Goal: Information Seeking & Learning: Learn about a topic

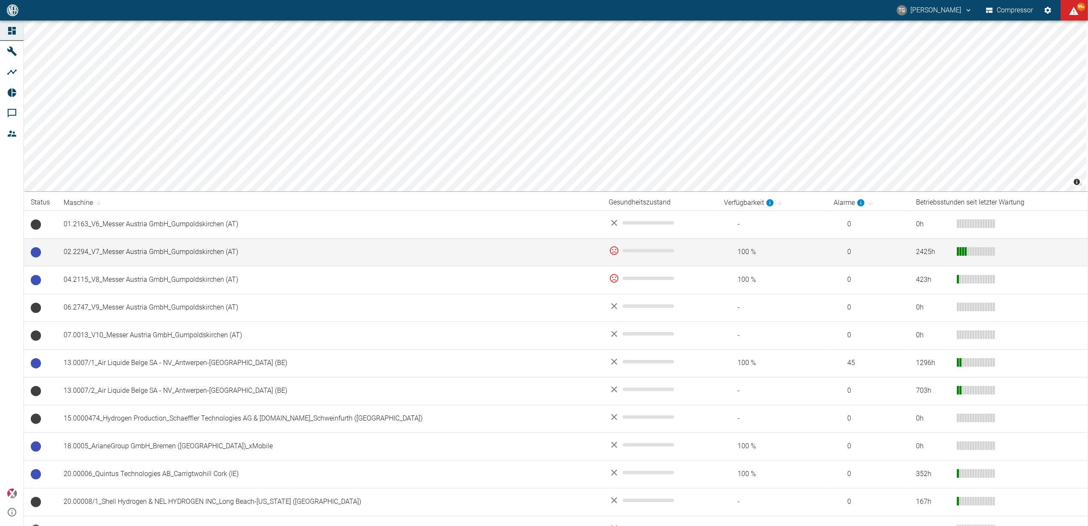
click at [158, 251] on td "02.2294_V7_Messer Austria GmbH_Gumpoldskirchen (AT)" at bounding box center [330, 252] width 546 height 28
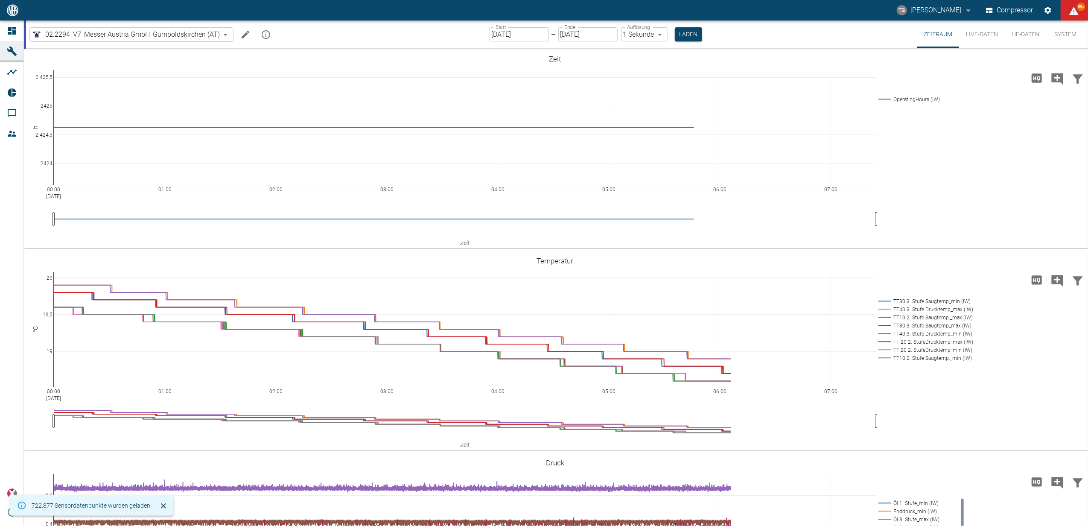
click at [507, 36] on input "[DATE]" at bounding box center [519, 34] width 59 height 14
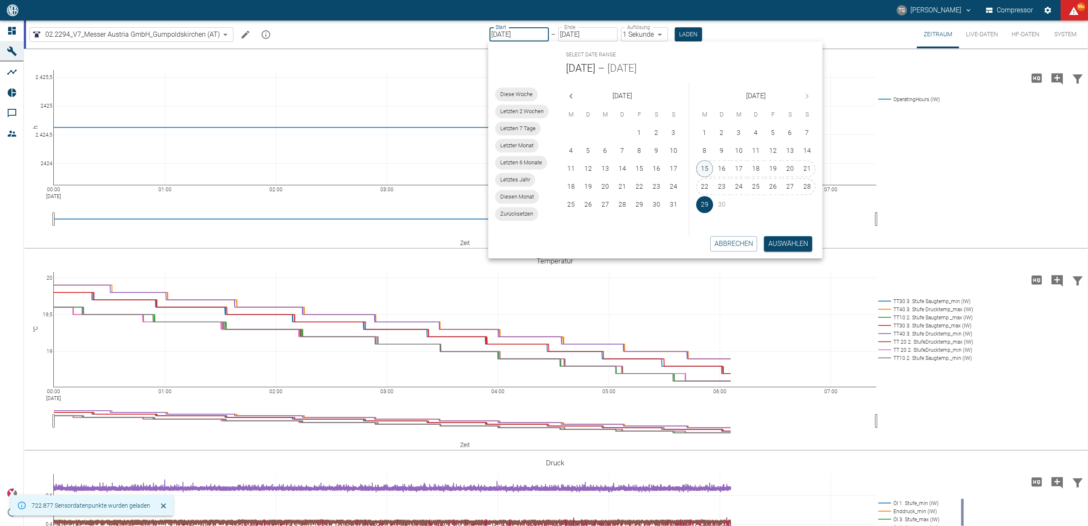
click at [706, 166] on button "15" at bounding box center [704, 168] width 17 height 17
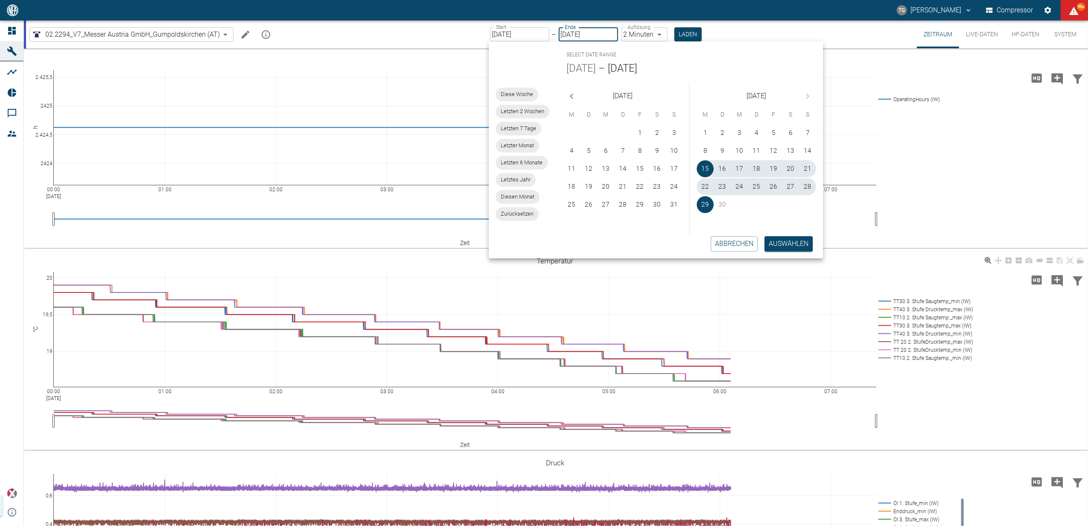
type input "[DATE]"
type input "2min"
click at [791, 240] on button "Auswählen" at bounding box center [789, 243] width 48 height 15
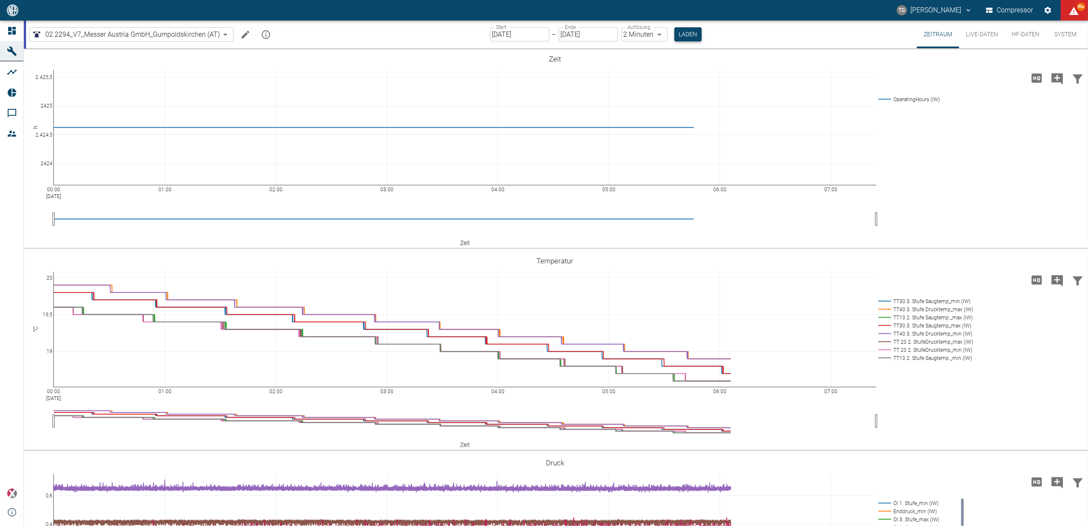
click at [688, 35] on button "Laden" at bounding box center [688, 34] width 27 height 14
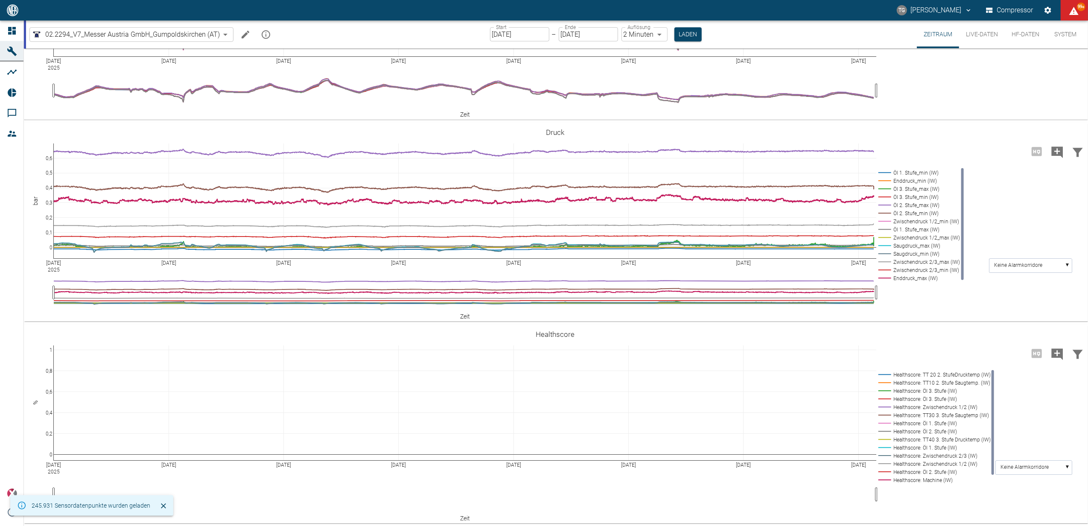
scroll to position [274, 0]
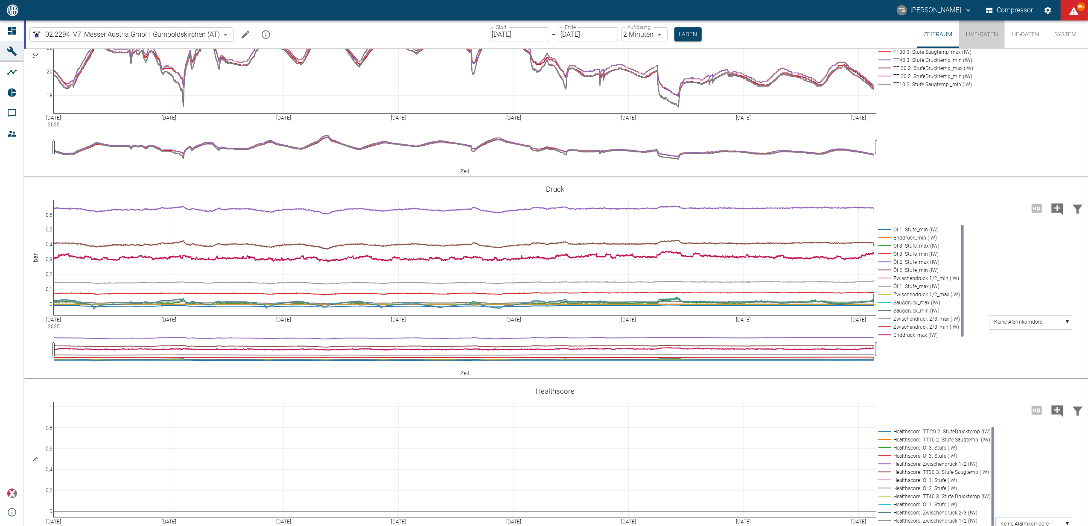
click at [980, 31] on button "Live-Daten" at bounding box center [982, 34] width 46 height 28
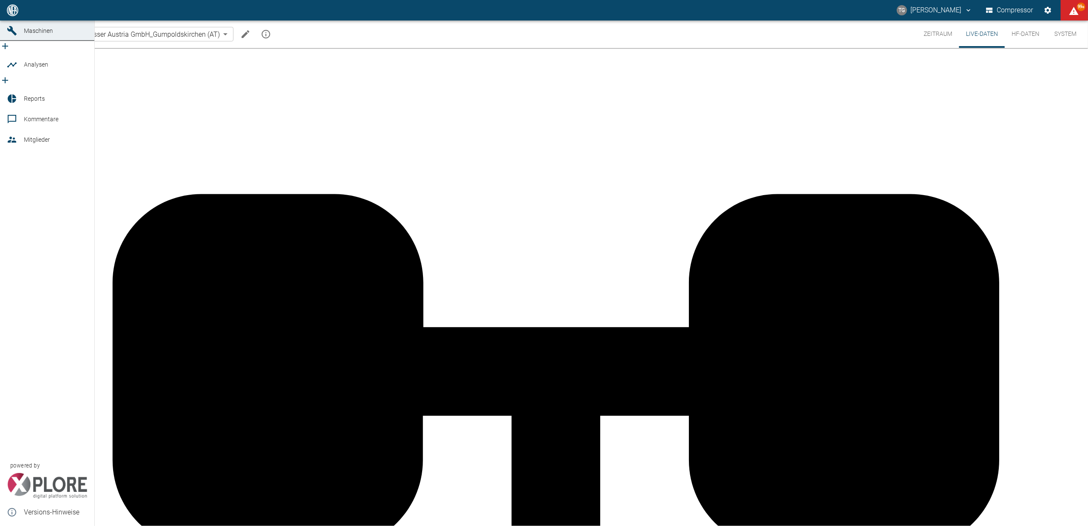
click at [12, 15] on icon at bounding box center [12, 10] width 10 height 10
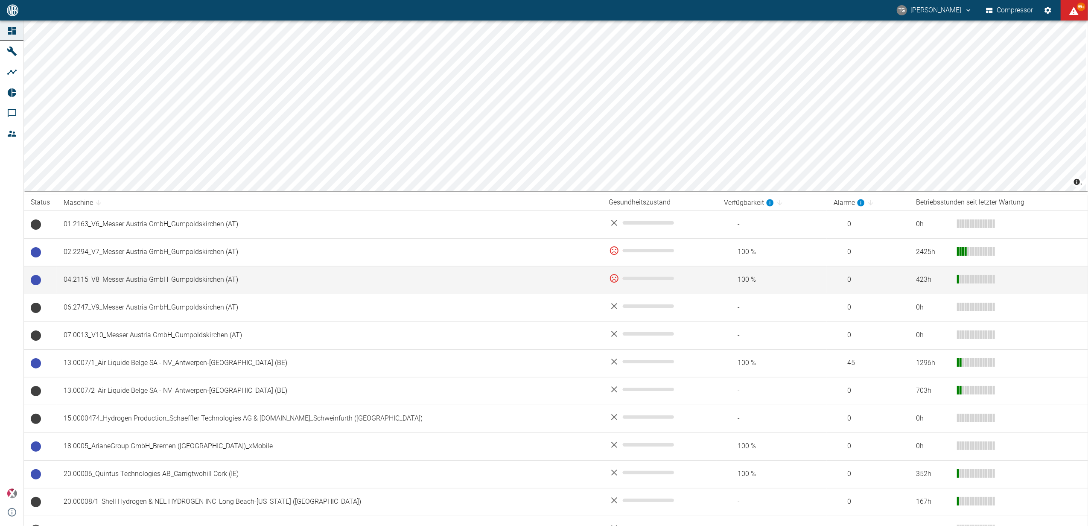
click at [134, 275] on td "04.2115_V8_Messer Austria GmbH_Gumpoldskirchen (AT)" at bounding box center [330, 280] width 546 height 28
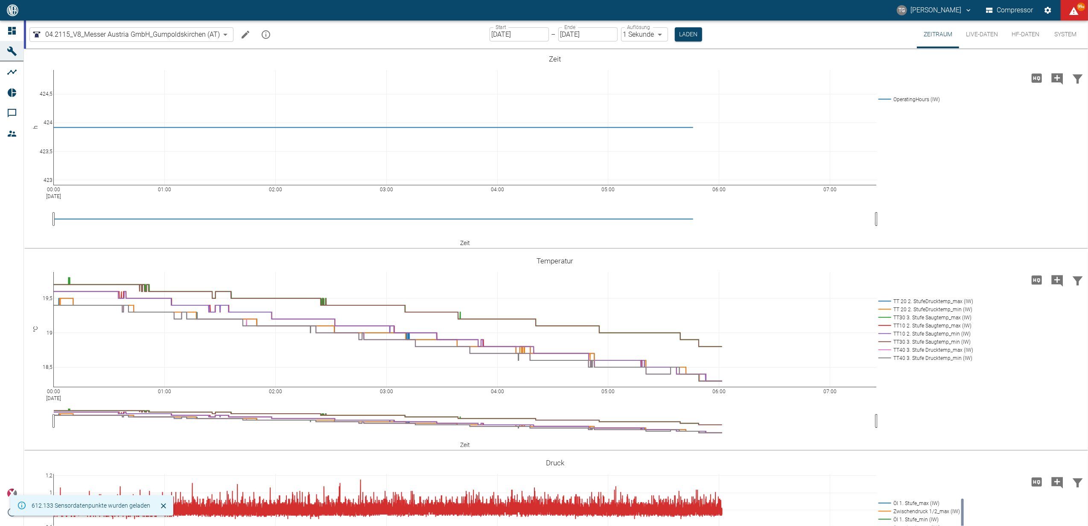
click at [516, 38] on input "[DATE]" at bounding box center [519, 34] width 59 height 14
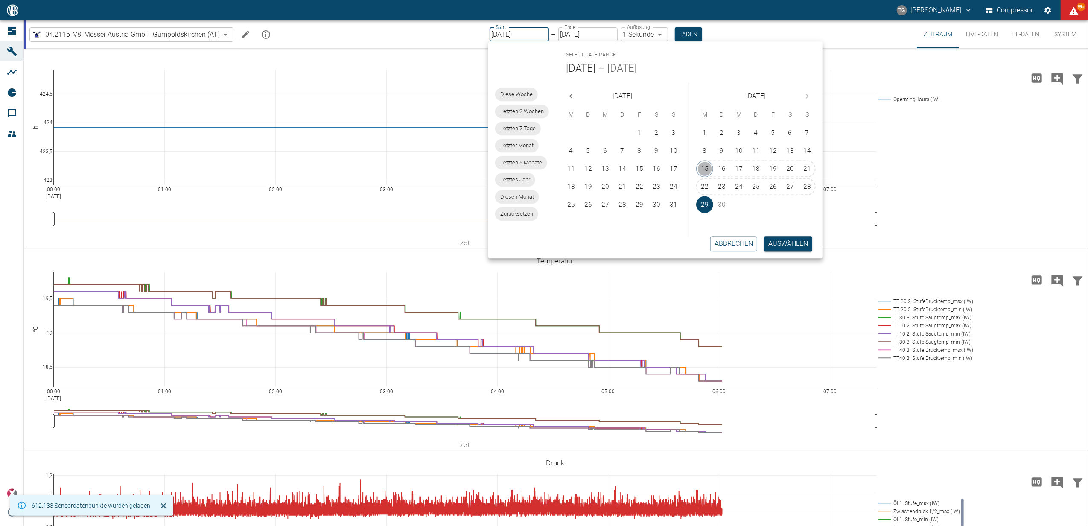
click at [705, 167] on button "15" at bounding box center [704, 168] width 17 height 17
type input "[DATE]"
type input "2min"
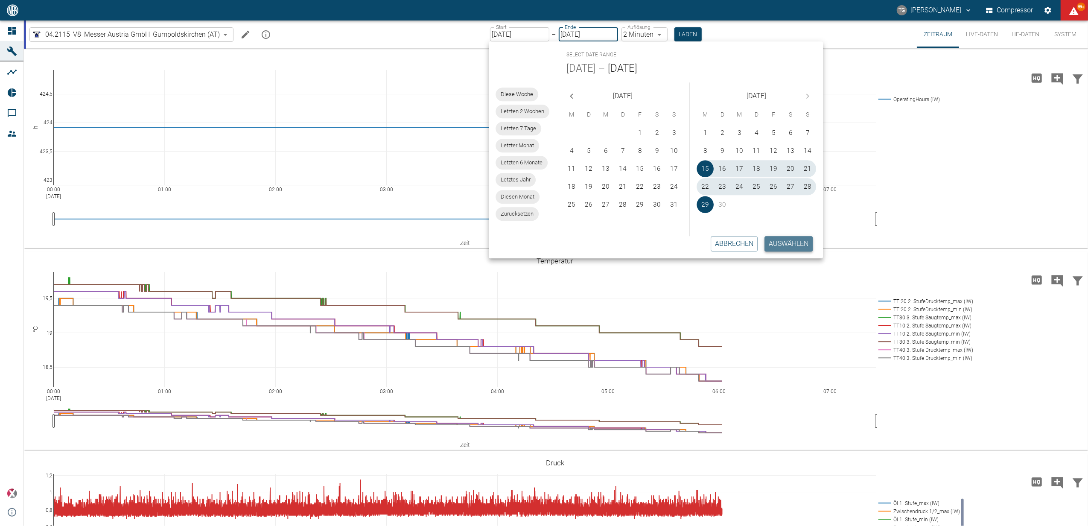
click at [790, 240] on button "Auswählen" at bounding box center [789, 243] width 48 height 15
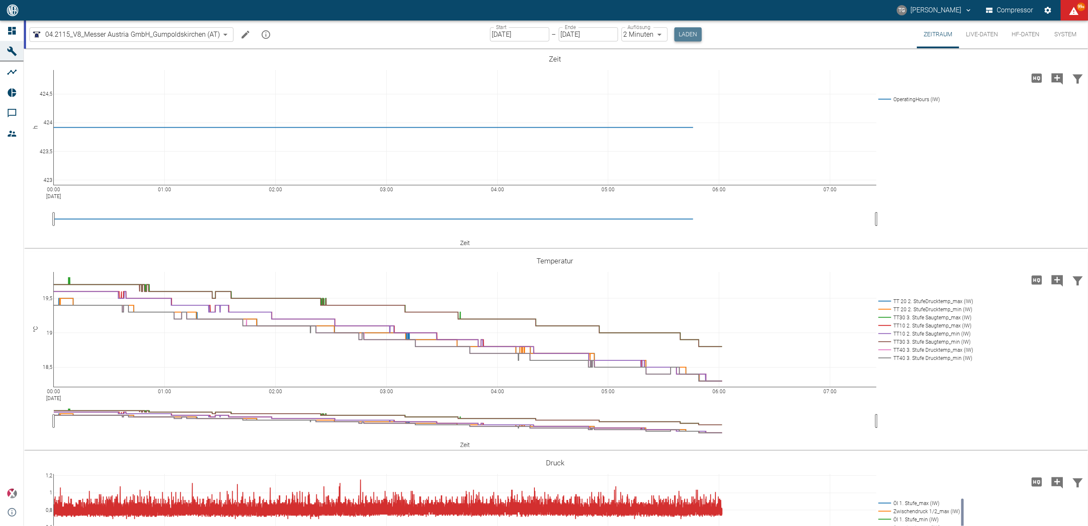
click at [684, 29] on button "Laden" at bounding box center [688, 34] width 27 height 14
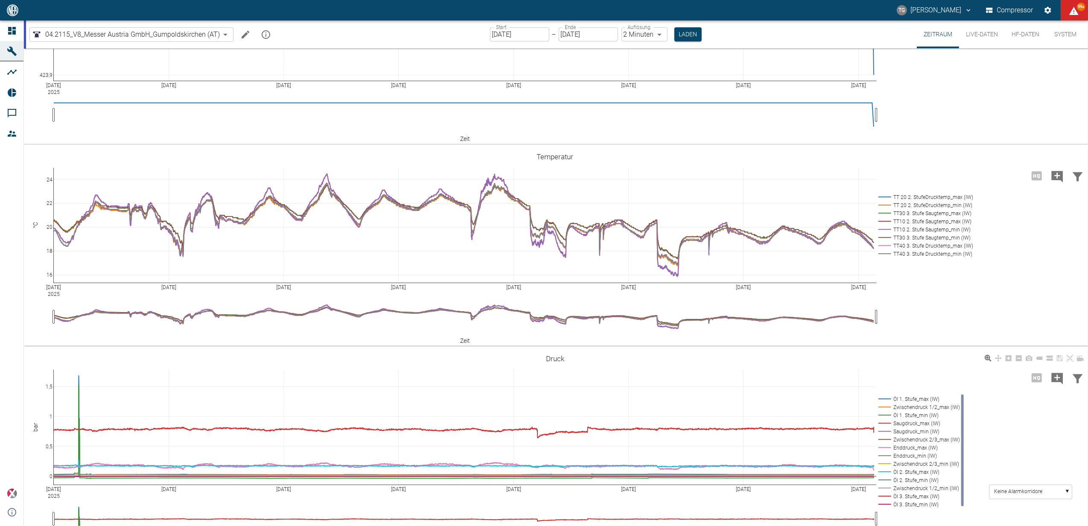
scroll to position [103, 0]
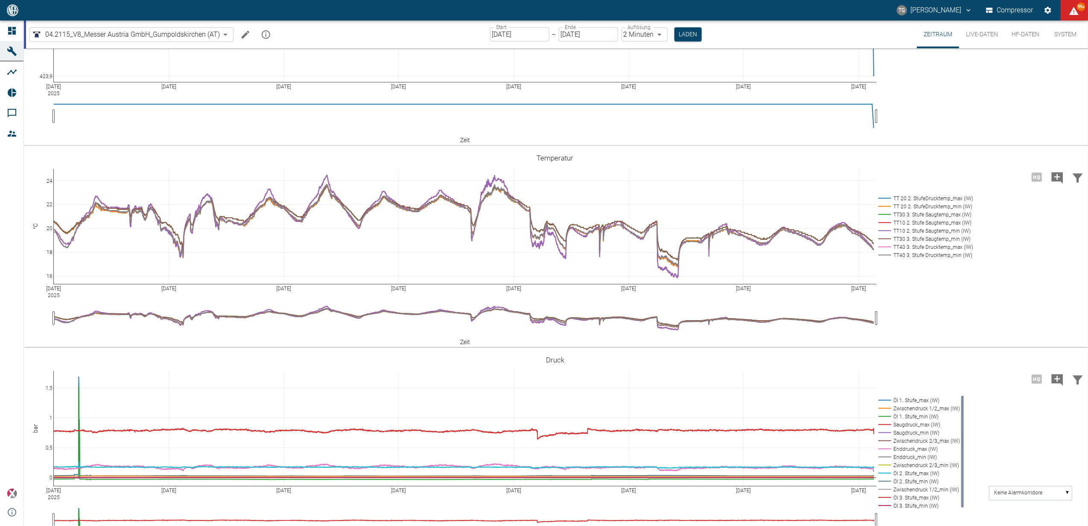
click at [521, 31] on input "[DATE]" at bounding box center [519, 34] width 59 height 14
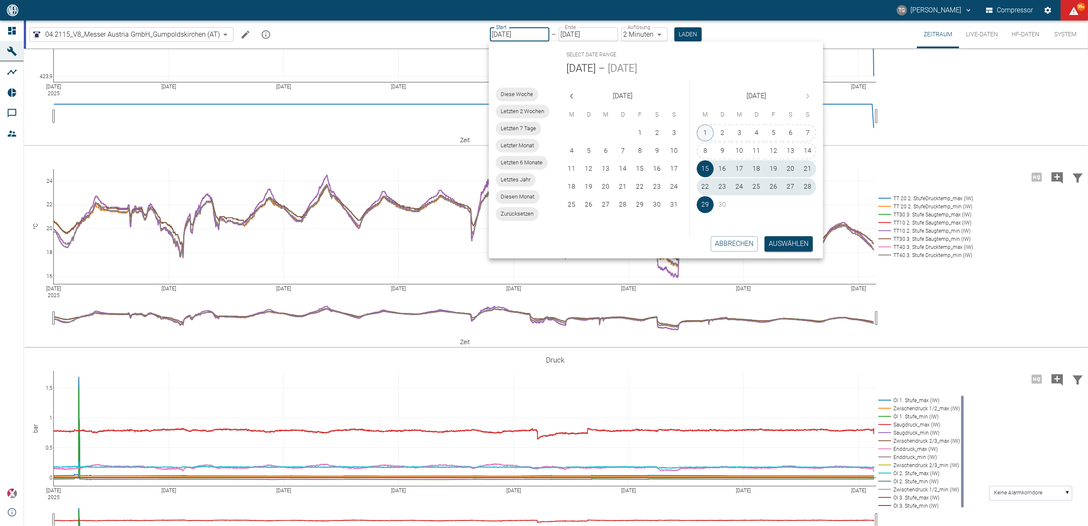
click at [704, 128] on button "1" at bounding box center [705, 132] width 17 height 17
type input "01.09.2025"
click at [784, 245] on button "Auswählen" at bounding box center [789, 243] width 48 height 15
type input "10min"
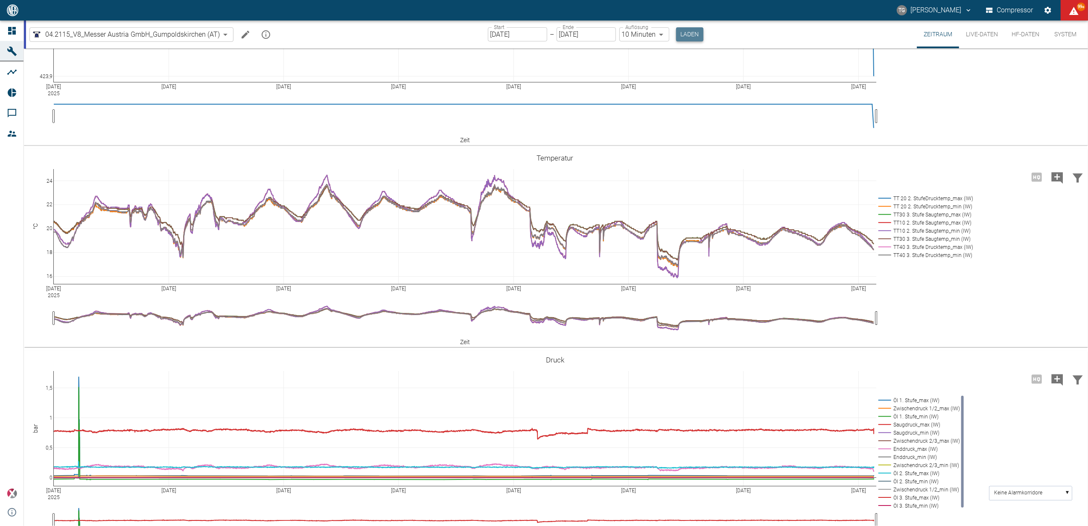
click at [678, 31] on button "Laden" at bounding box center [689, 34] width 27 height 14
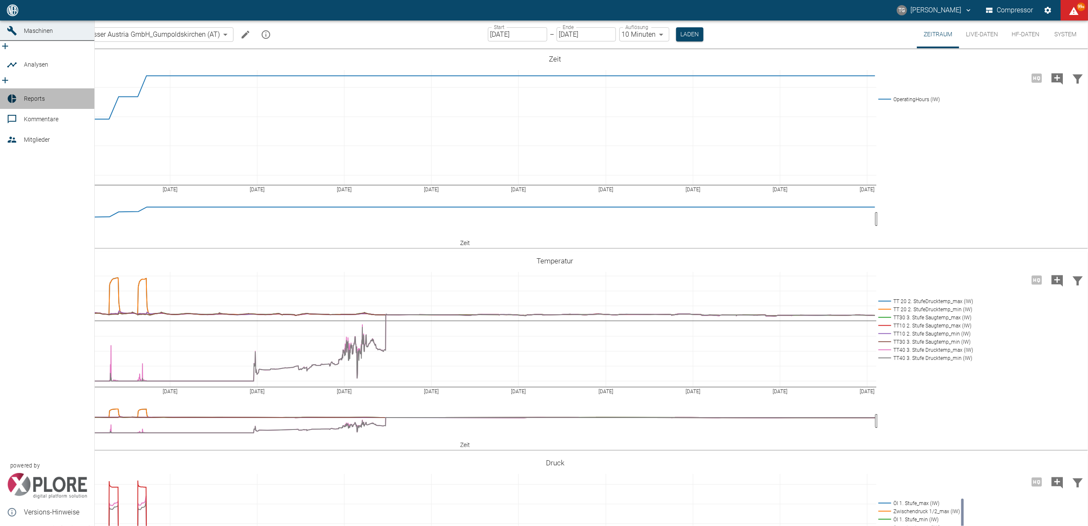
click at [14, 94] on icon at bounding box center [12, 98] width 9 height 9
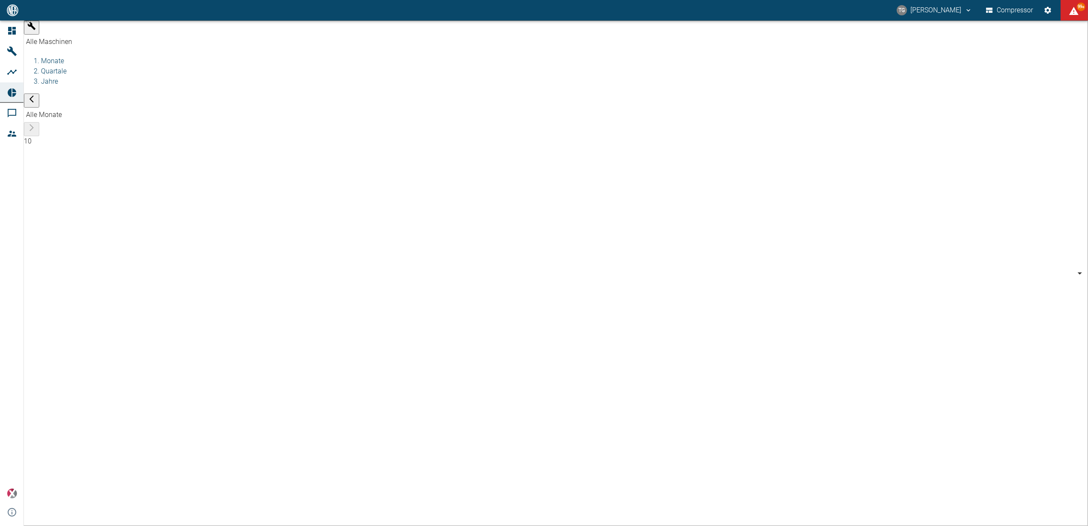
click at [103, 28] on body "TG Thomas Gregoir Compressor 99+ Dashboard Maschinen Analysen Reports Kommentar…" at bounding box center [544, 263] width 1088 height 526
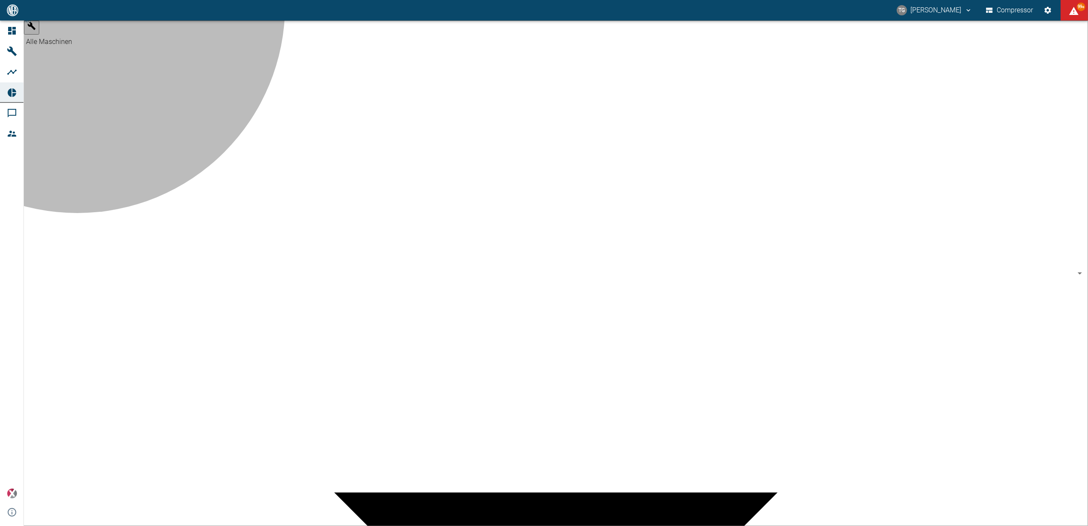
type input "62df7942-7815-4ccf-a722-4ba74b721732"
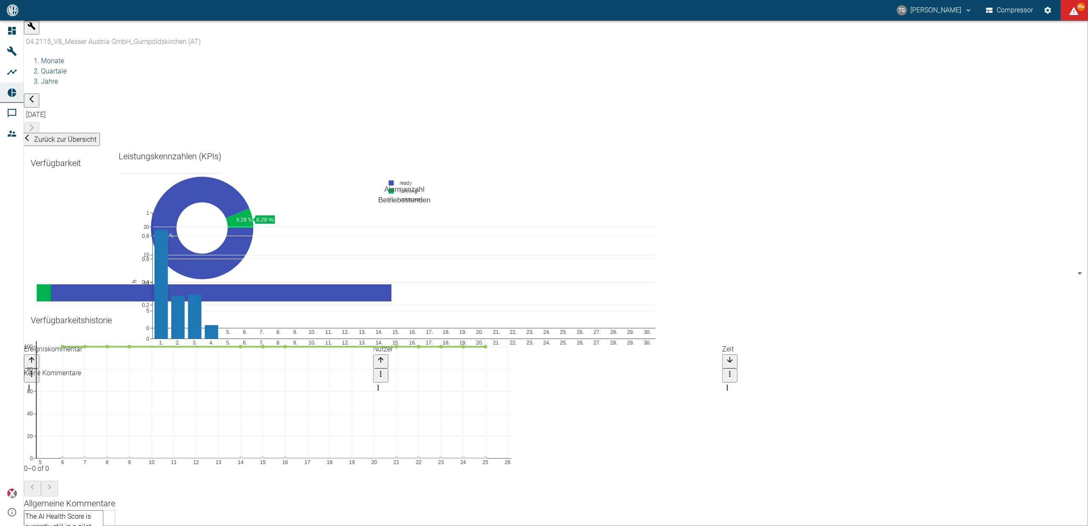
scroll to position [68, 0]
click at [269, 38] on body "TG Thomas Gregoir Compressor 99+ Dashboard Maschinen Analysen Reports Kommentar…" at bounding box center [544, 263] width 1088 height 526
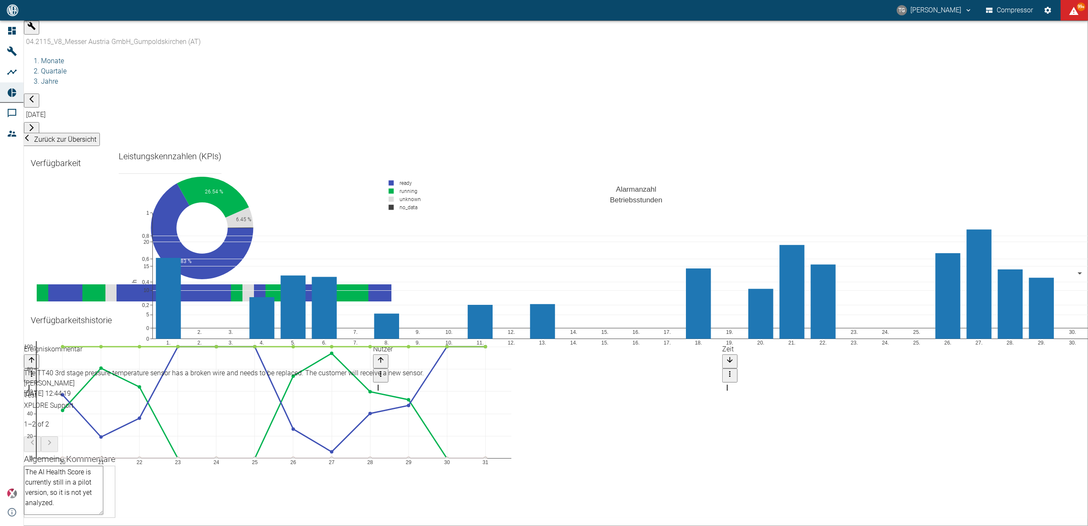
scroll to position [455, 0]
click at [260, 37] on body "TG Thomas Gregoir Compressor 99+ Dashboard Maschinen Analysen Reports Kommentar…" at bounding box center [544, 263] width 1088 height 526
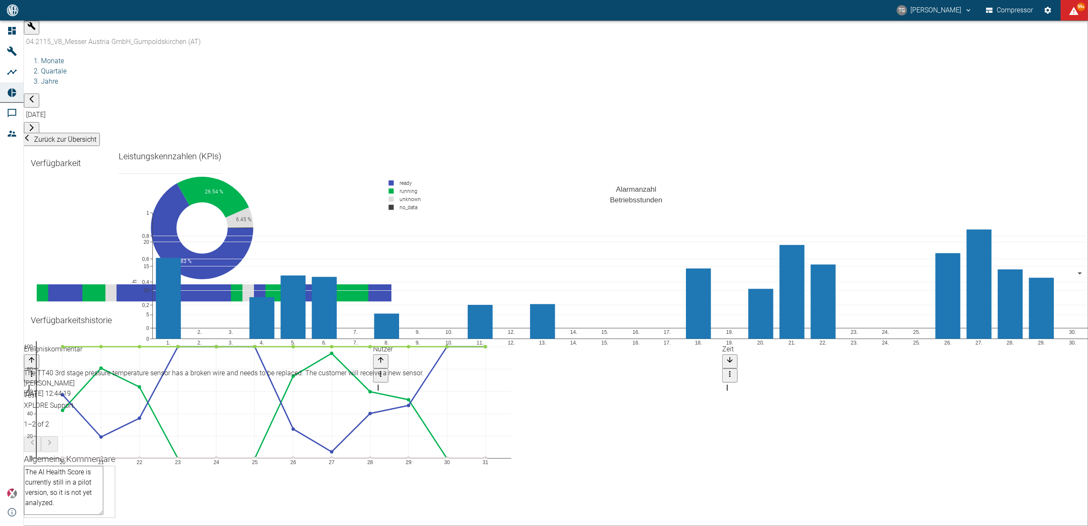
scroll to position [694, 0]
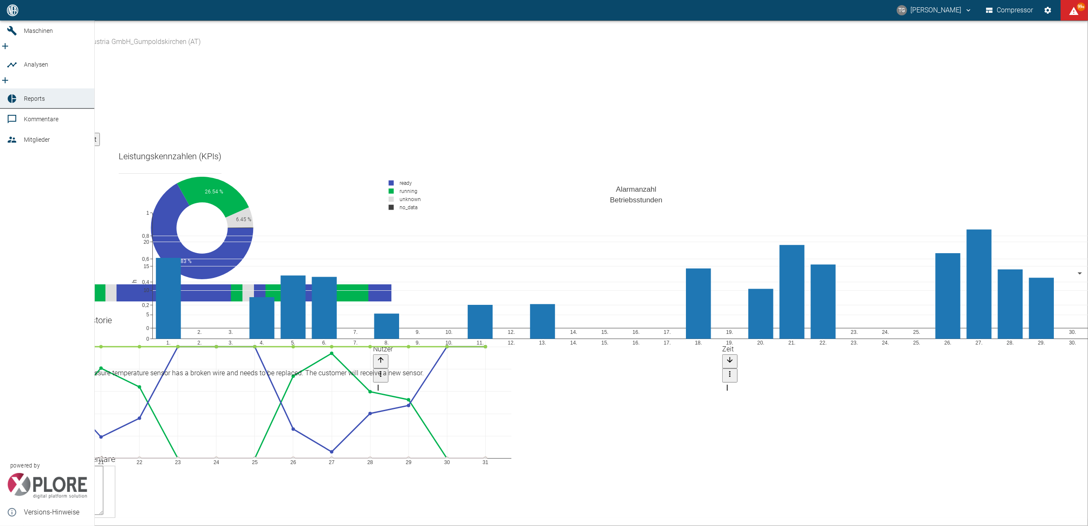
click at [21, 91] on link "Reports" at bounding box center [47, 98] width 94 height 20
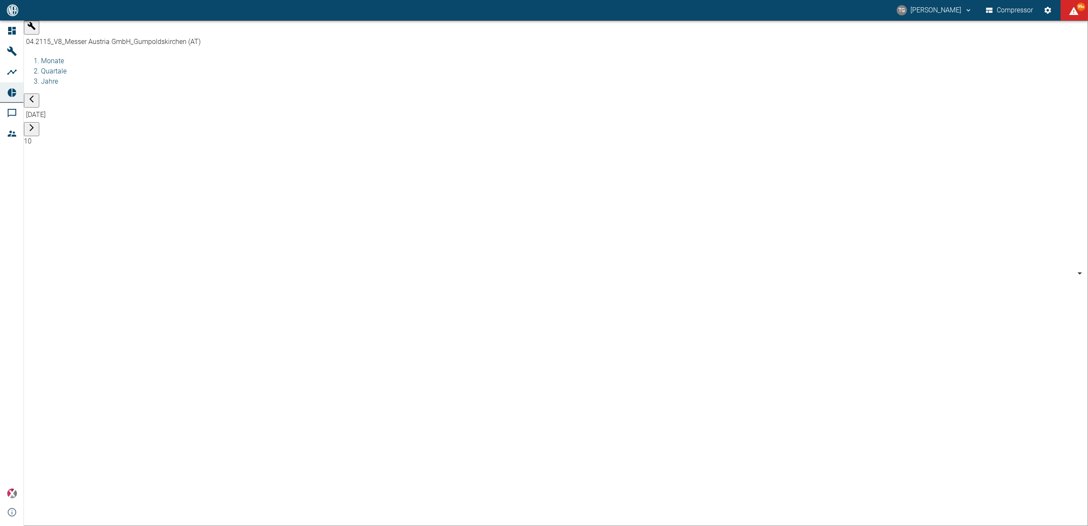
click at [74, 29] on body "TG Thomas Gregoir Compressor 99+ Dashboard Maschinen Analysen Reports Kommentar…" at bounding box center [544, 263] width 1088 height 526
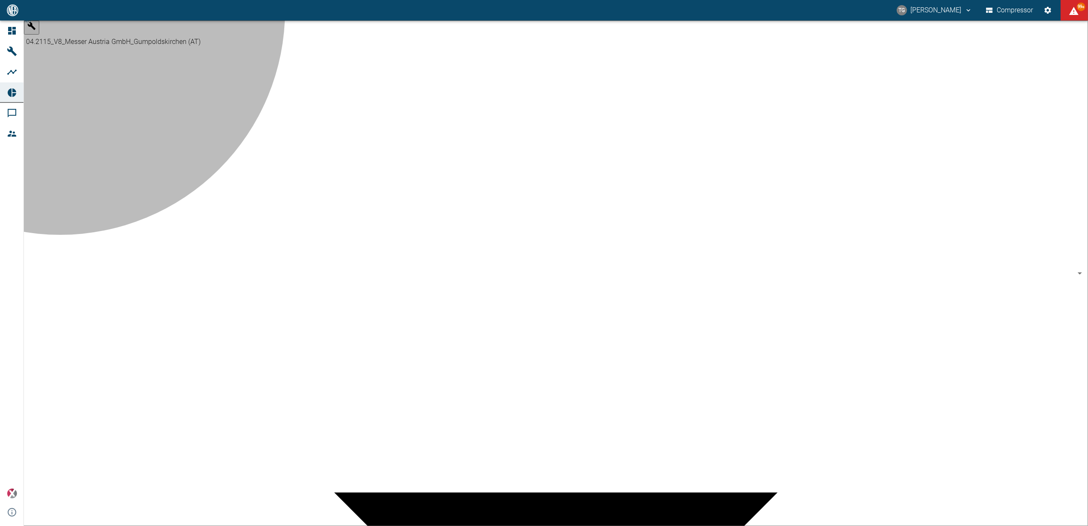
type input "52381507-e89c-473a-84ef-8e4810c4aa68"
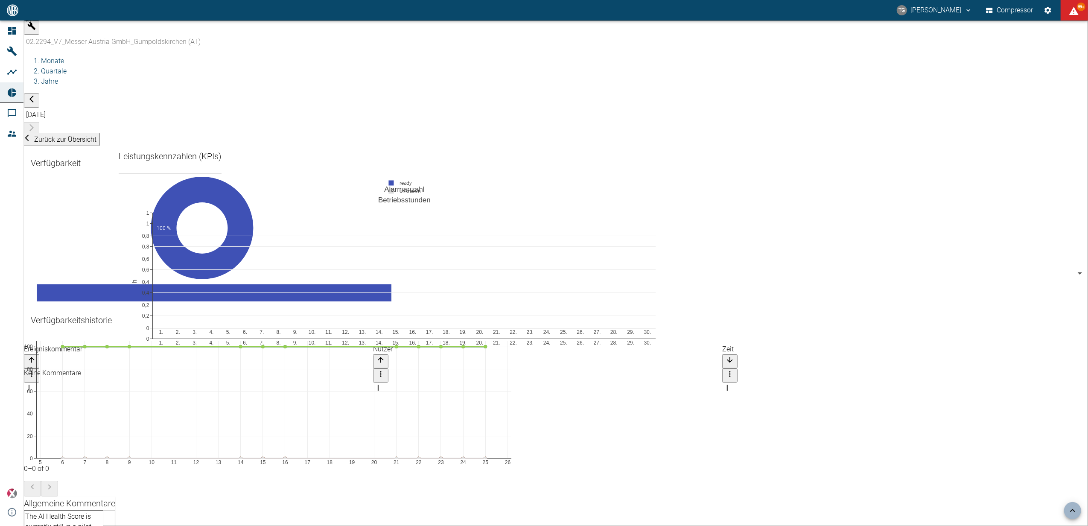
scroll to position [1005, 0]
click at [265, 31] on body "TG Thomas Gregoir Compressor 99+ Dashboard Maschinen Analysen Reports Kommentar…" at bounding box center [544, 263] width 1088 height 526
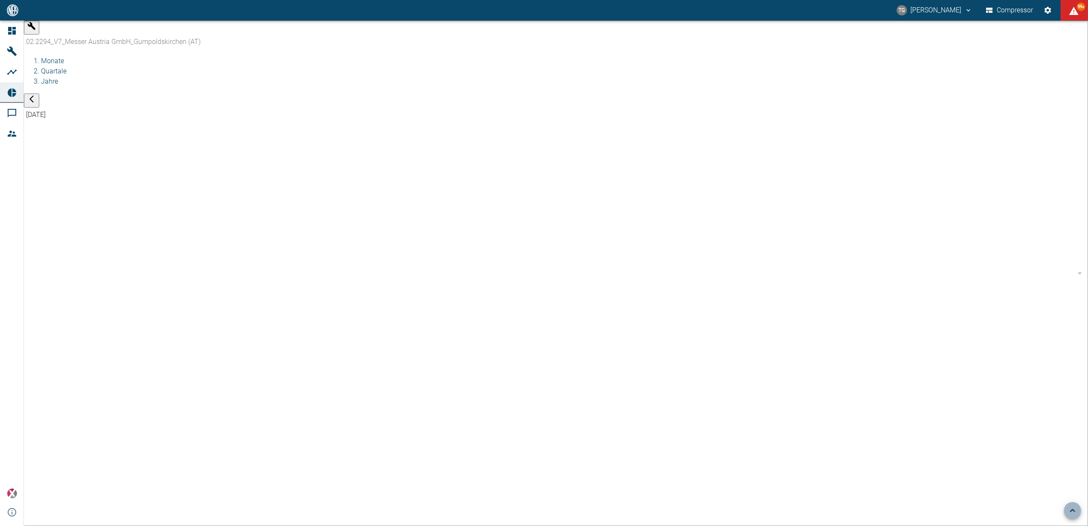
click at [286, 36] on body "TG Thomas Gregoir Compressor 99+ Dashboard Maschinen Analysen Reports Kommentar…" at bounding box center [544, 263] width 1088 height 526
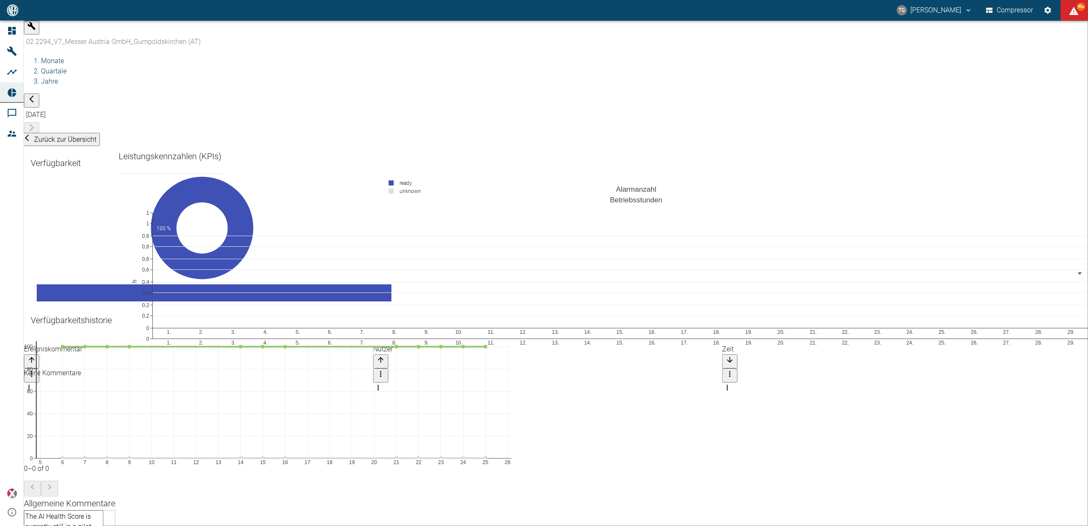
scroll to position [228, 0]
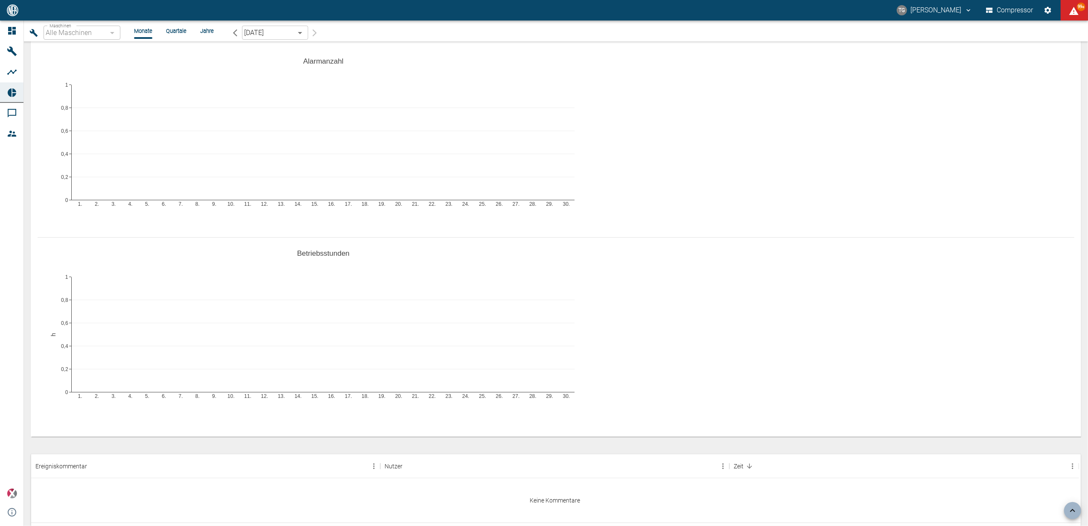
type input "52381507-e89c-473a-84ef-8e4810c4aa68"
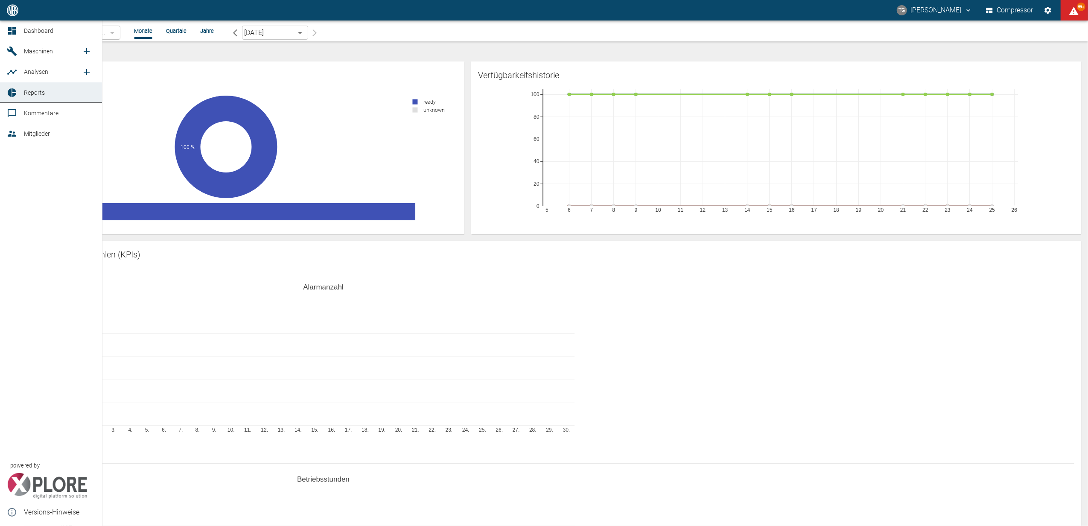
click at [19, 28] on div at bounding box center [13, 31] width 13 height 10
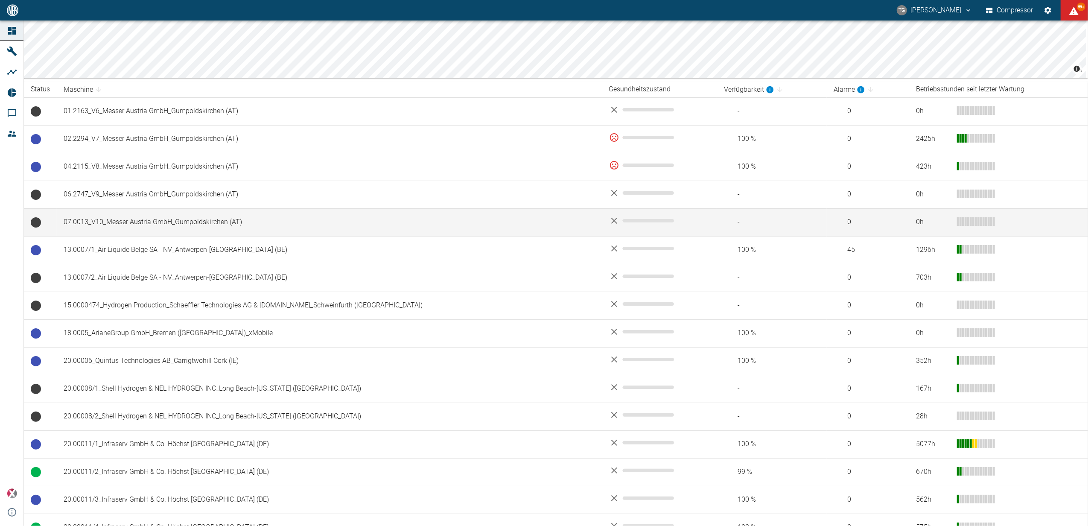
scroll to position [114, 0]
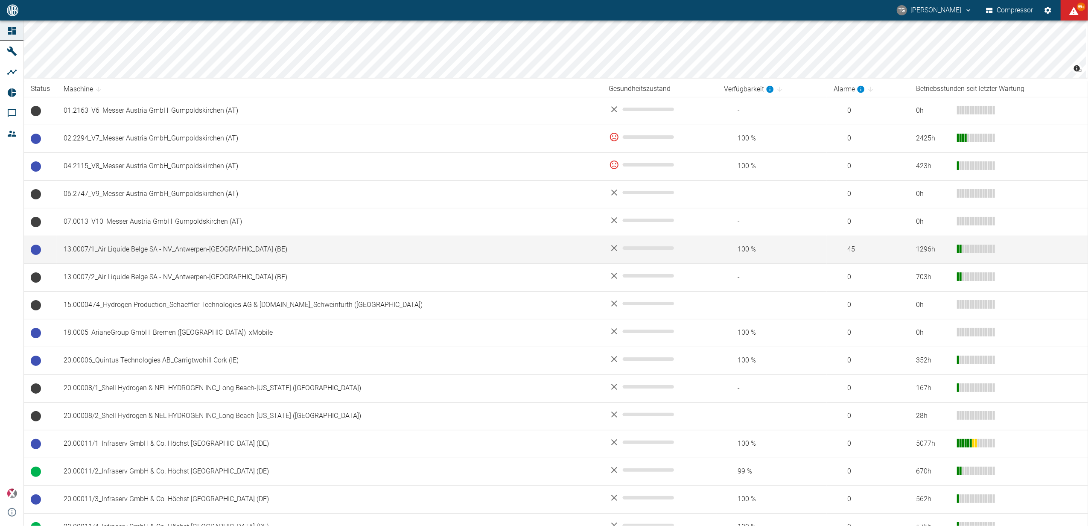
click at [190, 253] on td "13.0007/1_Air Liquide Belge SA - NV_Antwerpen-[GEOGRAPHIC_DATA] (BE)" at bounding box center [330, 250] width 546 height 28
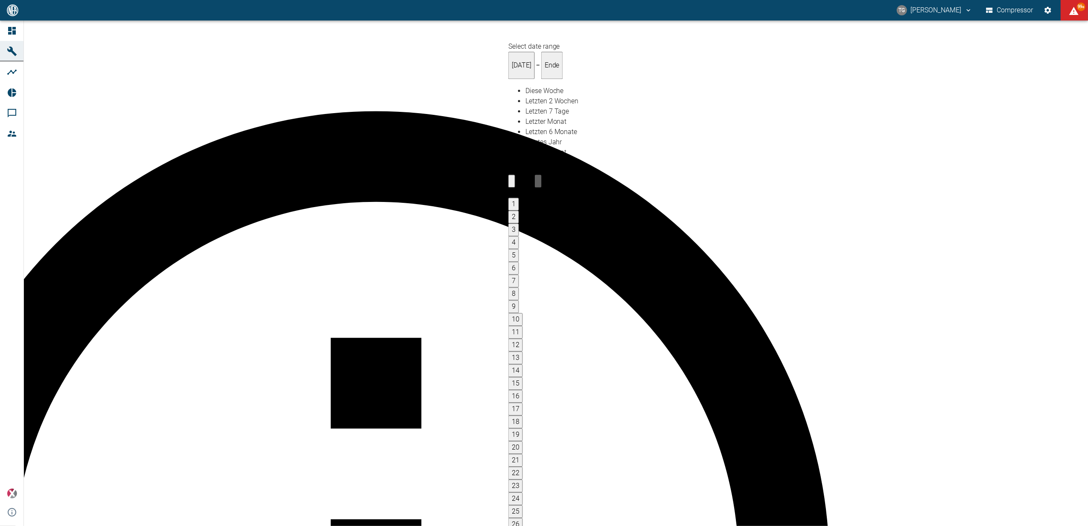
type input "[DATE]"
type input "2min"
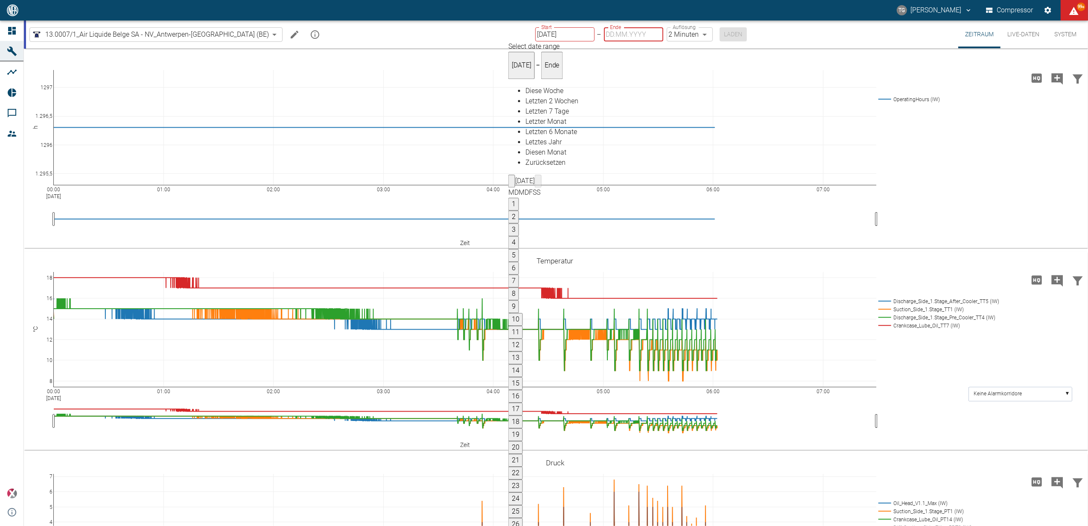
type input "[DATE]"
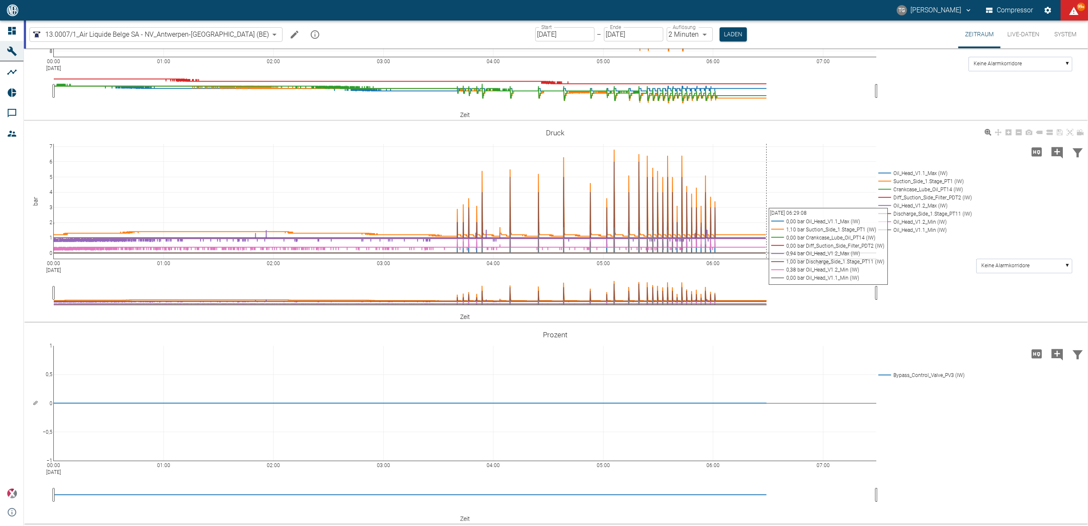
scroll to position [330, 0]
click at [720, 34] on button "Laden" at bounding box center [733, 34] width 27 height 14
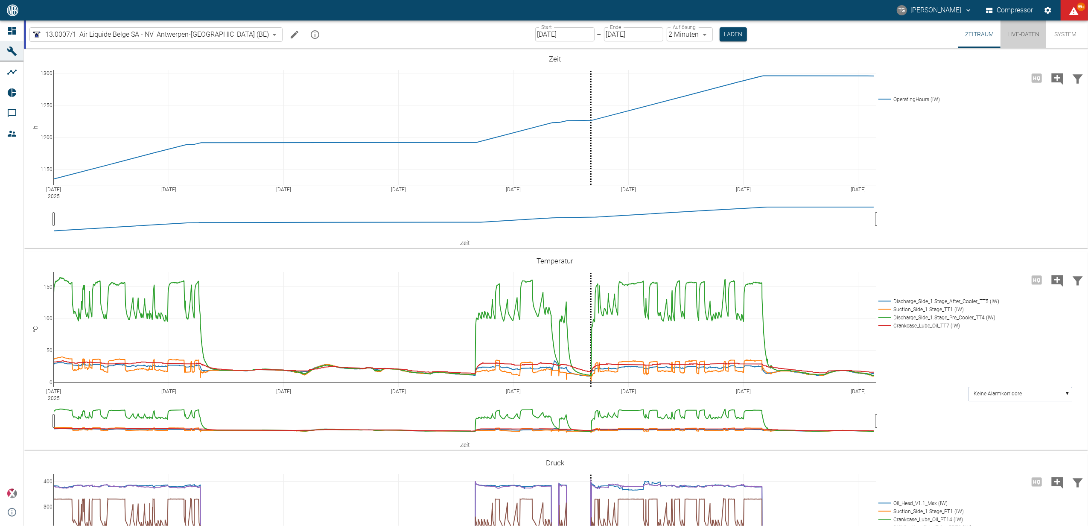
click at [1014, 33] on button "Live-Daten" at bounding box center [1024, 34] width 46 height 28
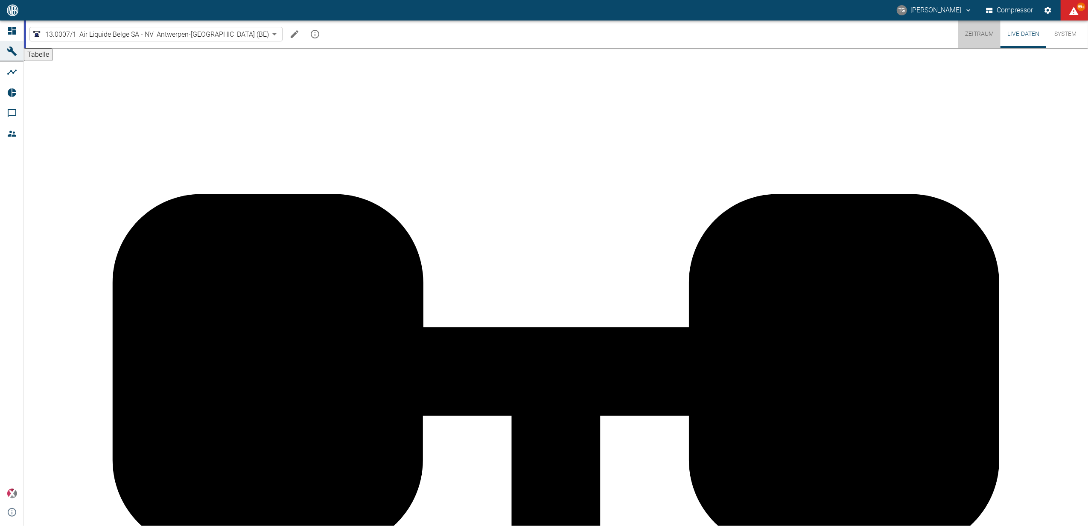
click at [974, 32] on button "Zeitraum" at bounding box center [980, 33] width 42 height 27
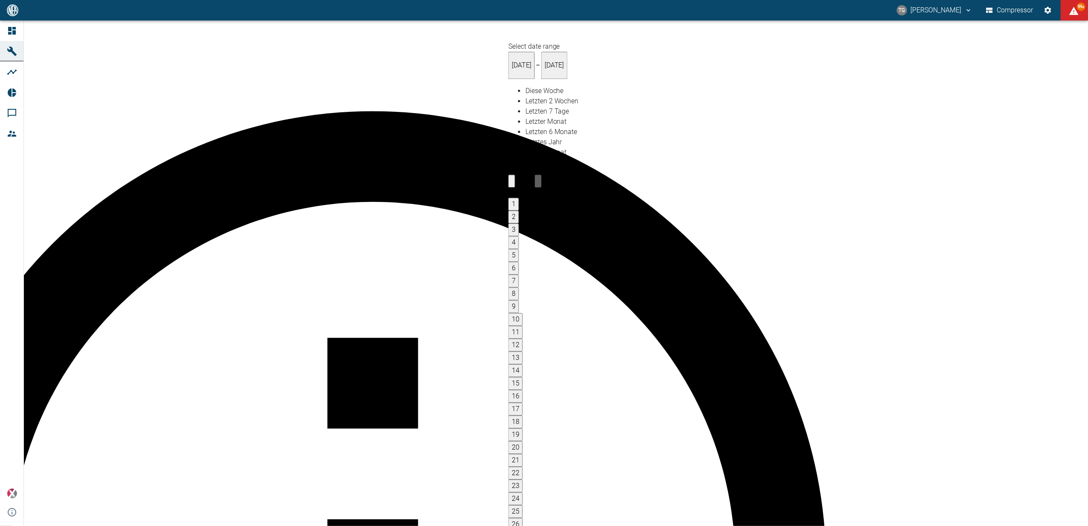
type input "22.09.2025"
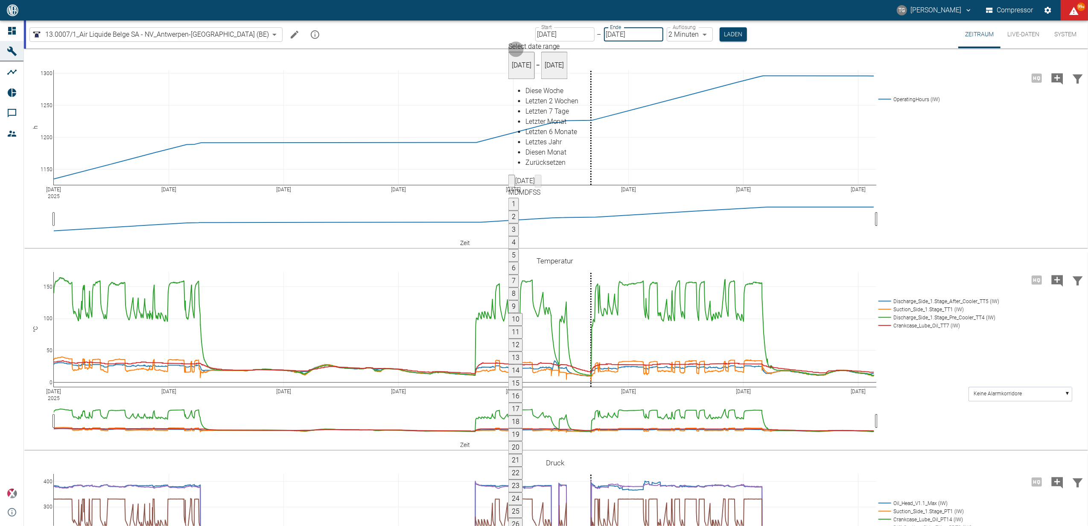
type input "26.09.2025"
type input "[DATE]"
type input "DD.MM.YYYY"
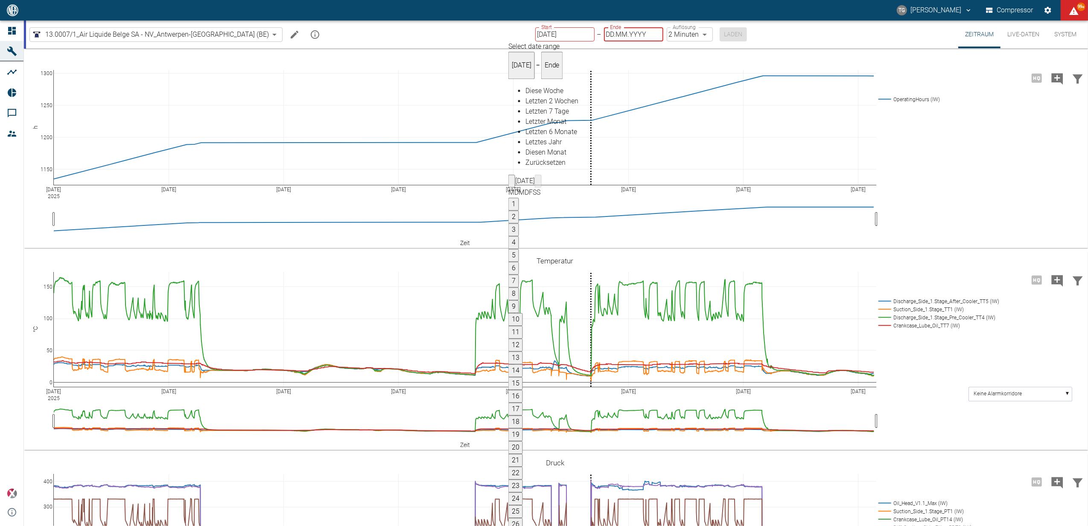
type input "26.09.2025"
type input "[DATE]"
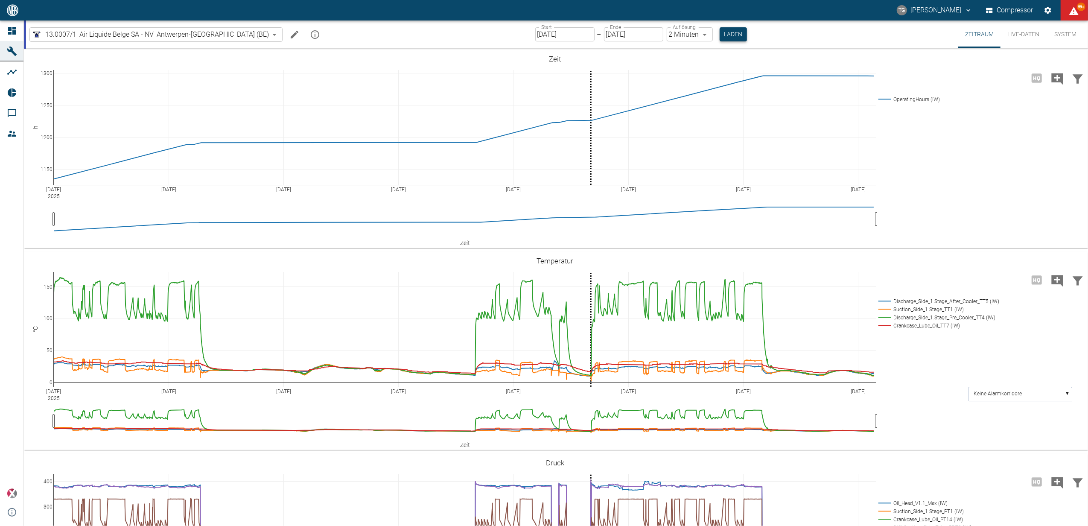
click at [720, 32] on button "Laden" at bounding box center [733, 34] width 27 height 14
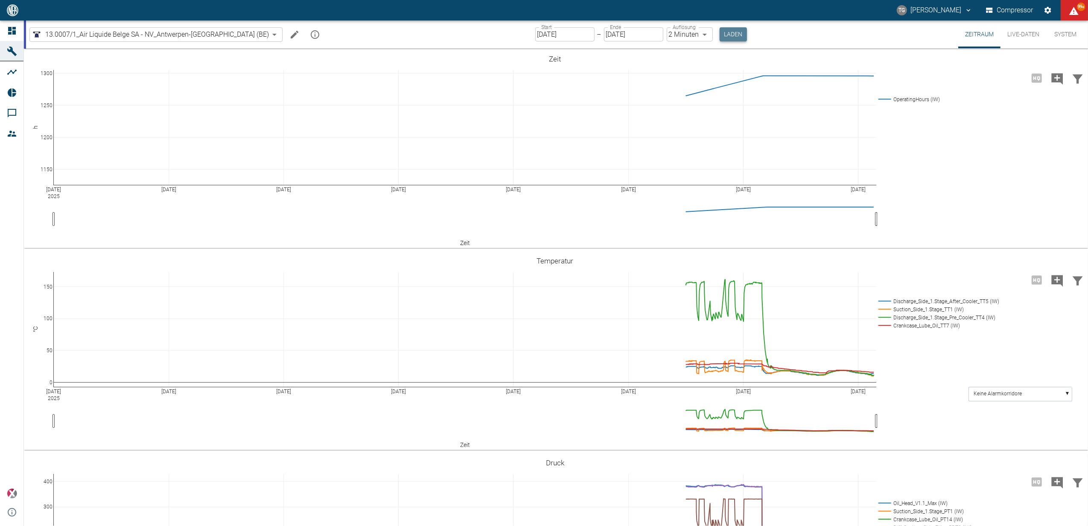
click at [720, 33] on button "Laden" at bounding box center [733, 34] width 27 height 14
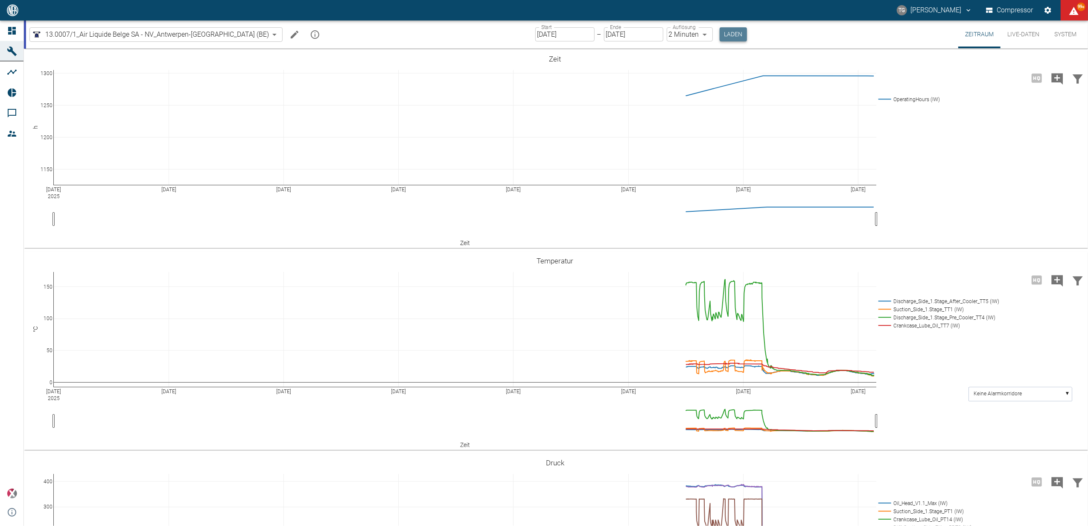
click at [720, 35] on button "Laden" at bounding box center [733, 34] width 27 height 14
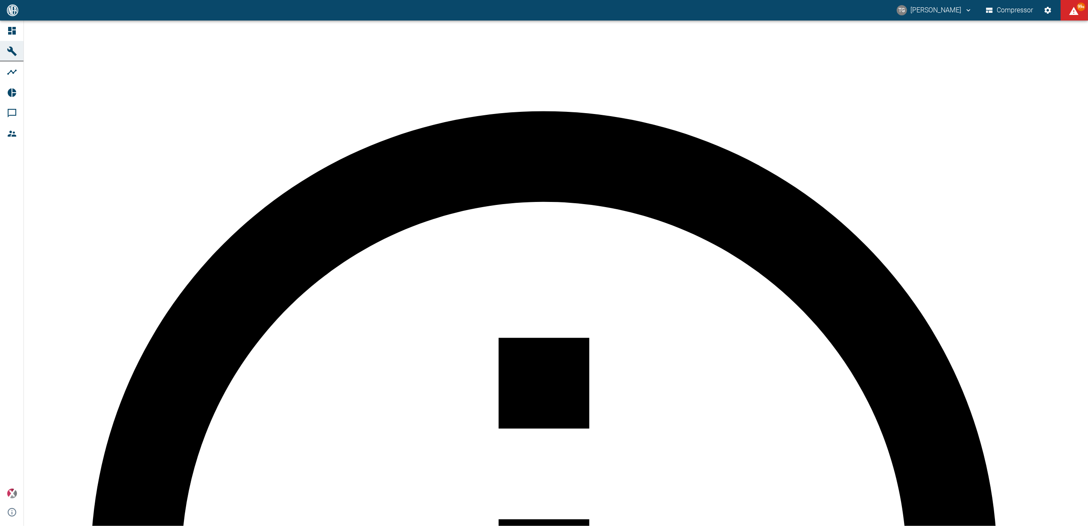
drag, startPoint x: 709, startPoint y: 34, endPoint x: 761, endPoint y: 211, distance: 184.3
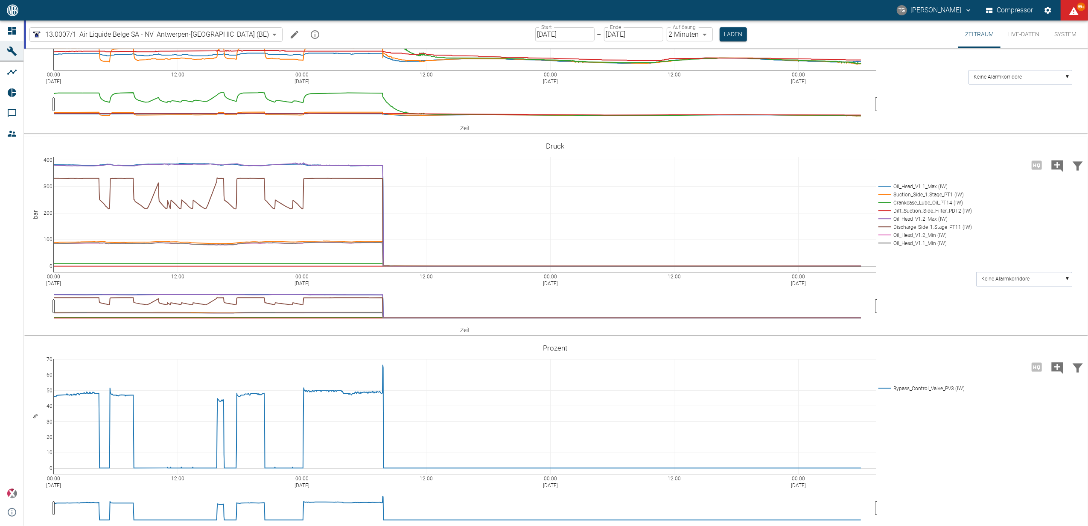
scroll to position [330, 0]
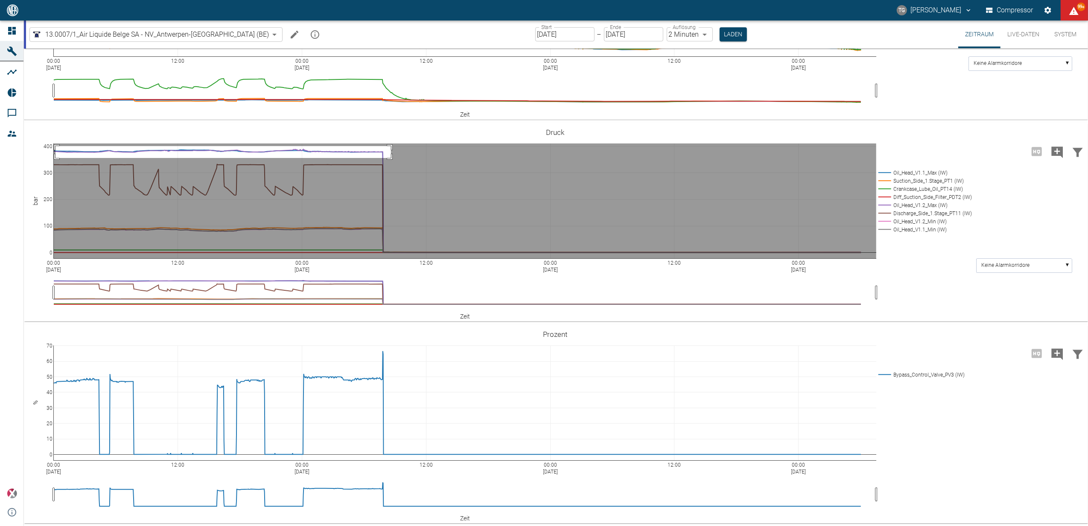
drag, startPoint x: 56, startPoint y: 146, endPoint x: 391, endPoint y: 158, distance: 335.8
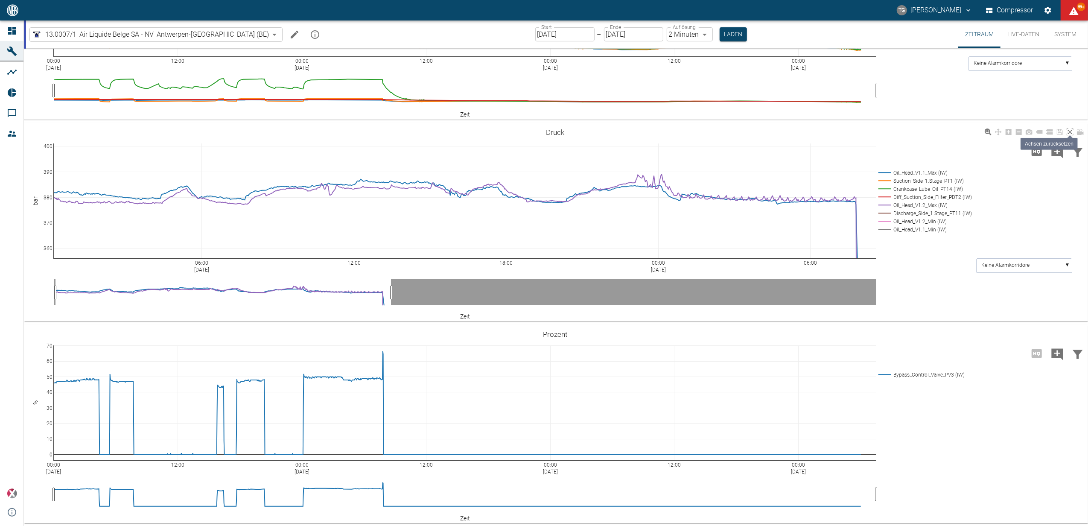
click at [1067, 130] on icon at bounding box center [1070, 132] width 7 height 7
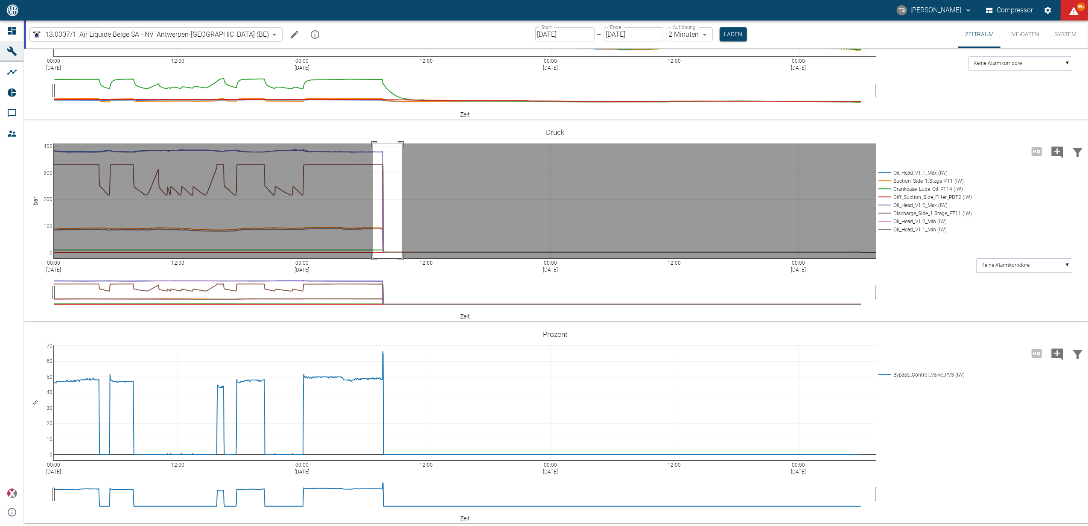
drag, startPoint x: 373, startPoint y: 143, endPoint x: 403, endPoint y: 262, distance: 123.2
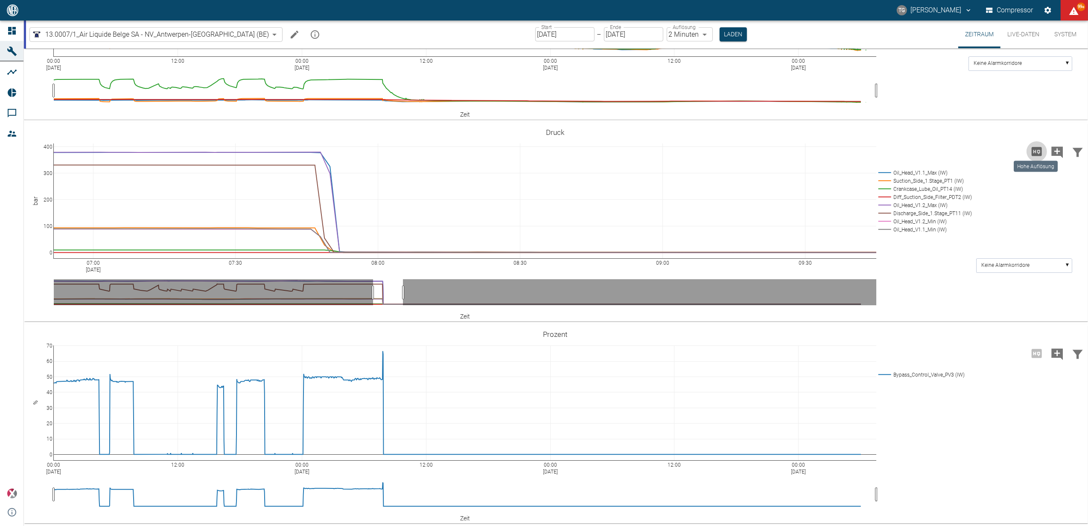
click at [1035, 150] on icon "Hohe Auflösung" at bounding box center [1037, 151] width 10 height 9
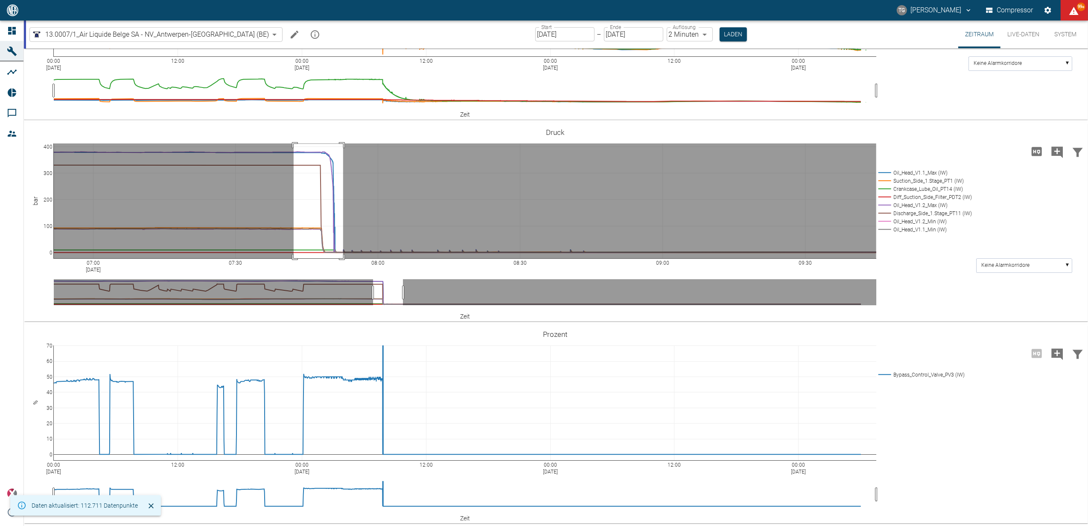
drag, startPoint x: 294, startPoint y: 143, endPoint x: 343, endPoint y: 277, distance: 142.1
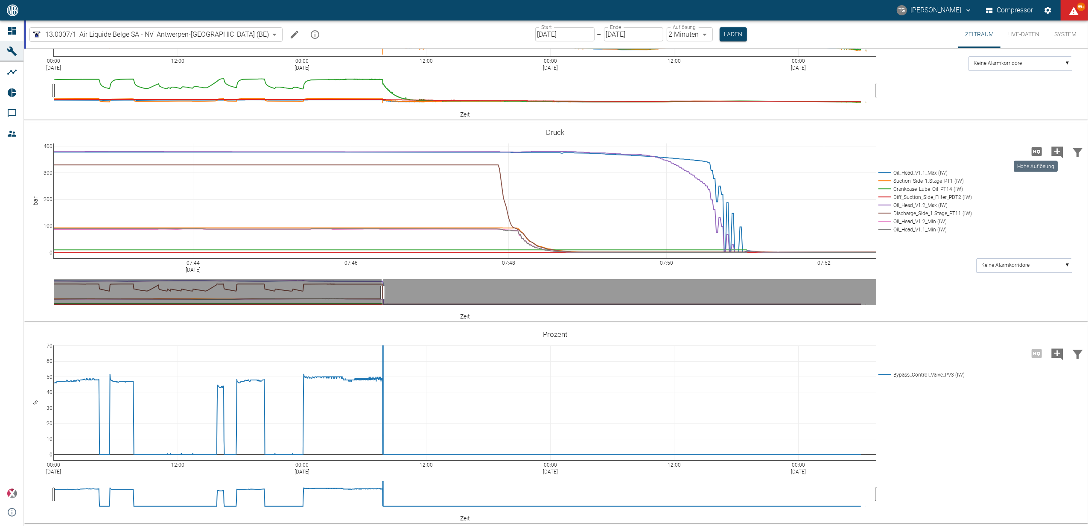
click at [1037, 149] on icon "Hohe Auflösung" at bounding box center [1037, 152] width 14 height 14
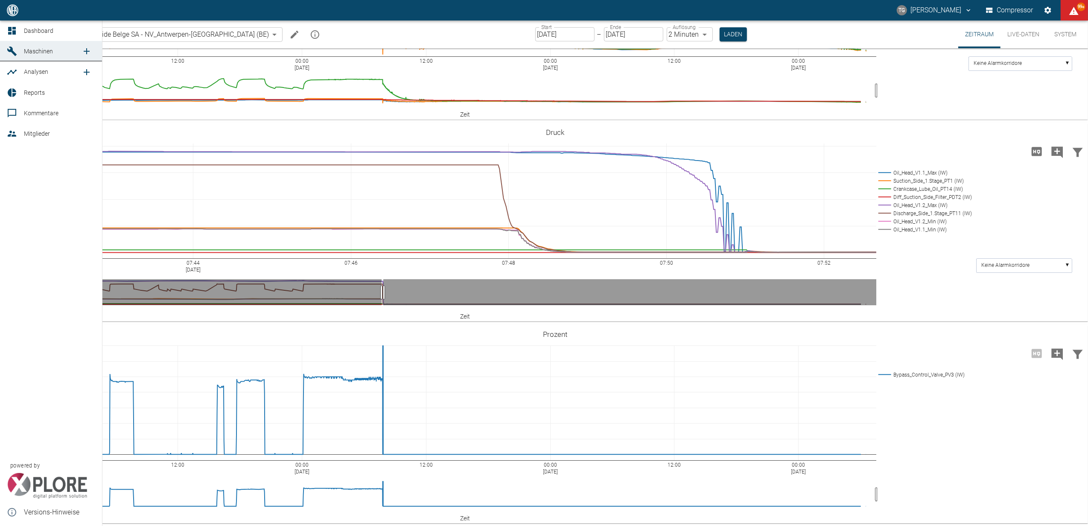
click at [8, 32] on icon at bounding box center [12, 31] width 10 height 10
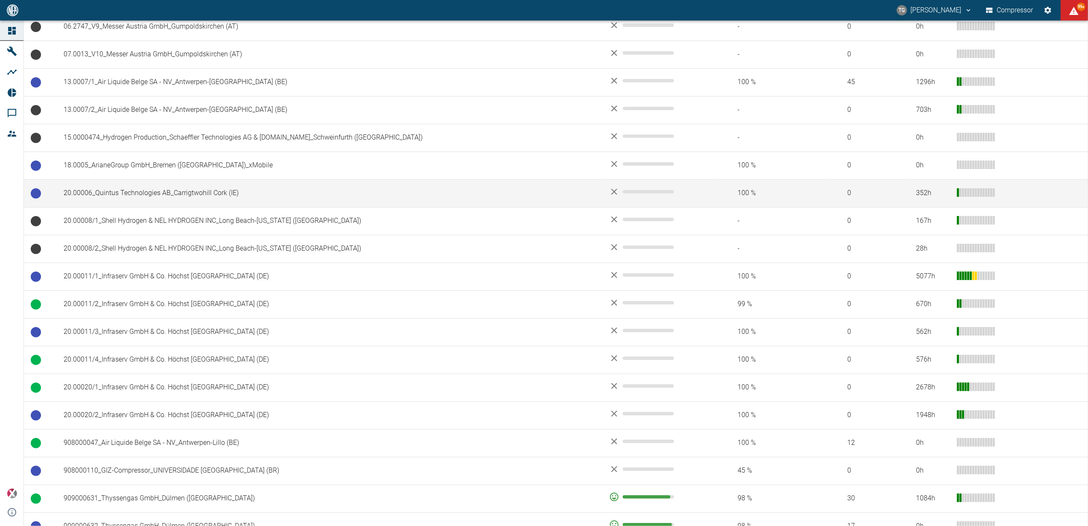
scroll to position [284, 0]
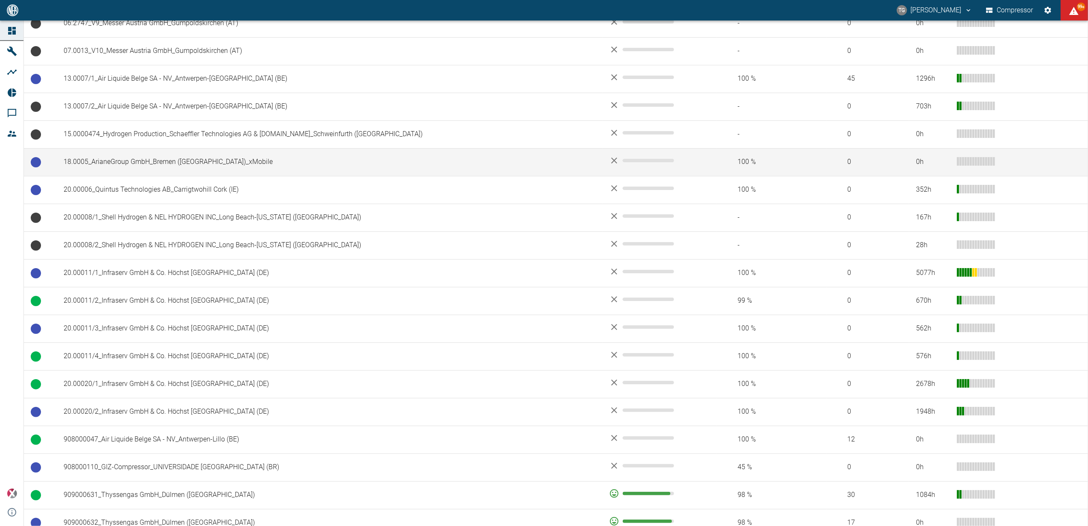
click at [135, 161] on td "18.0005_ArianeGroup GmbH_Bremen ([GEOGRAPHIC_DATA])_xMobile" at bounding box center [330, 162] width 546 height 28
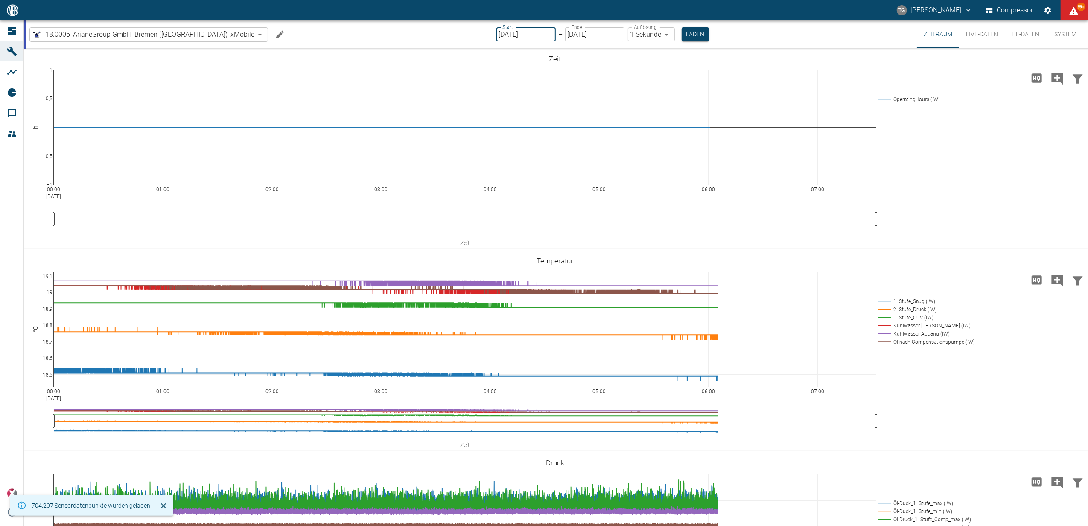
click at [501, 32] on input "[DATE]" at bounding box center [526, 34] width 59 height 14
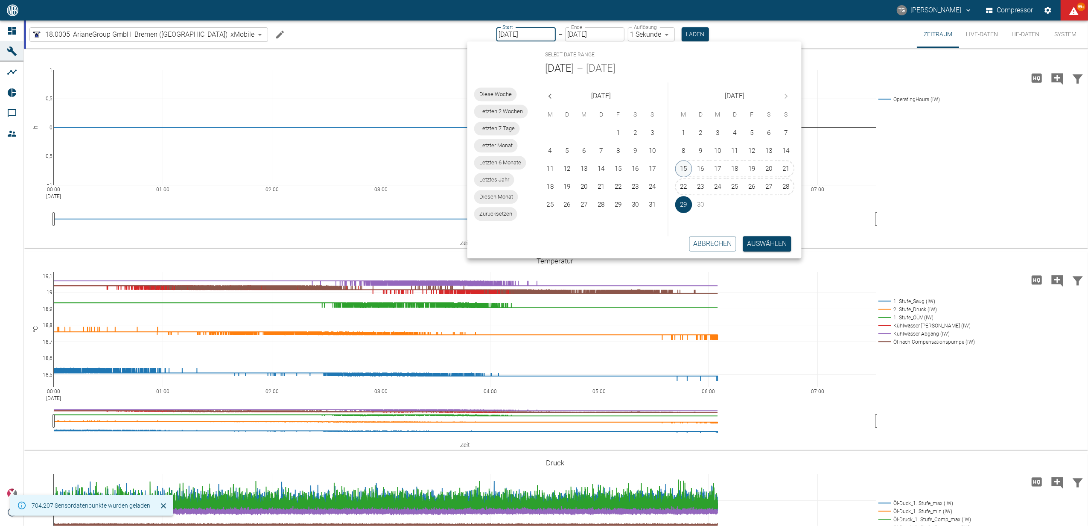
click at [687, 164] on button "15" at bounding box center [683, 168] width 17 height 17
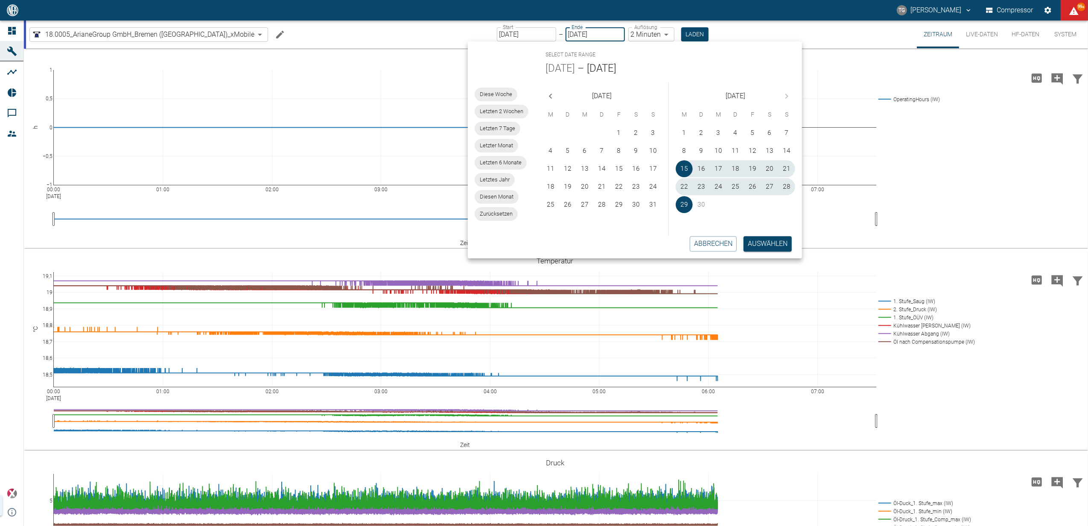
type input "15.09.2025"
type input "2min"
click at [769, 237] on button "Auswählen" at bounding box center [768, 243] width 48 height 15
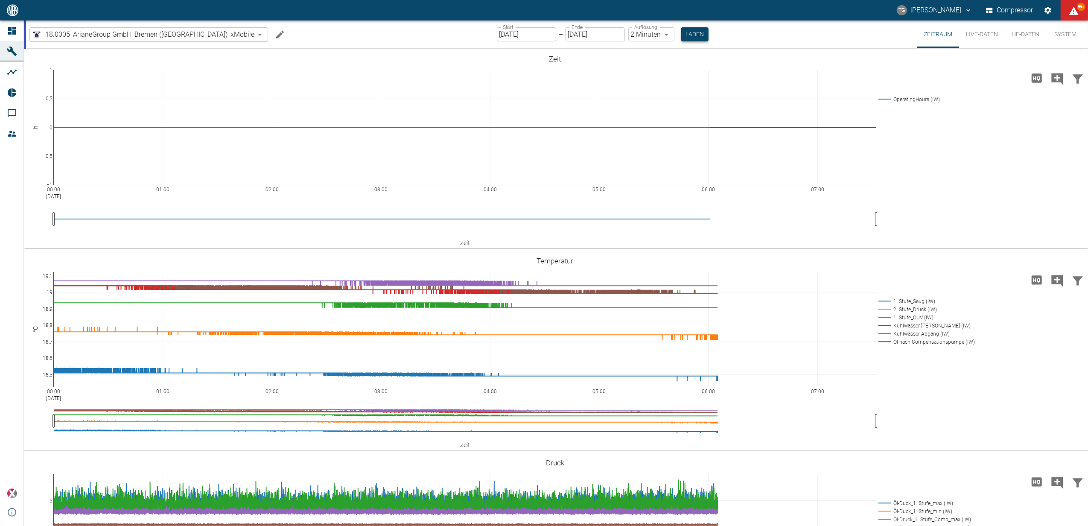
click at [681, 33] on button "Laden" at bounding box center [694, 34] width 27 height 14
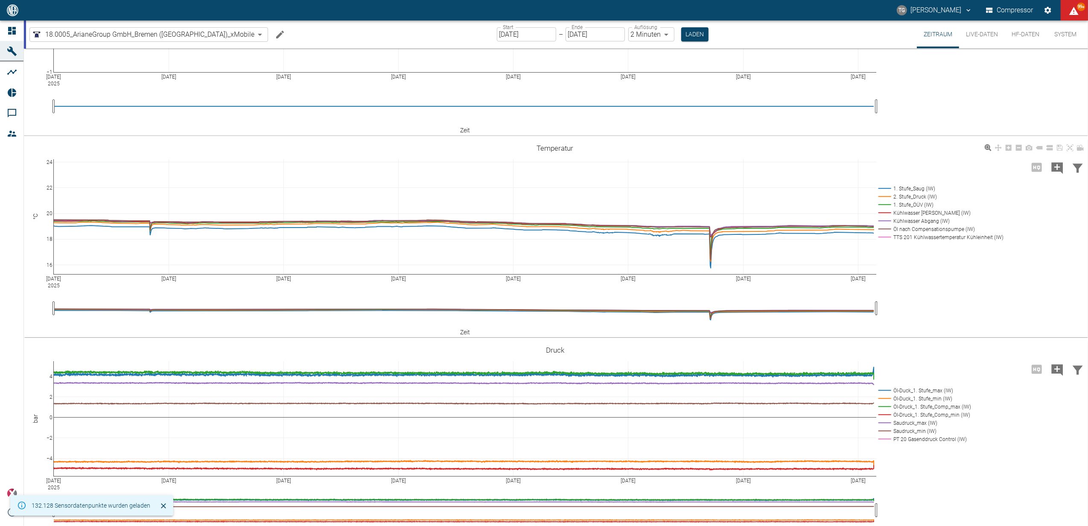
scroll to position [330, 0]
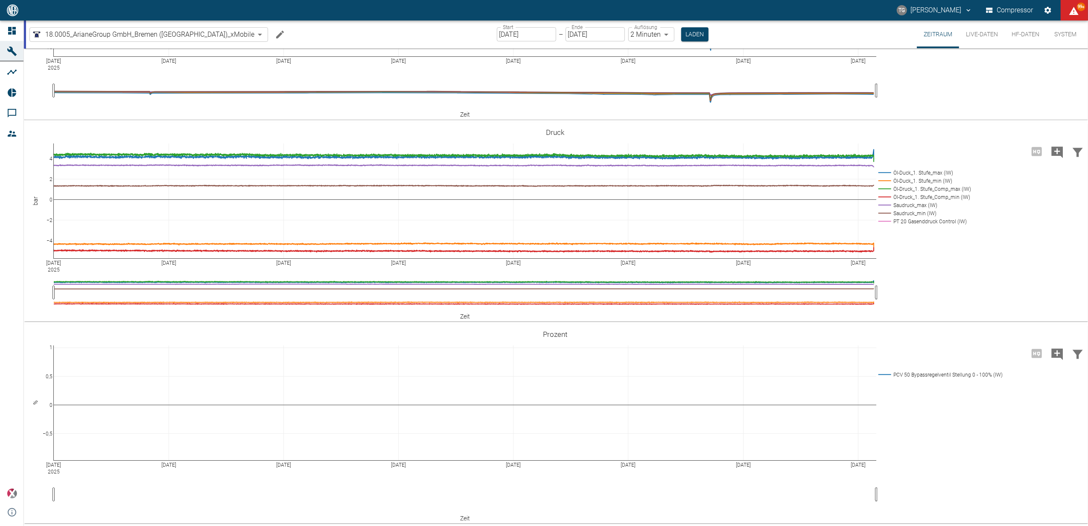
click at [976, 43] on button "Live-Daten" at bounding box center [982, 34] width 46 height 28
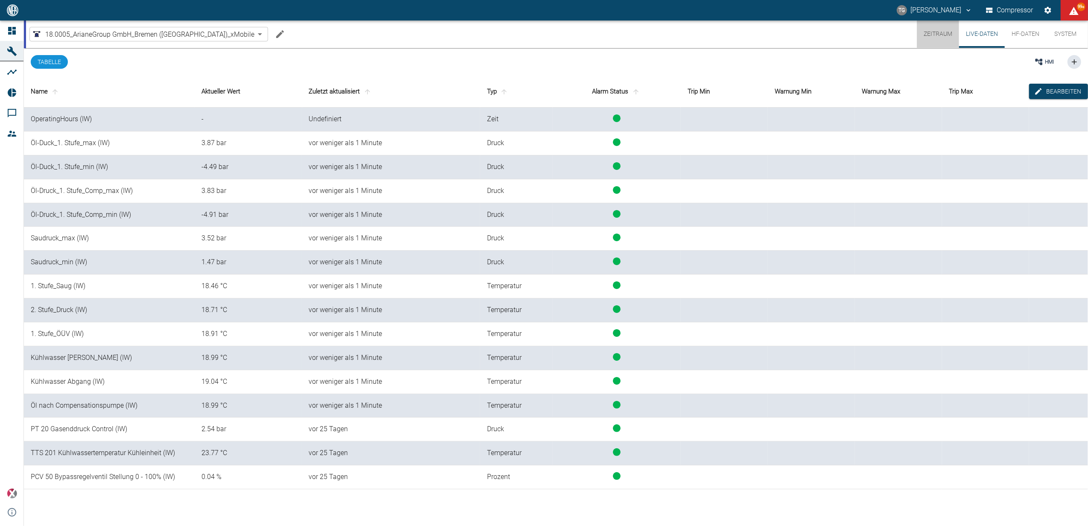
click at [947, 32] on button "Zeitraum" at bounding box center [938, 33] width 42 height 27
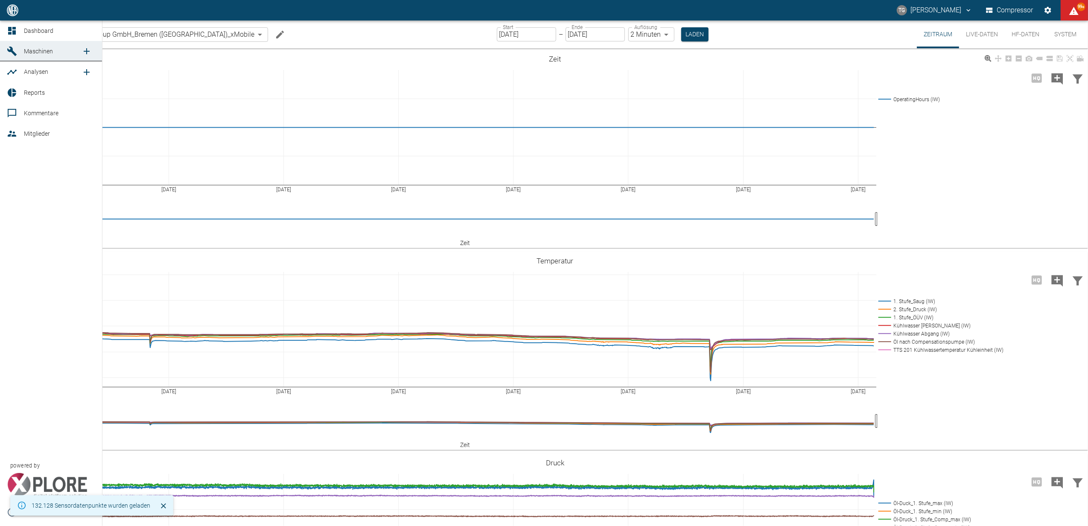
drag, startPoint x: 14, startPoint y: 31, endPoint x: 284, endPoint y: 174, distance: 305.8
click at [14, 31] on icon at bounding box center [12, 31] width 8 height 8
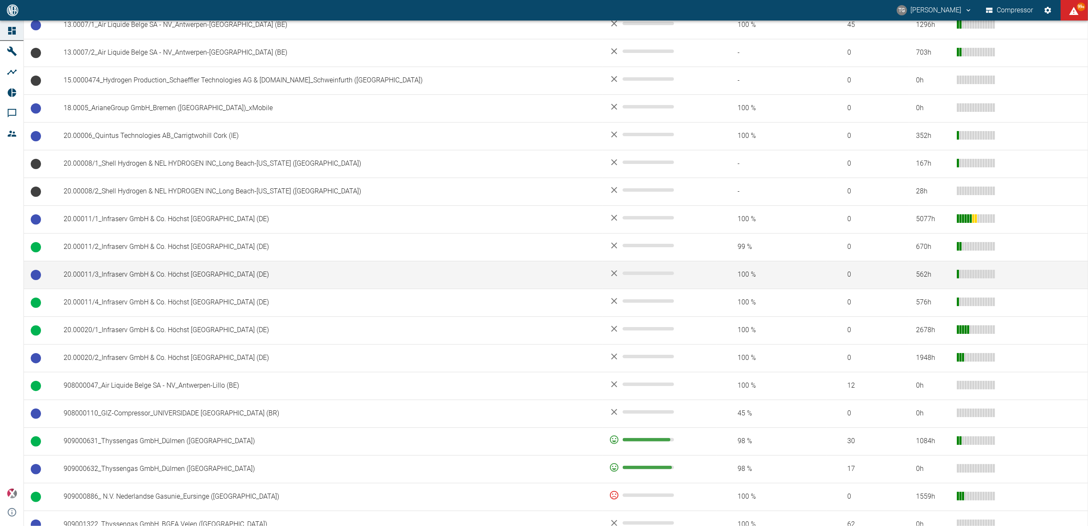
scroll to position [342, 0]
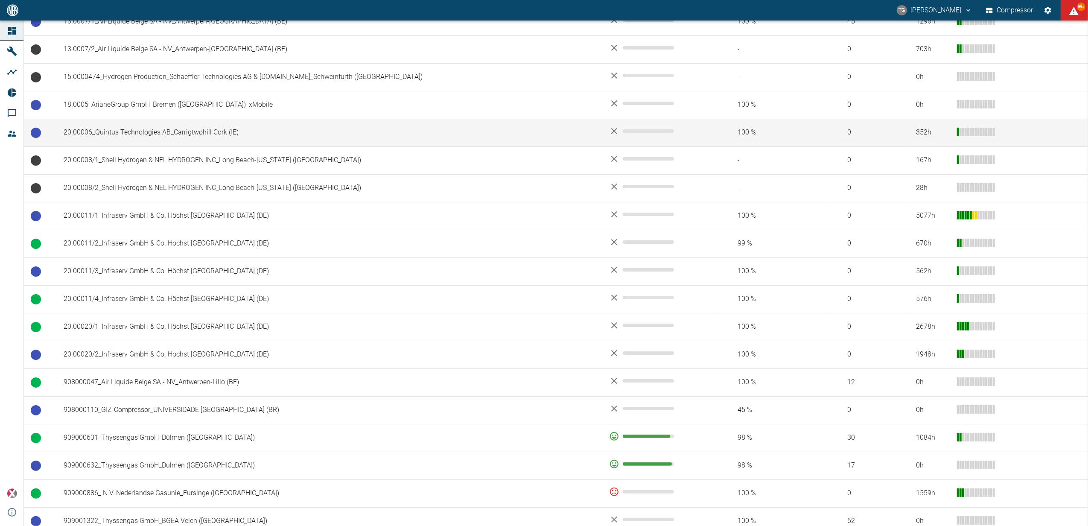
click at [146, 134] on td "20.00006_Quintus Technologies AB_Carrigtwohill Cork (IE)" at bounding box center [330, 133] width 546 height 28
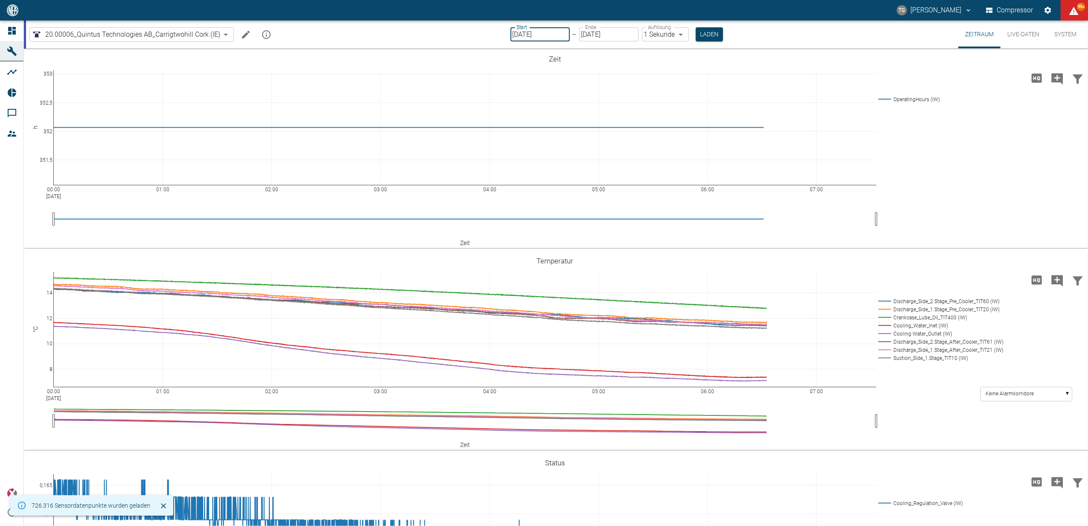
click at [537, 33] on input "[DATE]" at bounding box center [540, 34] width 59 height 14
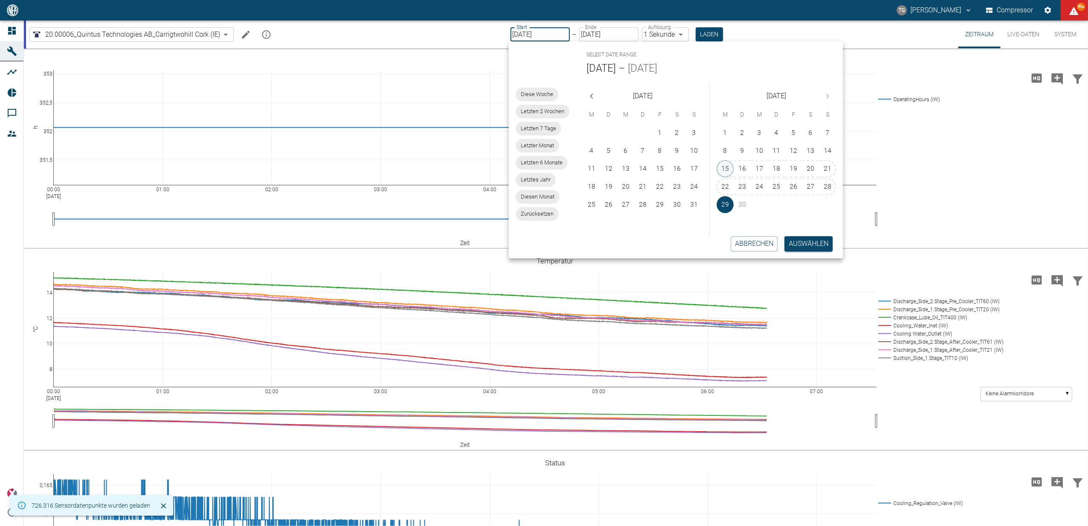
click at [725, 161] on button "15" at bounding box center [725, 168] width 17 height 17
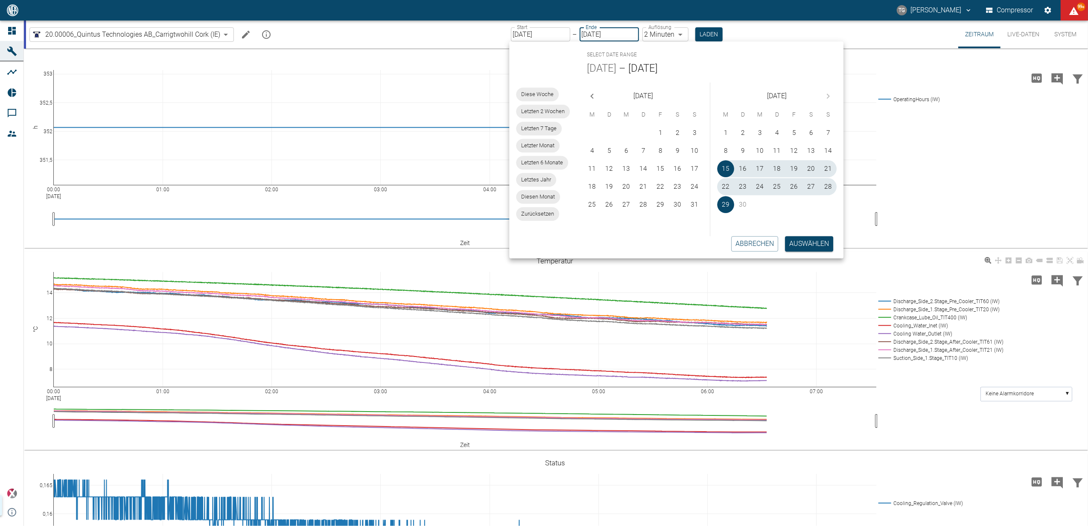
type input "15.09.2025"
type input "2min"
click at [810, 245] on button "Auswählen" at bounding box center [809, 243] width 48 height 15
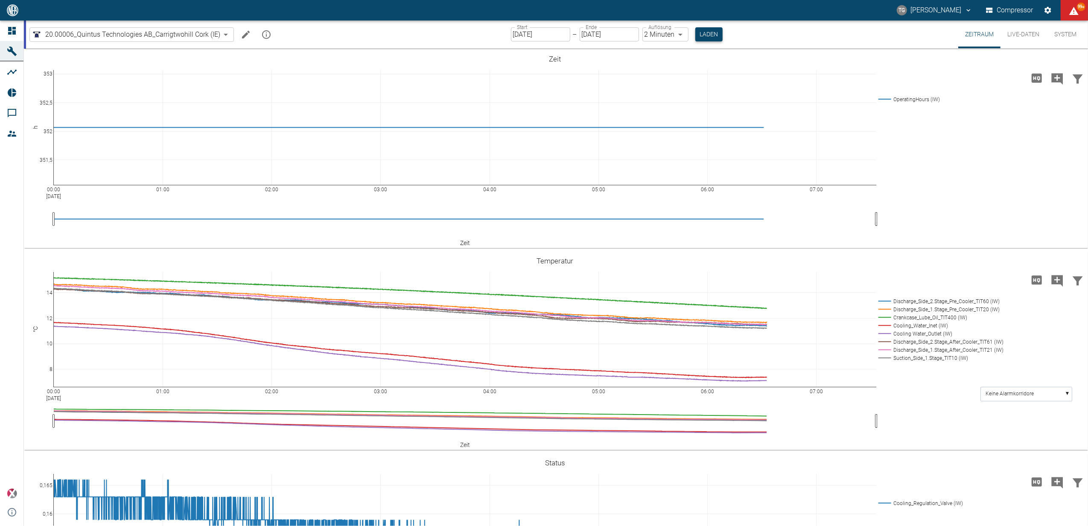
click at [706, 34] on button "Laden" at bounding box center [709, 34] width 27 height 14
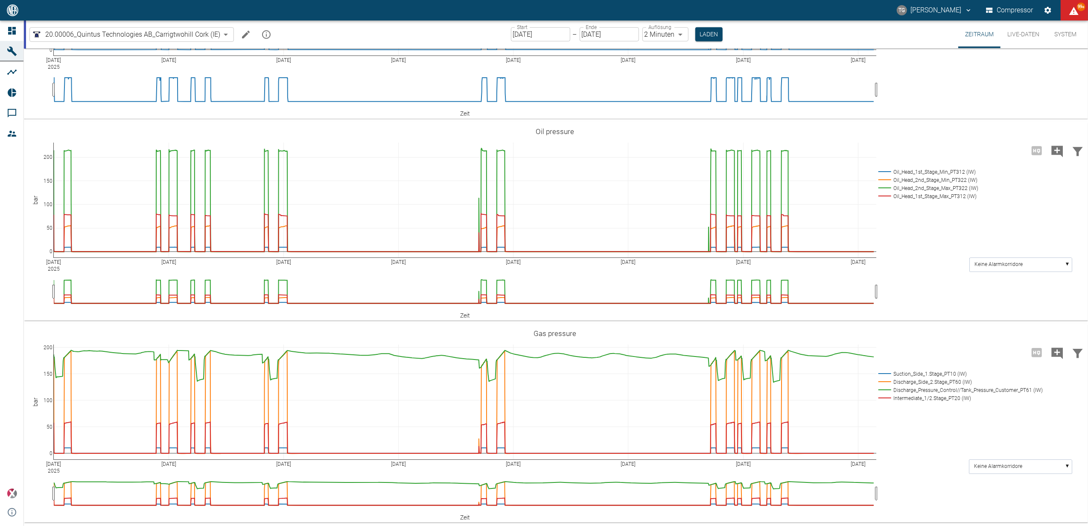
scroll to position [533, 0]
click at [1011, 37] on button "Live-Daten" at bounding box center [1024, 34] width 46 height 28
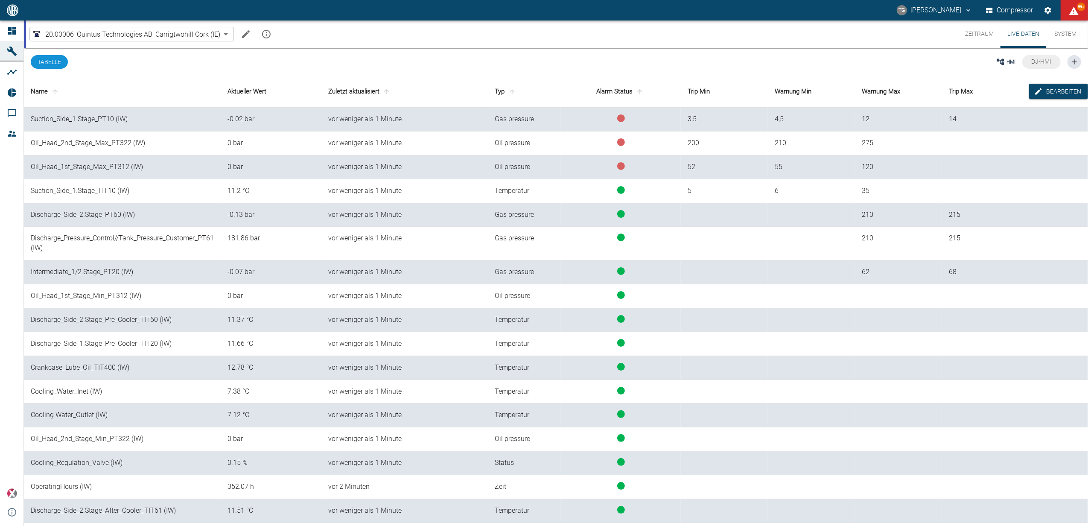
click at [979, 32] on button "Zeitraum" at bounding box center [980, 33] width 42 height 27
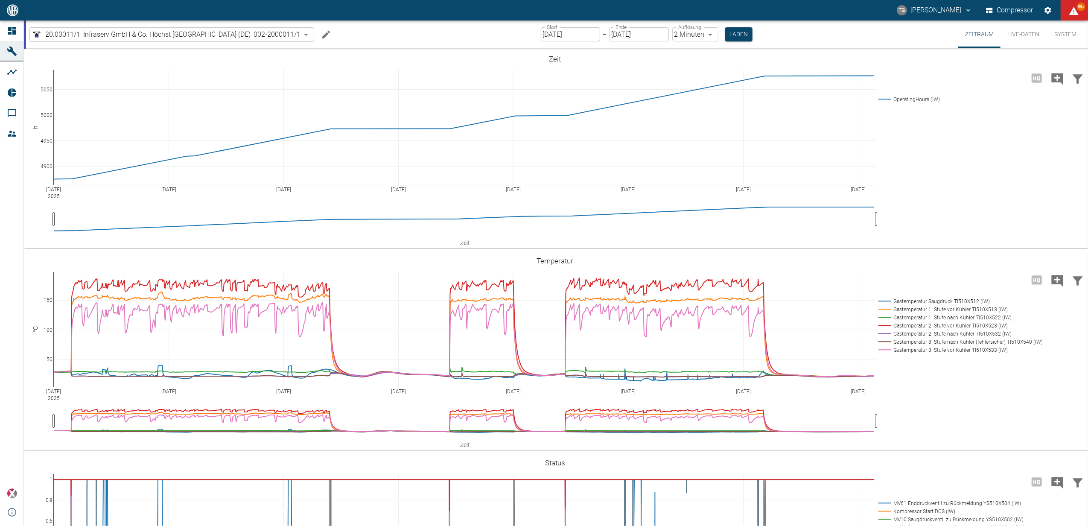
scroll to position [512, 0]
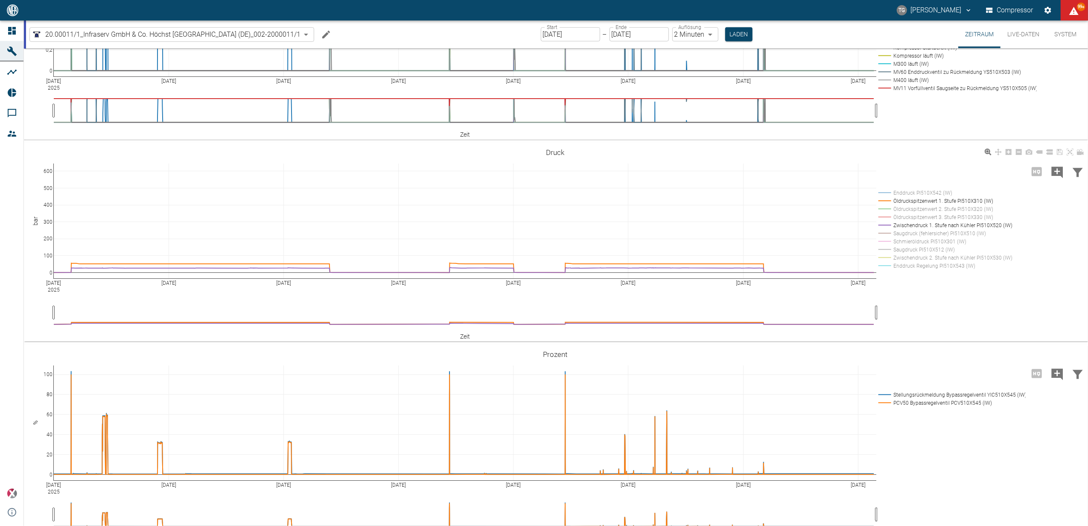
click at [883, 191] on rect at bounding box center [944, 193] width 134 height 8
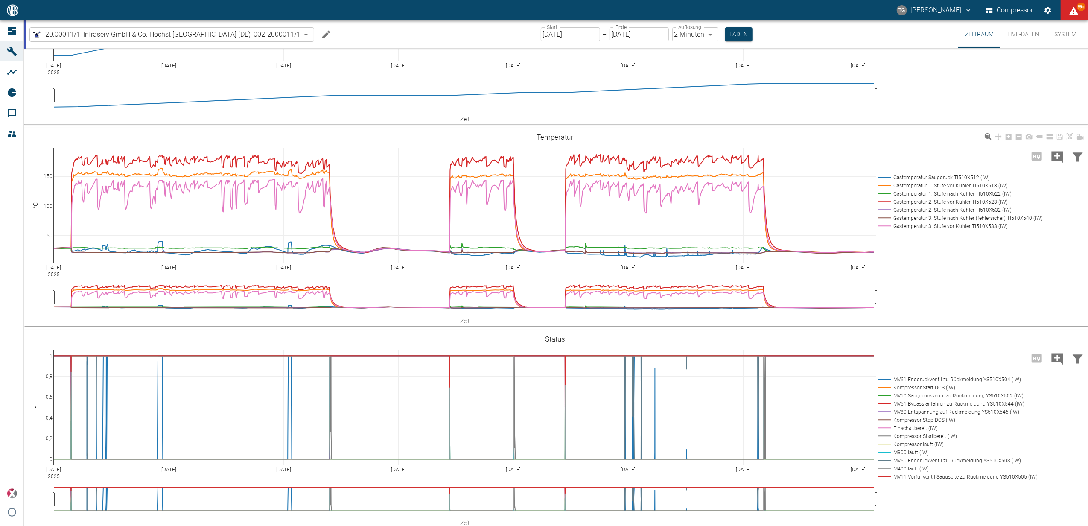
scroll to position [0, 0]
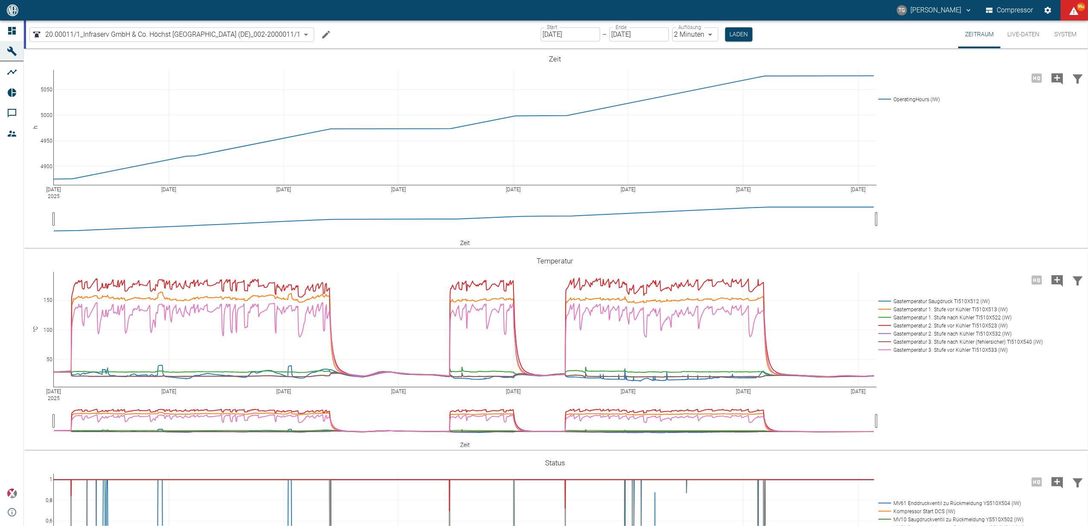
click at [1022, 33] on button "Live-Daten" at bounding box center [1024, 34] width 46 height 28
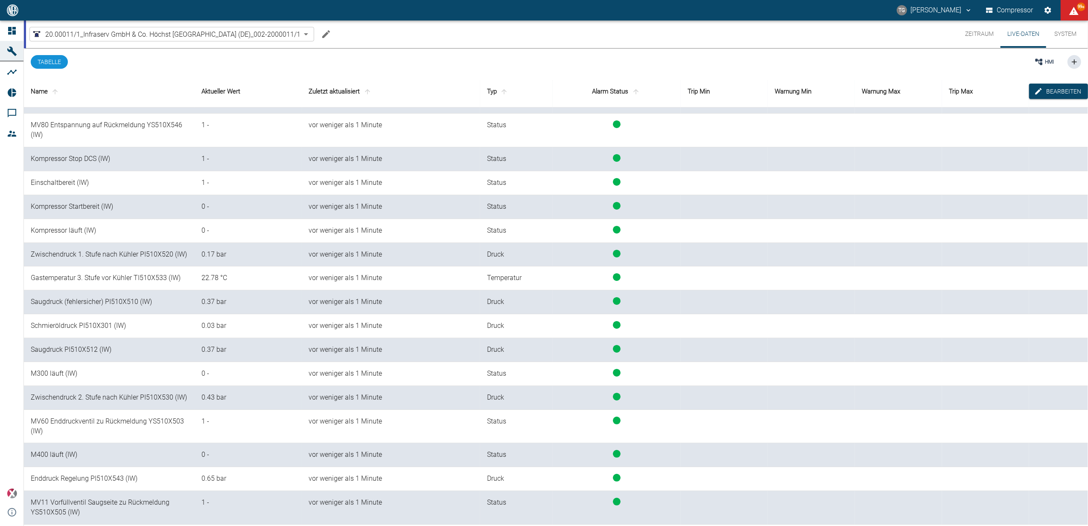
scroll to position [453, 0]
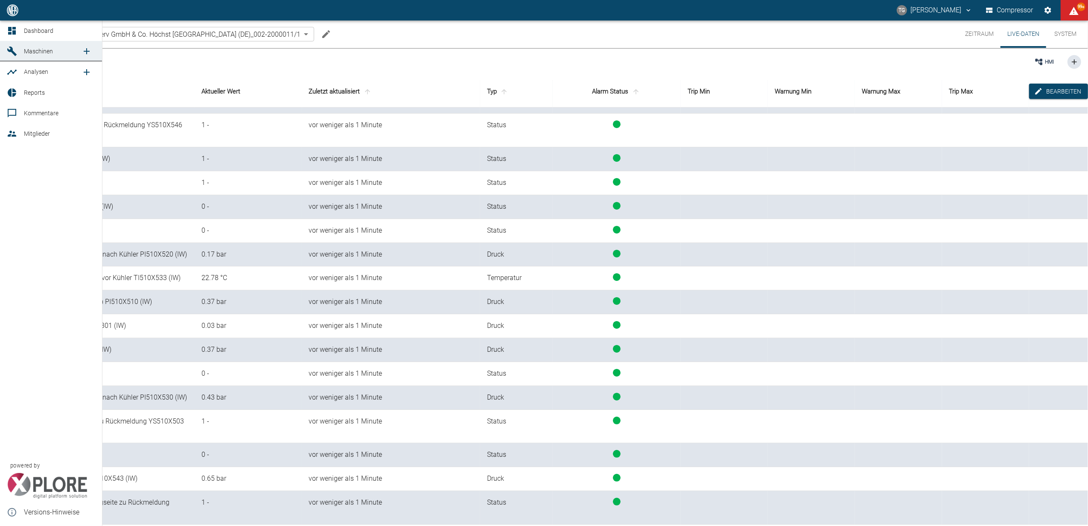
click at [15, 32] on icon at bounding box center [12, 31] width 8 height 8
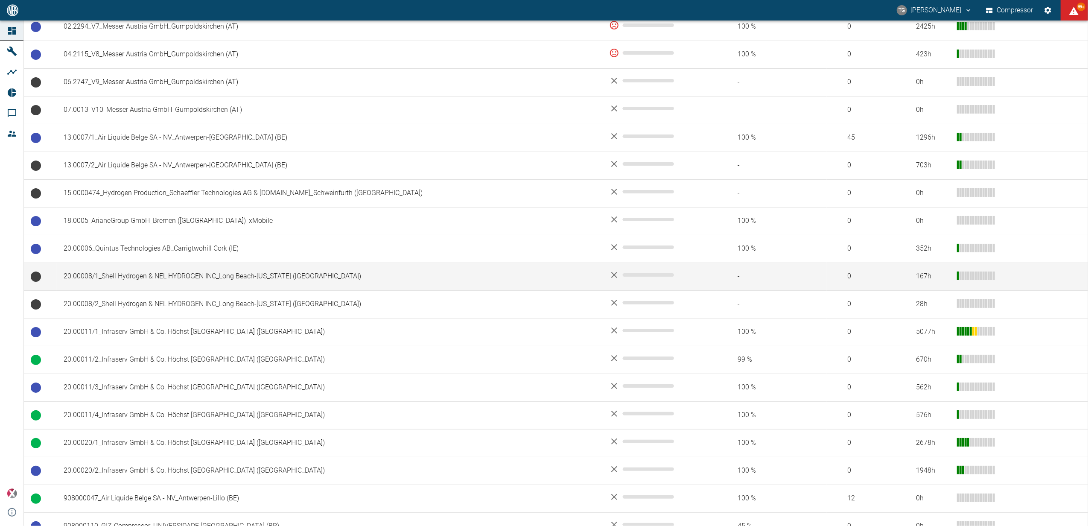
scroll to position [228, 0]
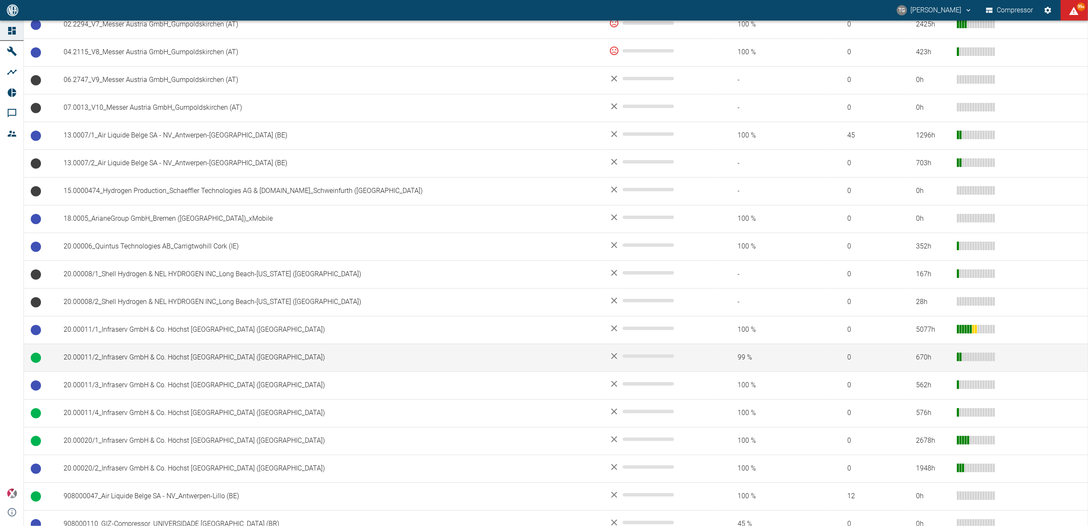
click at [158, 356] on td "20.00011/2_Infraserv GmbH & Co. Höchst [GEOGRAPHIC_DATA] (DE)" at bounding box center [330, 358] width 546 height 28
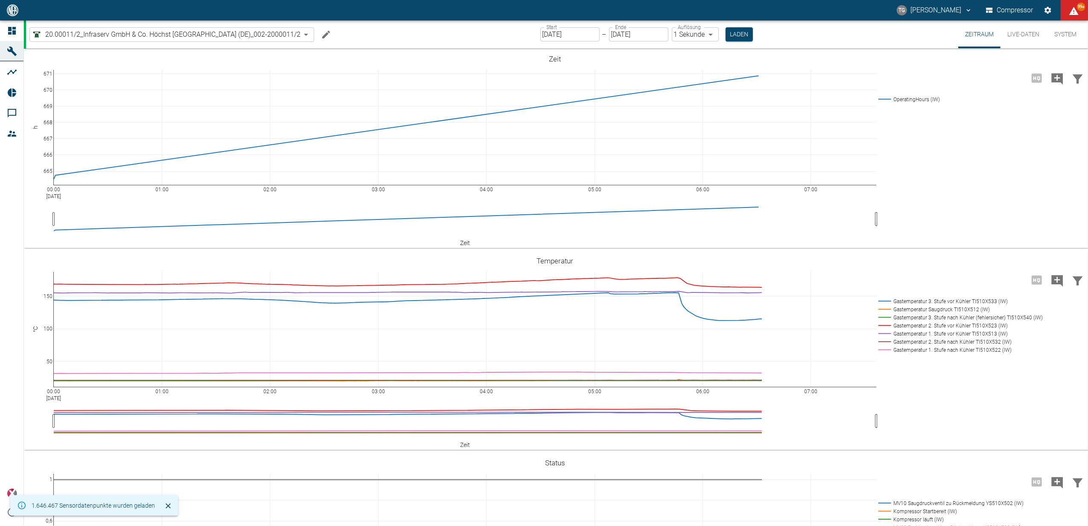
click at [571, 36] on input "[DATE]" at bounding box center [570, 34] width 59 height 14
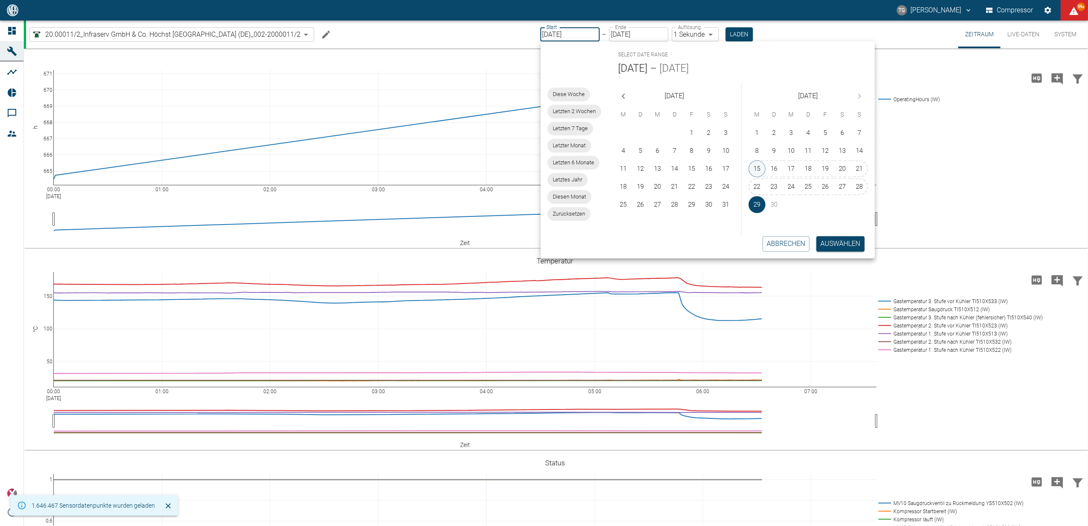
click at [758, 166] on button "15" at bounding box center [757, 168] width 17 height 17
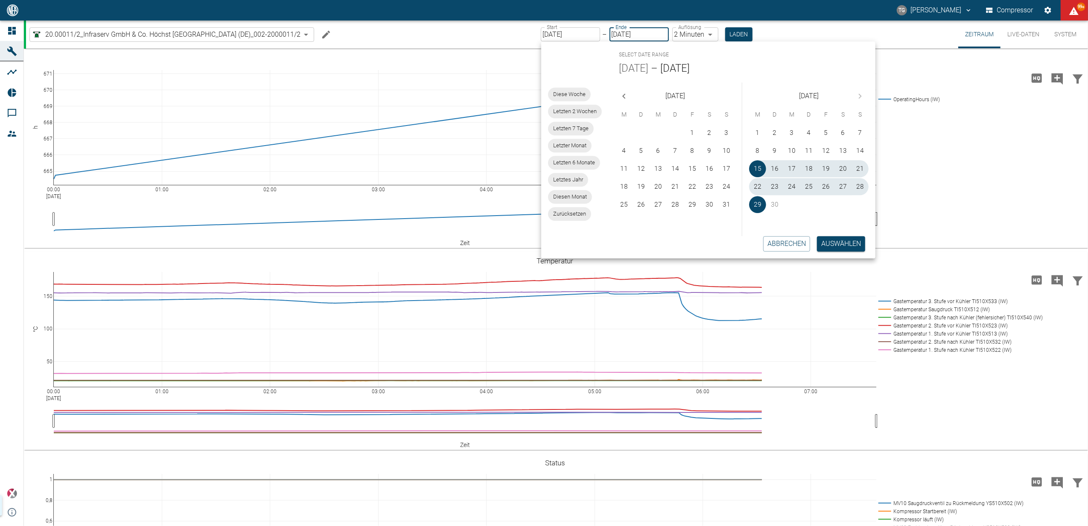
type input "[DATE]"
type input "2min"
click at [838, 238] on button "Auswählen" at bounding box center [841, 243] width 48 height 15
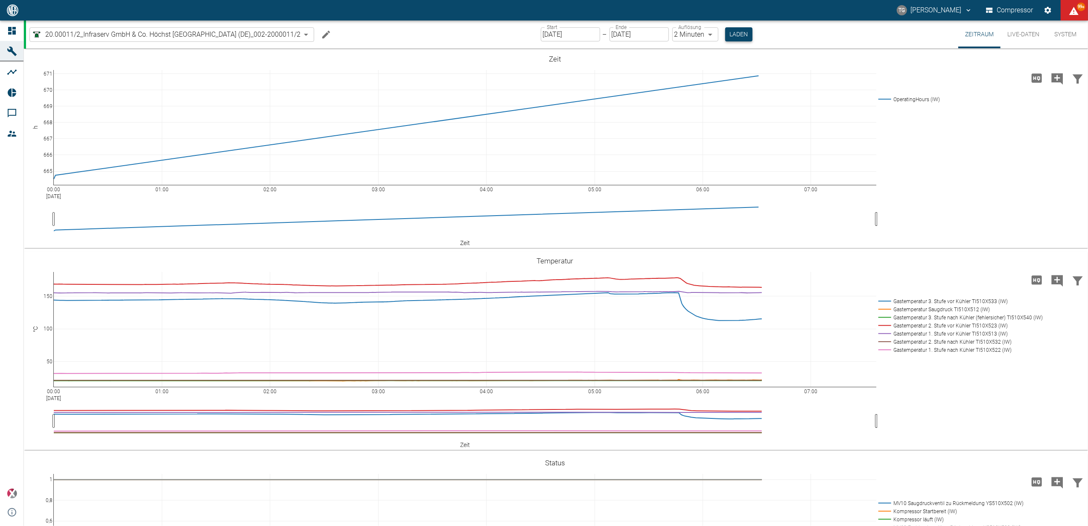
click at [732, 36] on button "Laden" at bounding box center [738, 34] width 27 height 14
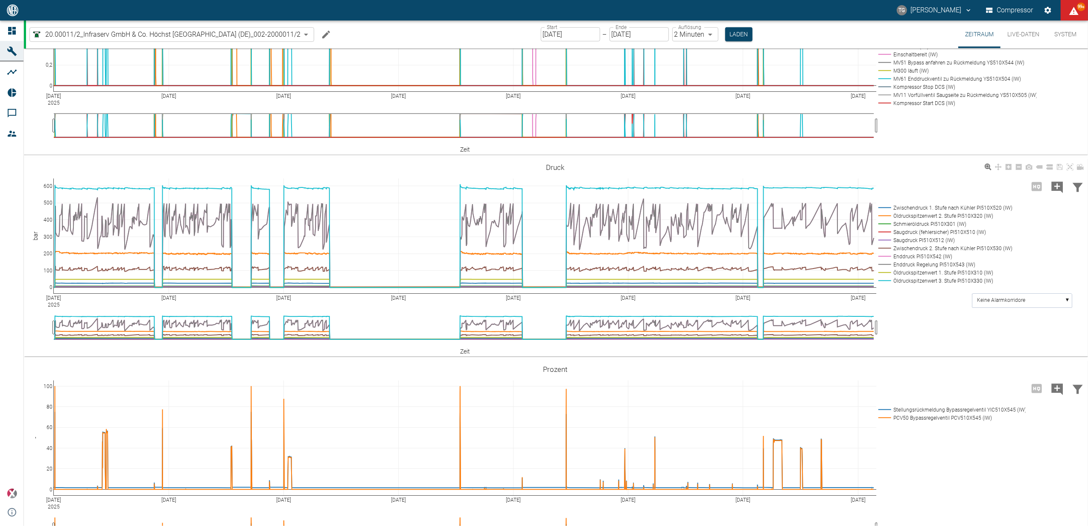
scroll to position [455, 0]
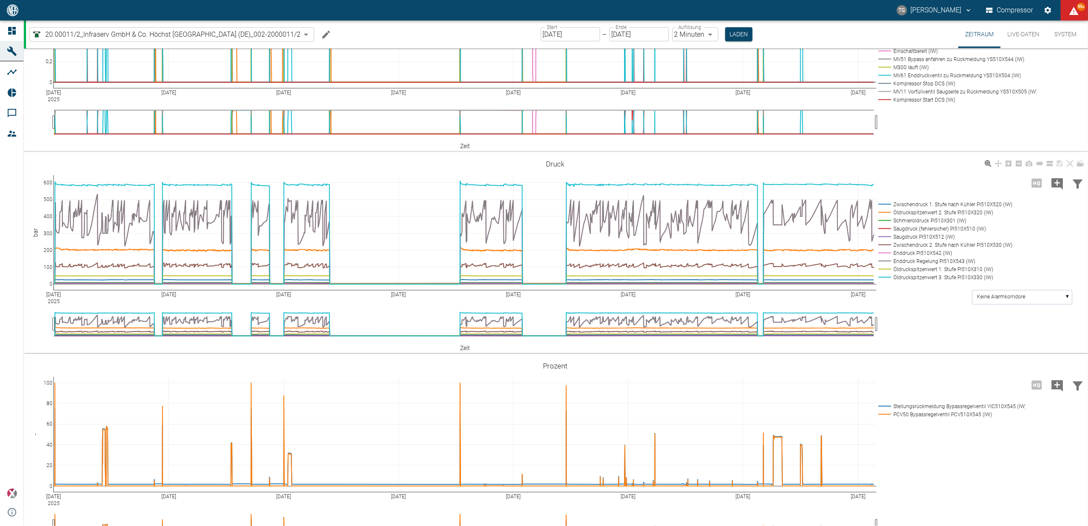
click at [906, 257] on rect at bounding box center [944, 253] width 134 height 8
click at [912, 281] on rect at bounding box center [944, 277] width 134 height 8
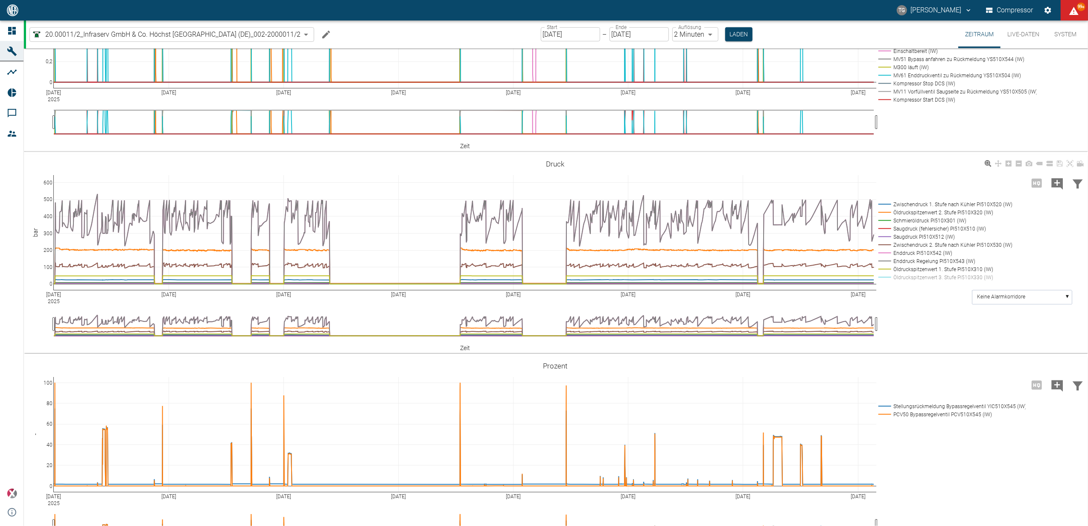
click at [912, 281] on rect at bounding box center [944, 277] width 134 height 8
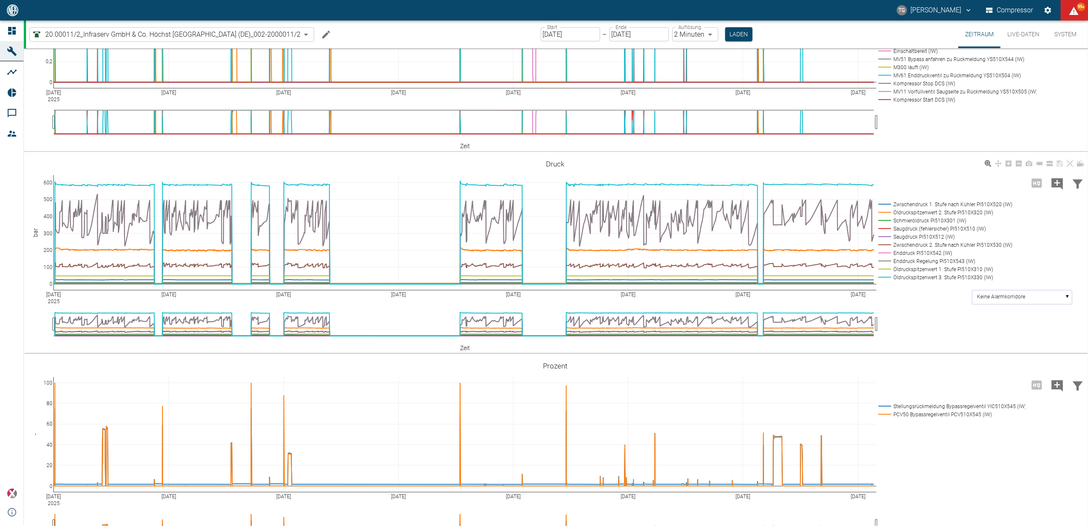
click at [907, 265] on rect at bounding box center [944, 261] width 134 height 8
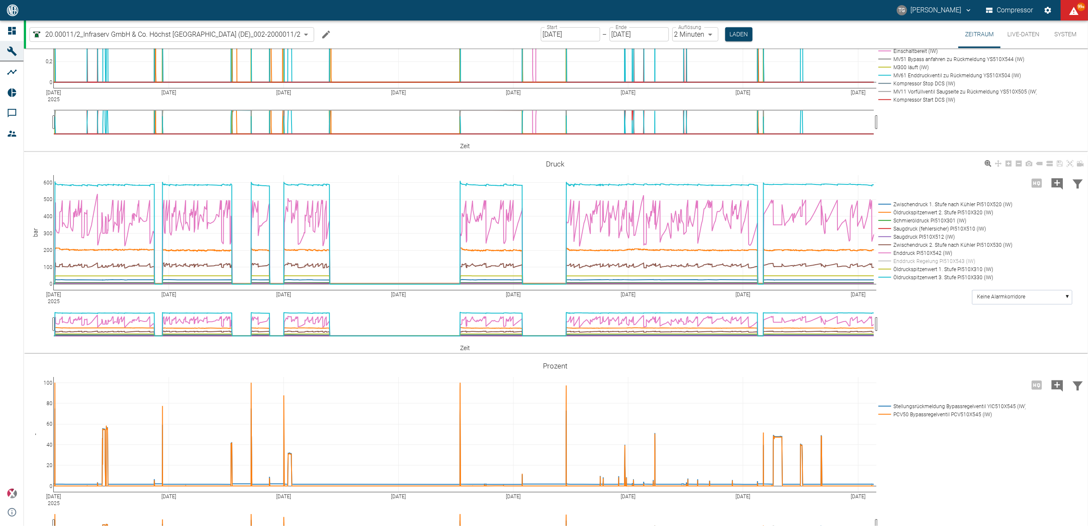
click at [907, 265] on rect at bounding box center [944, 261] width 134 height 8
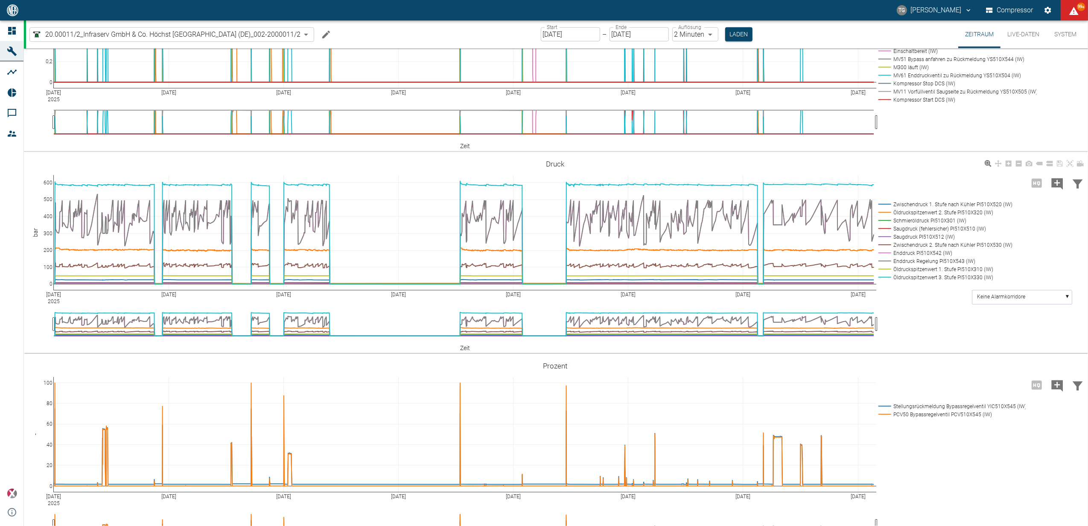
click at [914, 249] on rect at bounding box center [944, 245] width 134 height 8
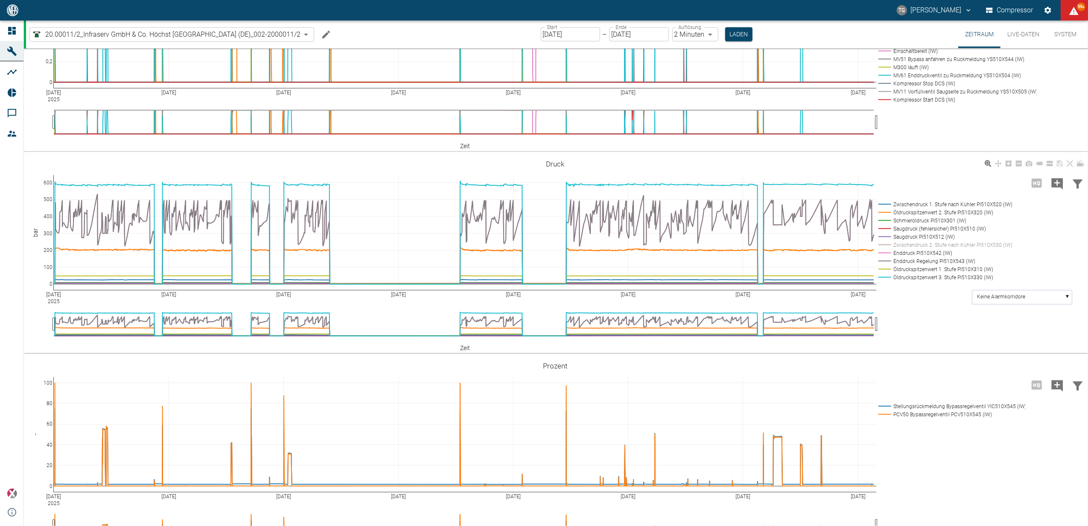
click at [914, 249] on rect at bounding box center [944, 245] width 134 height 8
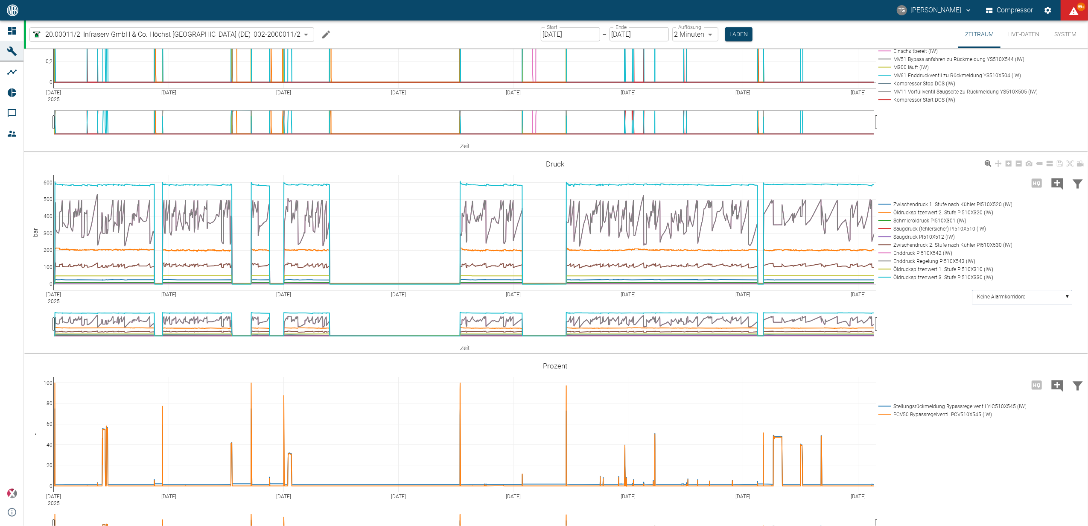
click at [909, 216] on rect at bounding box center [944, 212] width 134 height 8
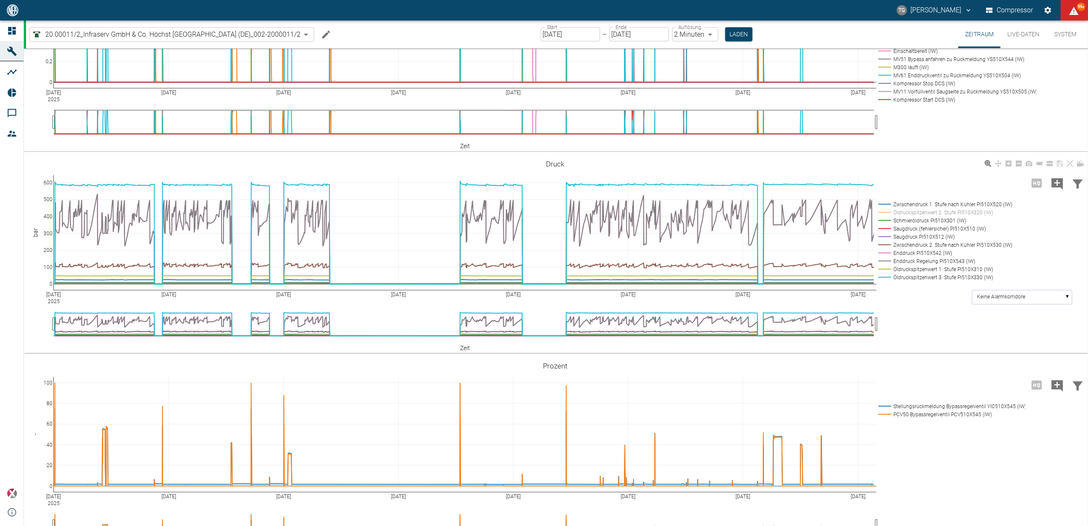
click at [909, 216] on rect at bounding box center [944, 212] width 134 height 8
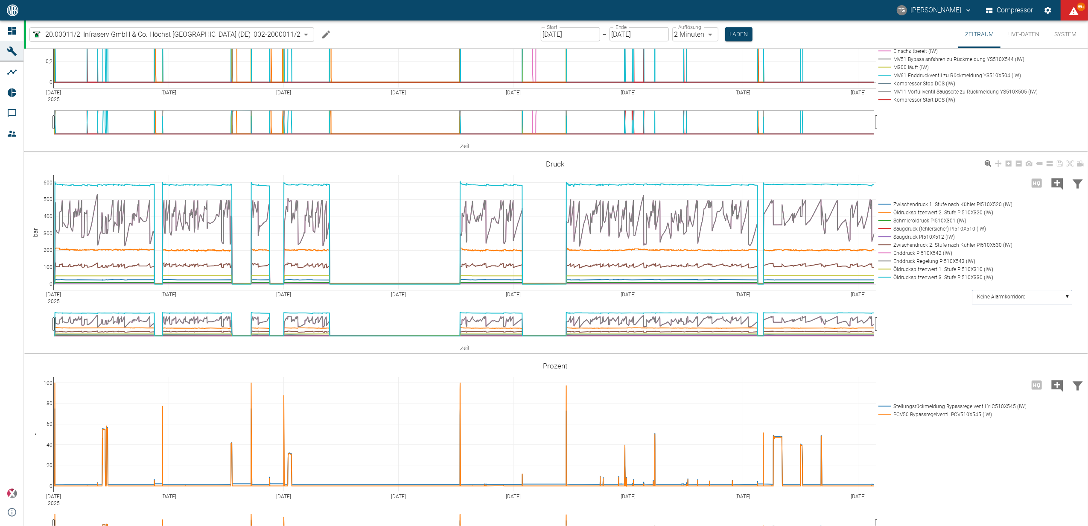
click at [886, 208] on rect at bounding box center [944, 204] width 134 height 8
click at [885, 208] on rect at bounding box center [944, 204] width 134 height 8
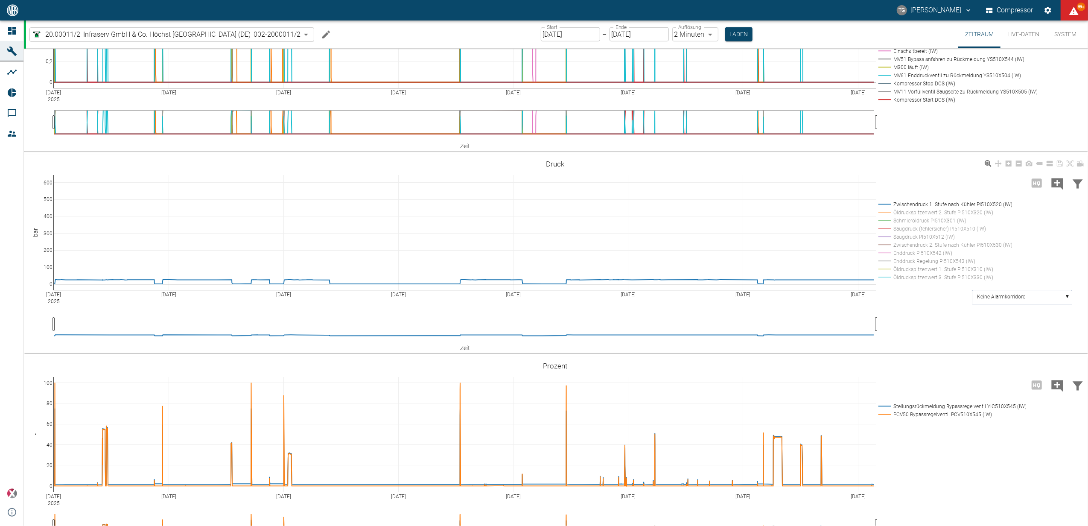
click at [885, 208] on rect at bounding box center [944, 204] width 134 height 8
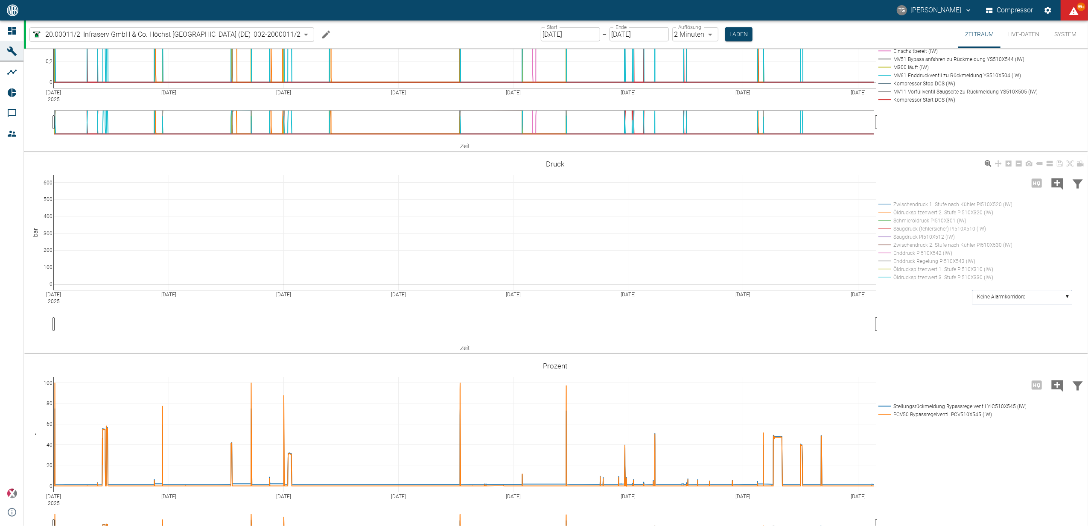
click at [887, 208] on rect at bounding box center [944, 204] width 134 height 8
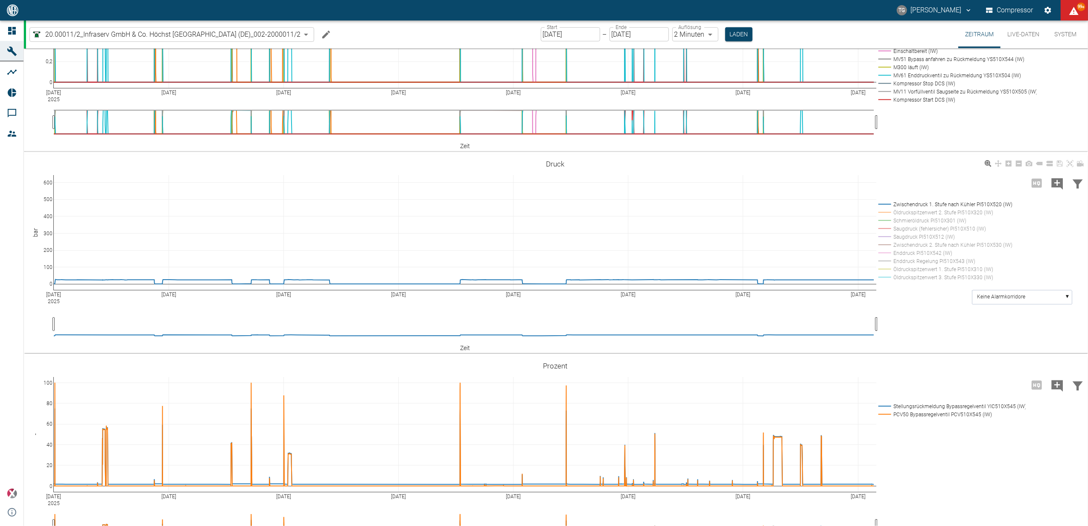
click at [890, 273] on rect at bounding box center [944, 269] width 134 height 8
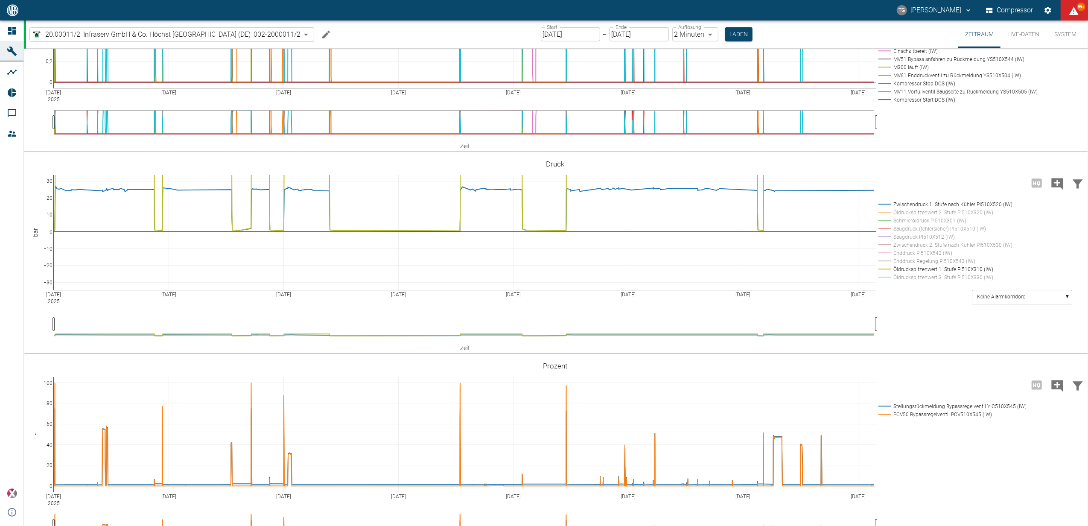
drag, startPoint x: 51, startPoint y: 225, endPoint x: 52, endPoint y: 173, distance: 52.5
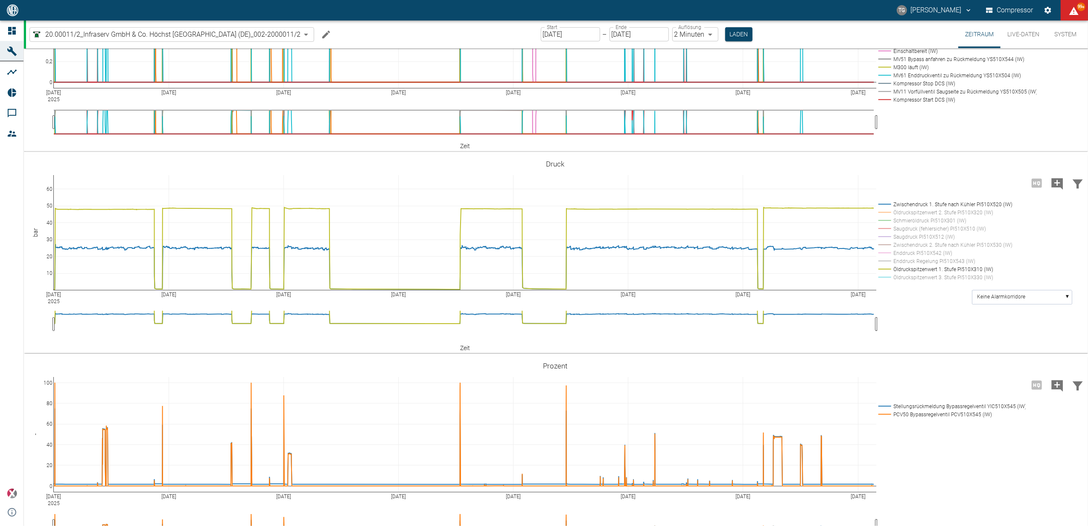
drag, startPoint x: 48, startPoint y: 253, endPoint x: 50, endPoint y: 311, distance: 58.5
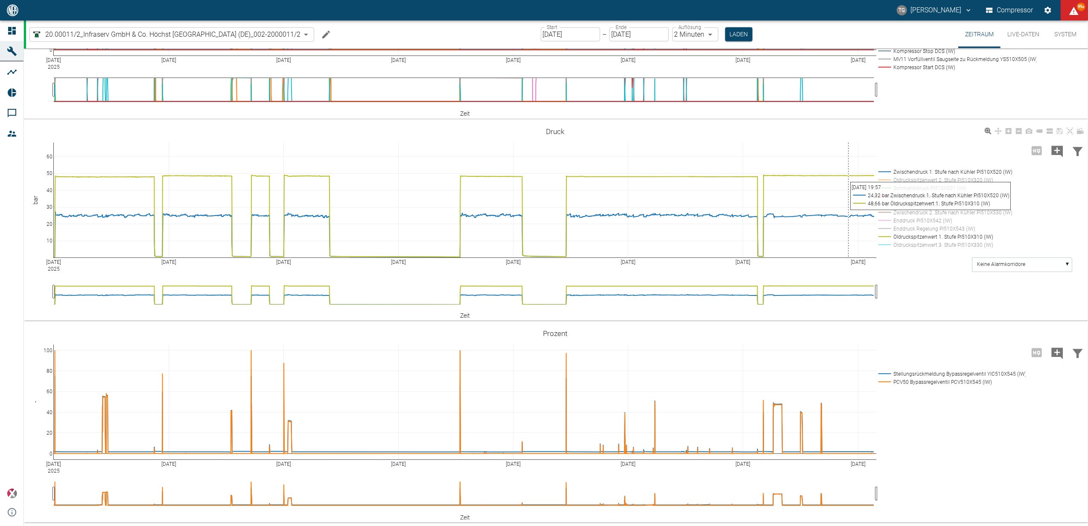
scroll to position [533, 0]
drag, startPoint x: 1068, startPoint y: 132, endPoint x: 1083, endPoint y: 182, distance: 51.6
click at [1068, 132] on icon at bounding box center [1070, 131] width 7 height 7
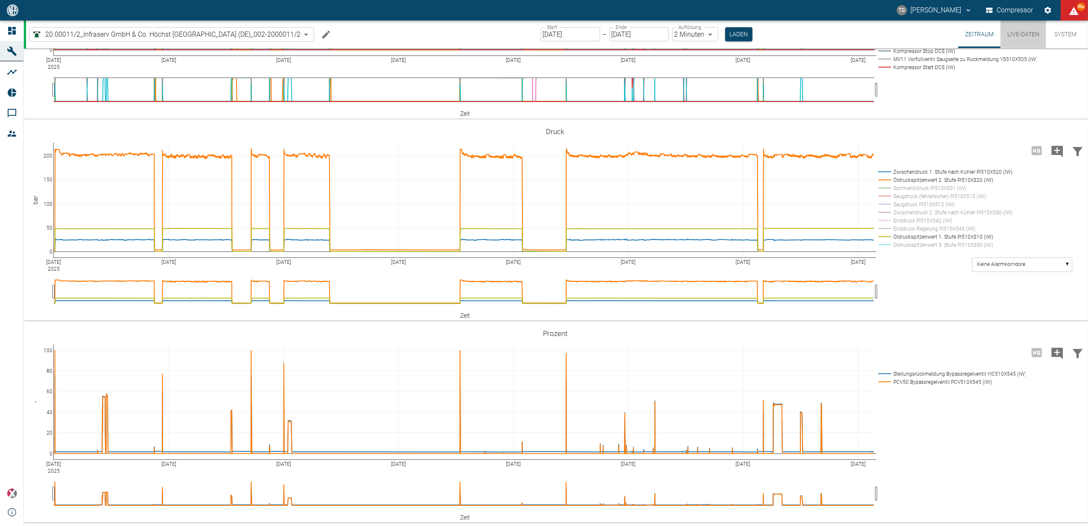
click at [1017, 35] on button "Live-Daten" at bounding box center [1024, 34] width 46 height 28
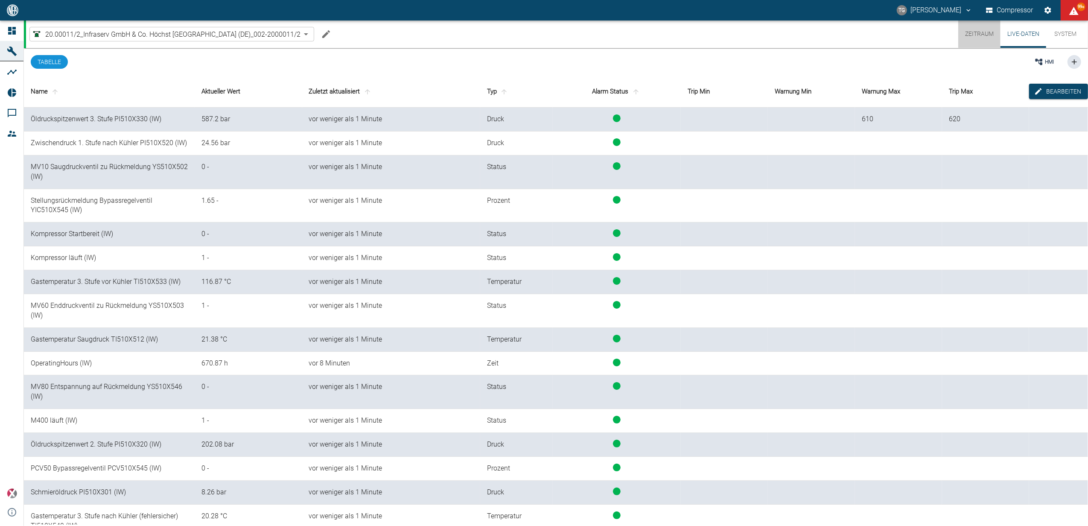
click at [977, 33] on button "Zeitraum" at bounding box center [980, 33] width 42 height 27
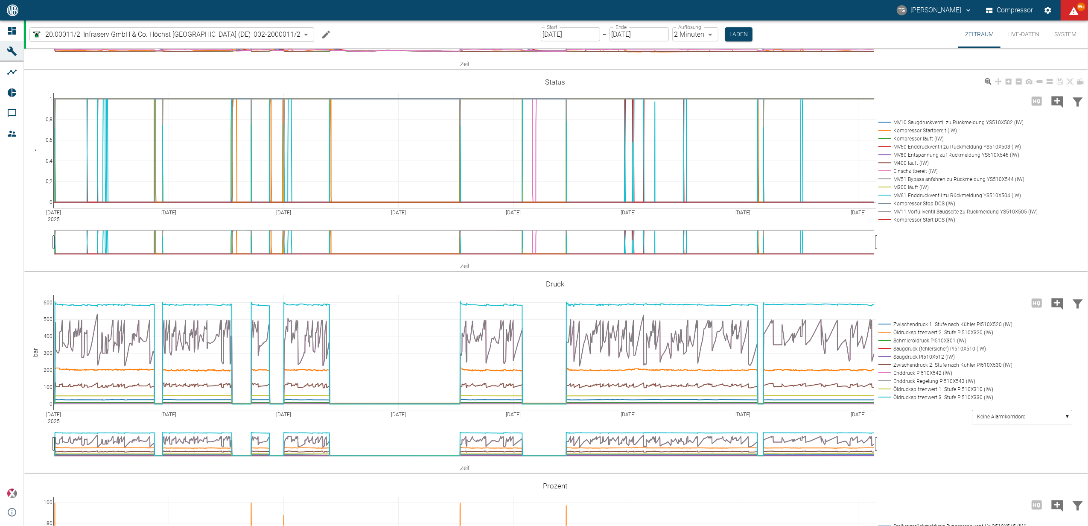
scroll to position [398, 0]
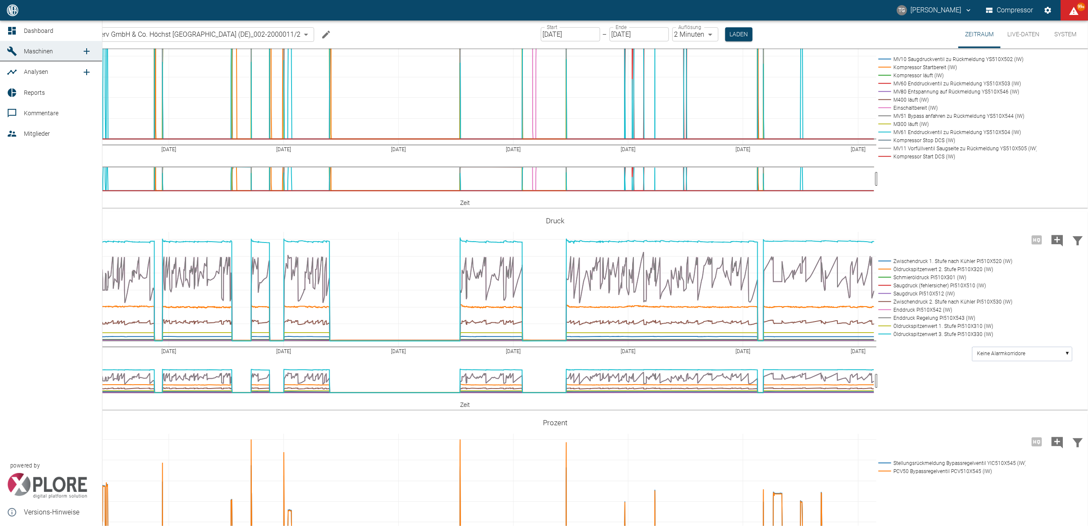
drag, startPoint x: 8, startPoint y: 27, endPoint x: 21, endPoint y: 37, distance: 16.2
click at [8, 27] on icon at bounding box center [12, 31] width 10 height 10
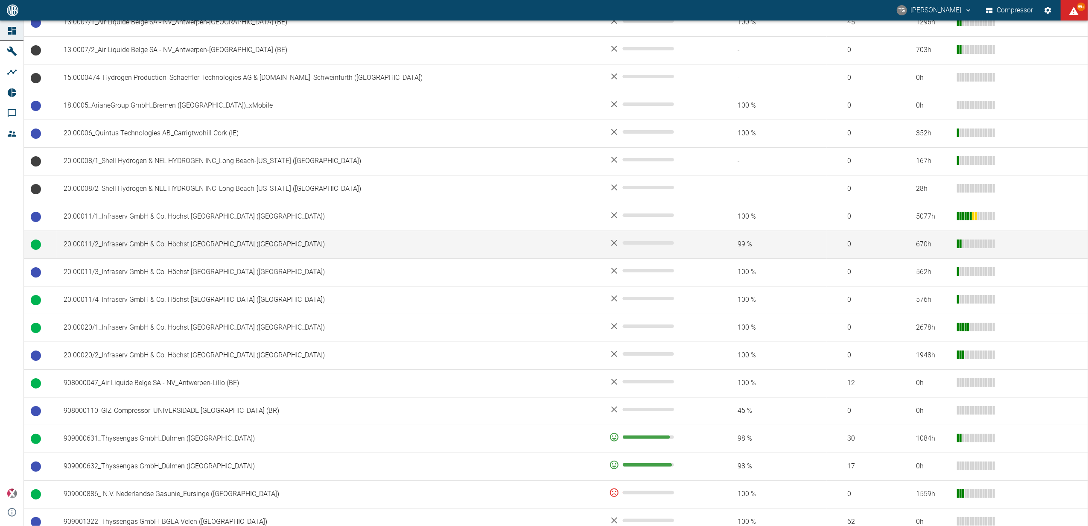
scroll to position [342, 0]
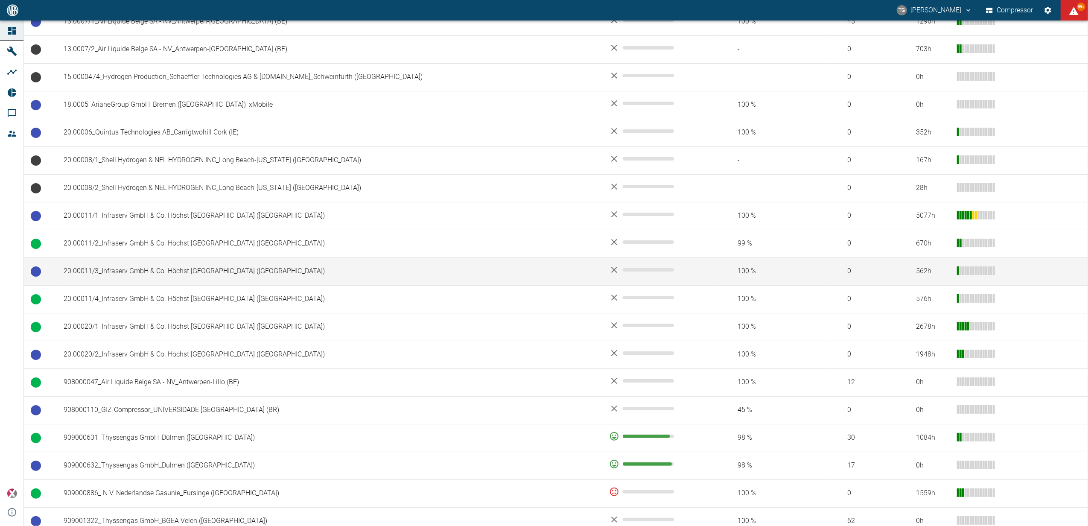
click at [166, 273] on td "20.00011/3_Infraserv GmbH & Co. Höchst [GEOGRAPHIC_DATA] (DE)" at bounding box center [330, 271] width 546 height 28
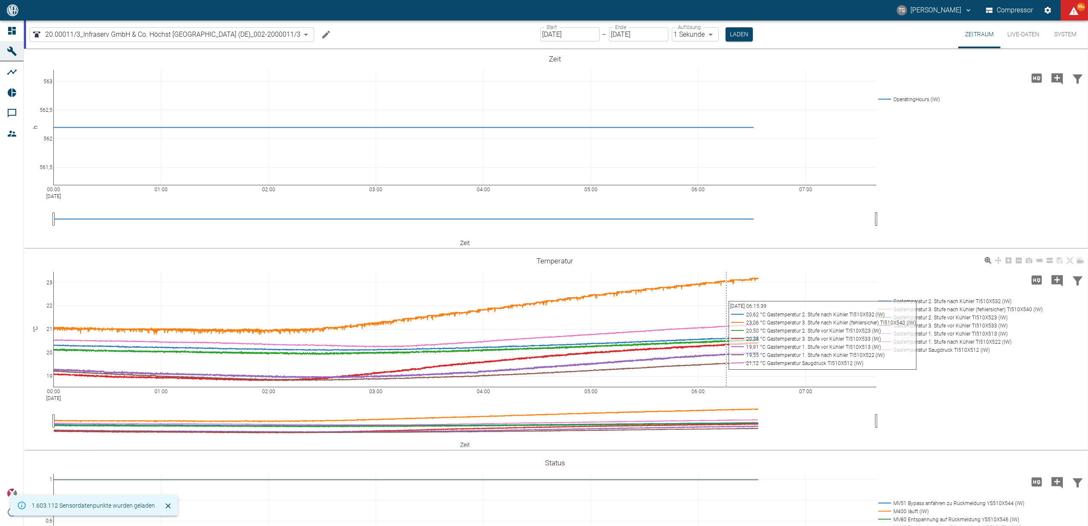
scroll to position [171, 0]
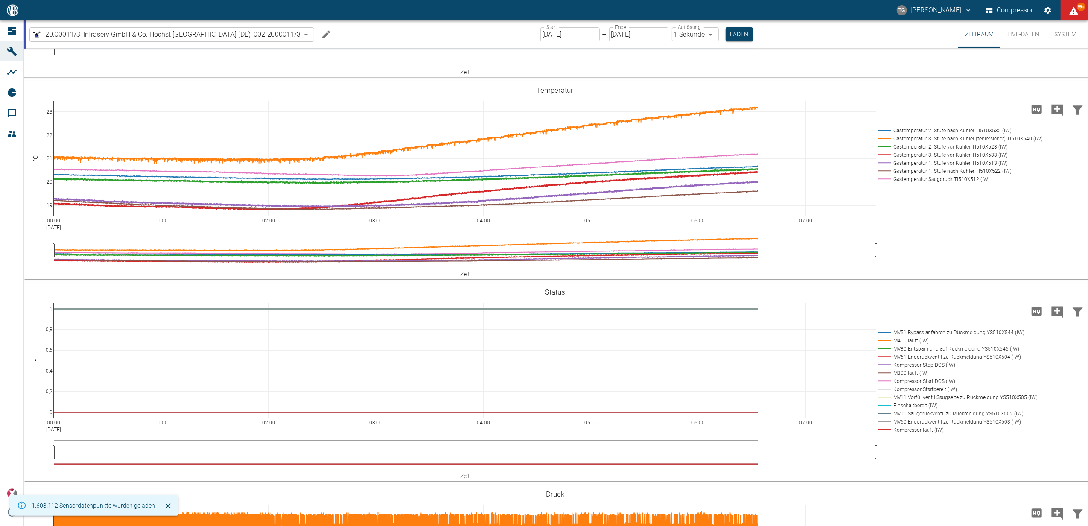
click at [570, 32] on input "[DATE]" at bounding box center [570, 34] width 59 height 14
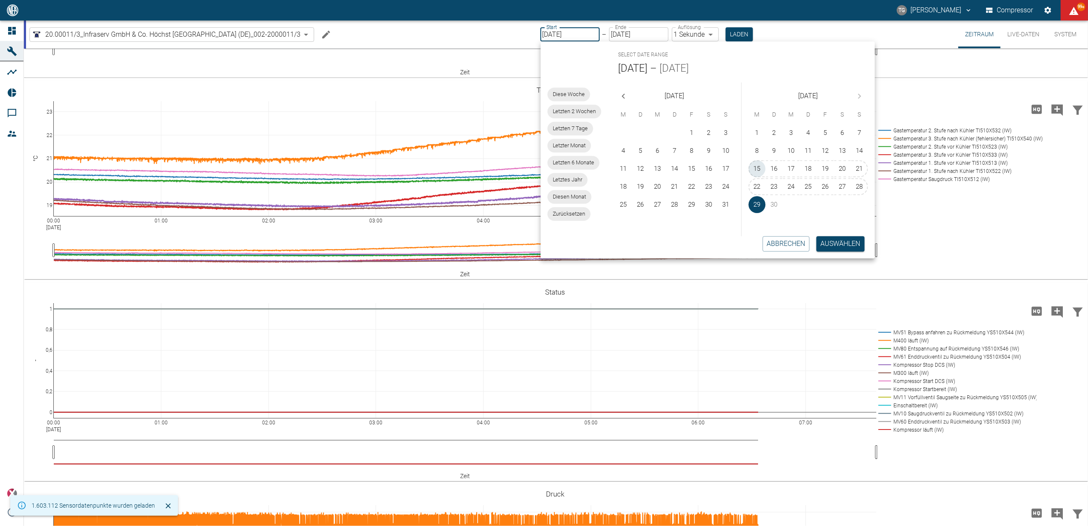
drag, startPoint x: 752, startPoint y: 166, endPoint x: 829, endPoint y: 253, distance: 116.5
click at [753, 166] on button "15" at bounding box center [757, 168] width 17 height 17
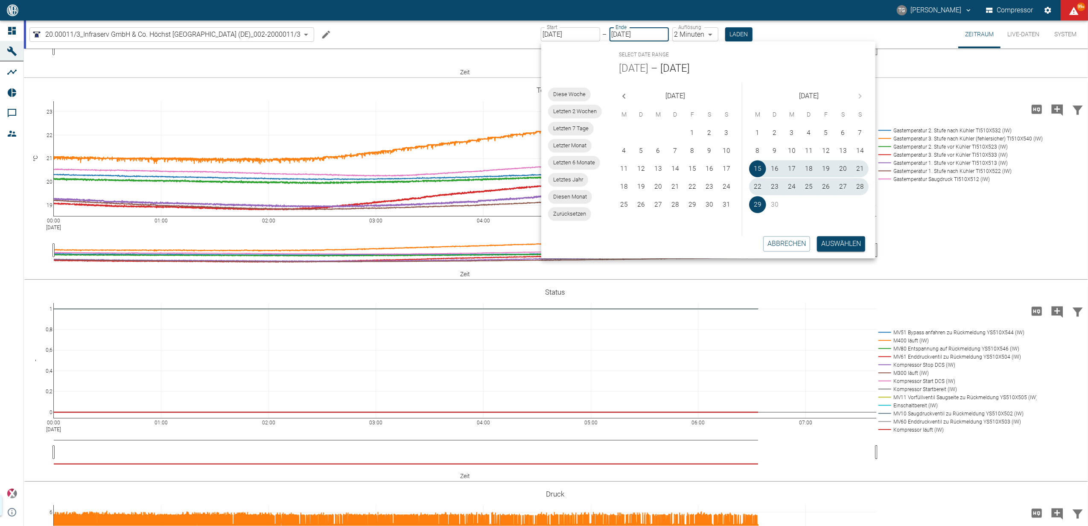
type input "[DATE]"
type input "2min"
click at [831, 241] on button "Auswählen" at bounding box center [841, 243] width 48 height 15
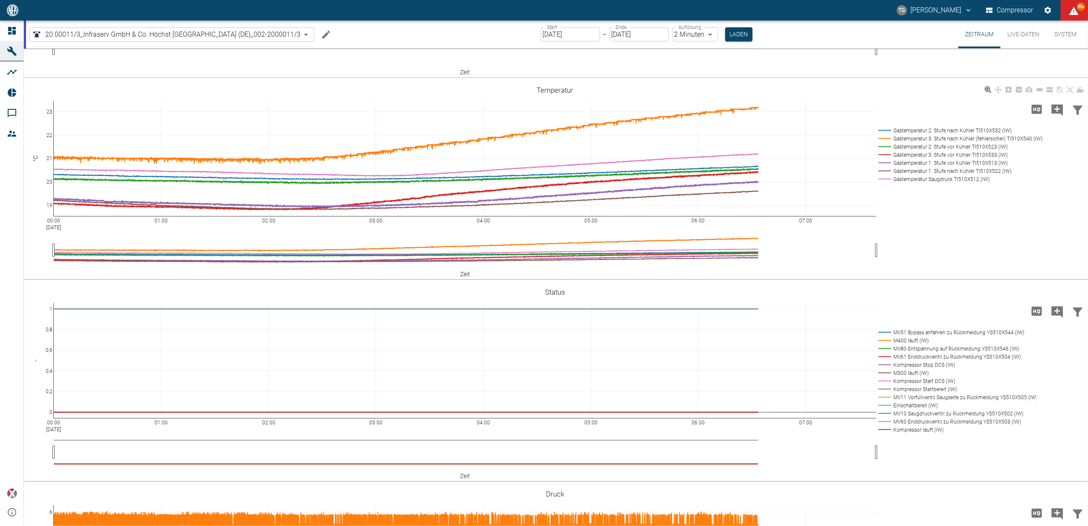
click at [737, 29] on button "Laden" at bounding box center [738, 34] width 27 height 14
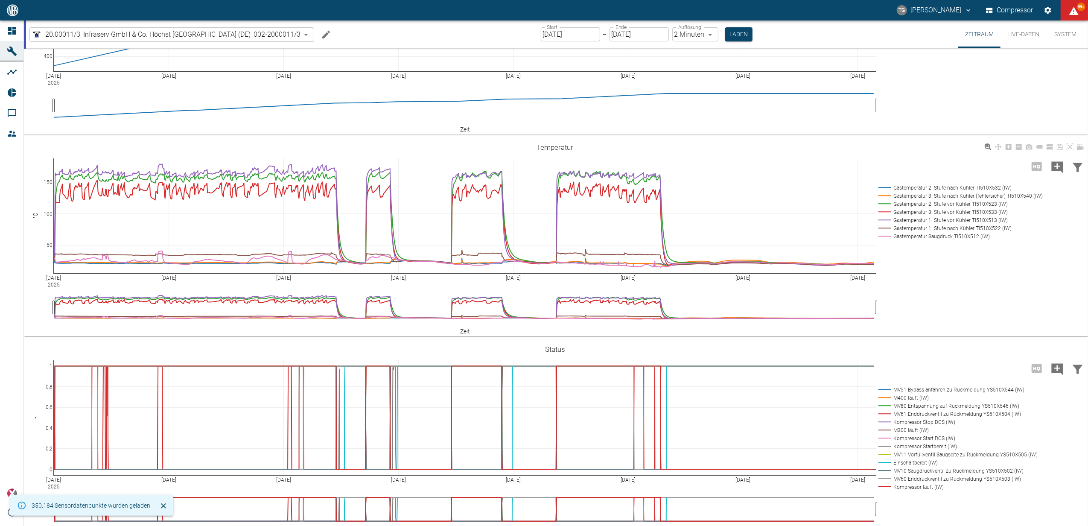
scroll to position [171, 0]
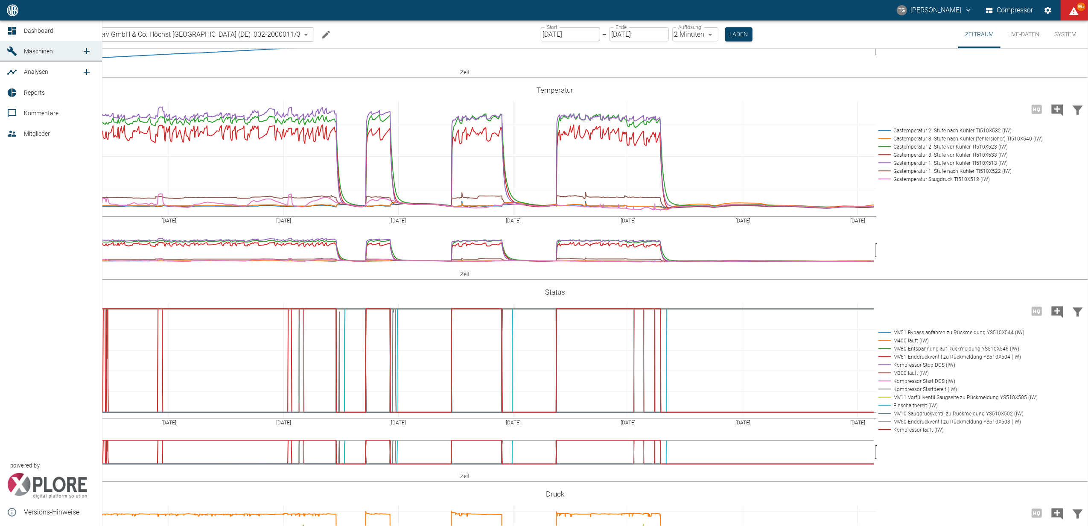
click at [15, 27] on icon at bounding box center [12, 31] width 8 height 8
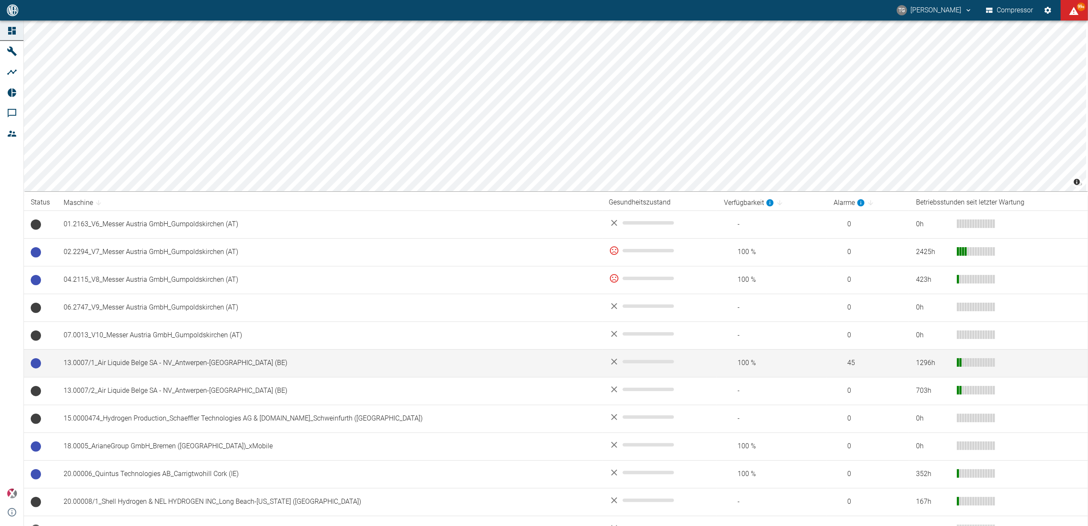
scroll to position [171, 0]
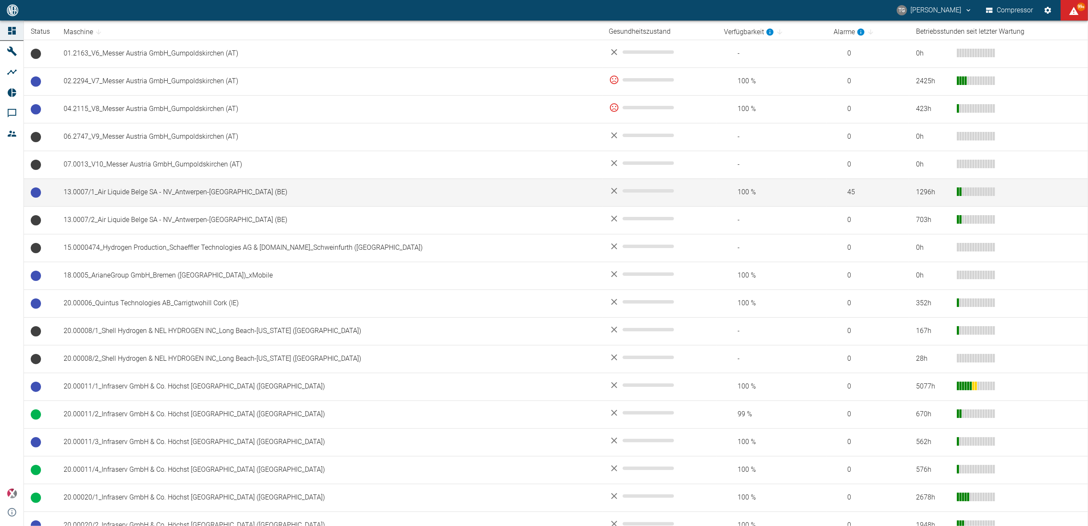
click at [87, 192] on td "13.0007/1_Air Liquide Belge SA - NV_Antwerpen-[GEOGRAPHIC_DATA] (BE)" at bounding box center [330, 192] width 546 height 28
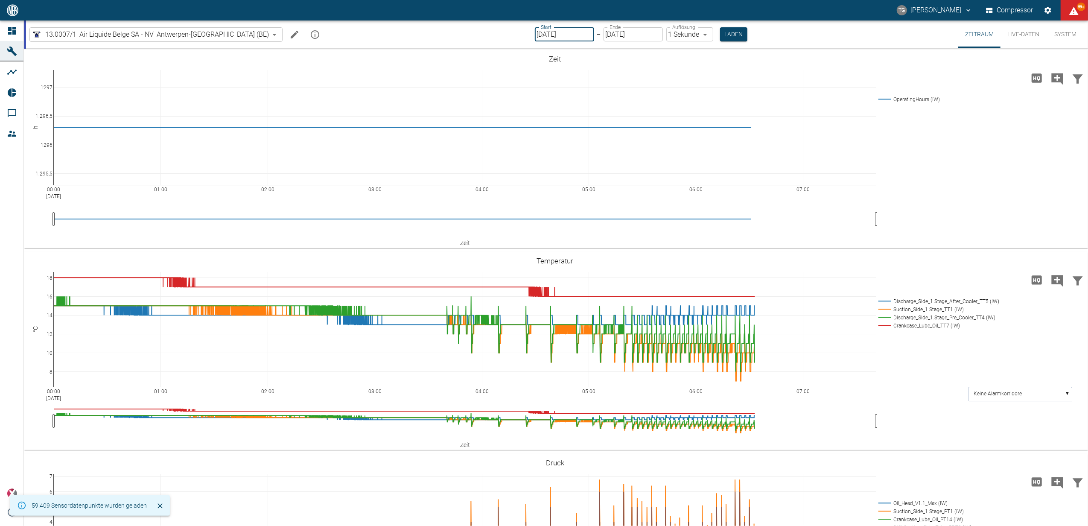
click at [535, 33] on input "[DATE]" at bounding box center [564, 34] width 59 height 14
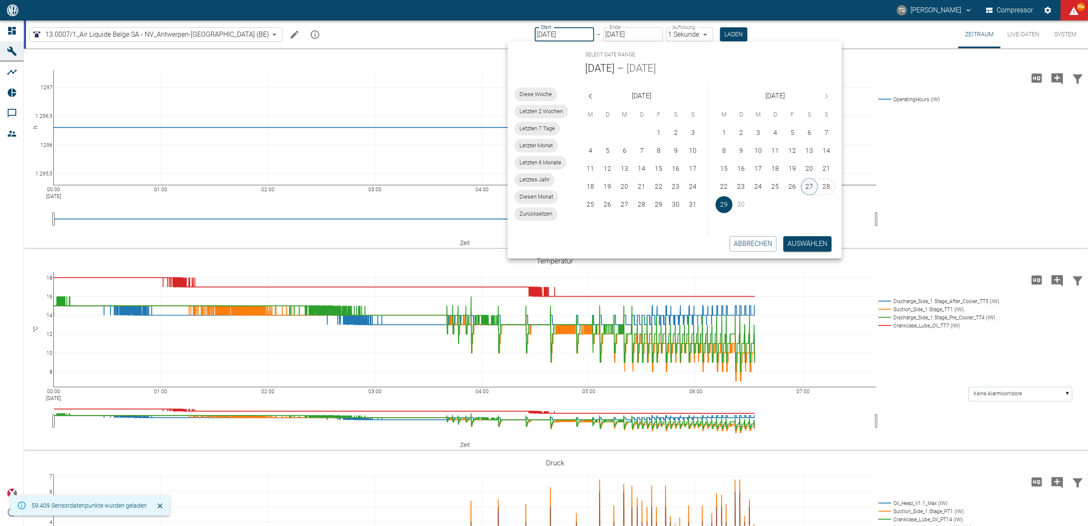
click at [805, 180] on button "27" at bounding box center [809, 186] width 17 height 17
type input "[DATE]"
type input "2min"
type input "[DATE]"
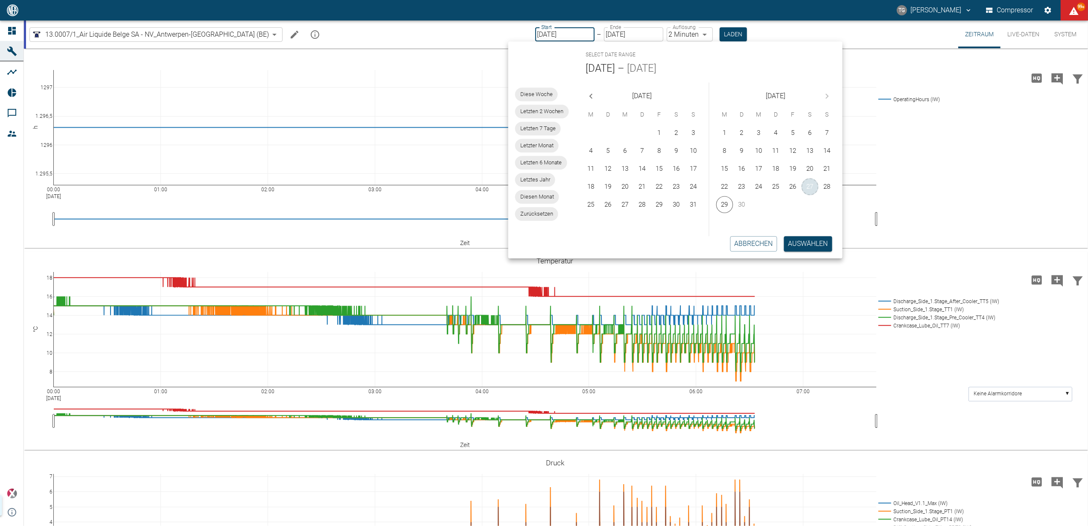
type input "1sec"
click at [804, 243] on button "Auswählen" at bounding box center [807, 243] width 48 height 15
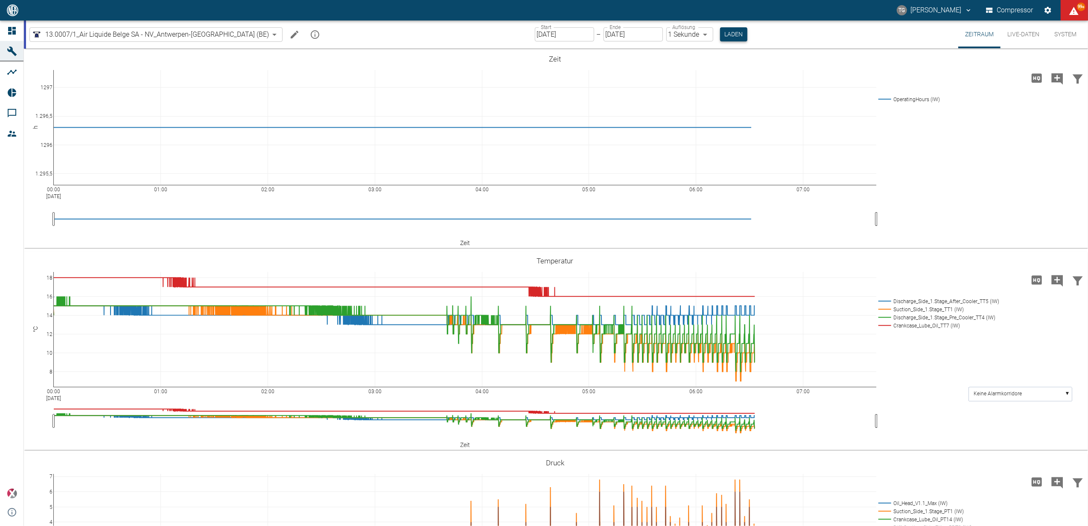
click at [720, 27] on button "Laden" at bounding box center [733, 34] width 27 height 14
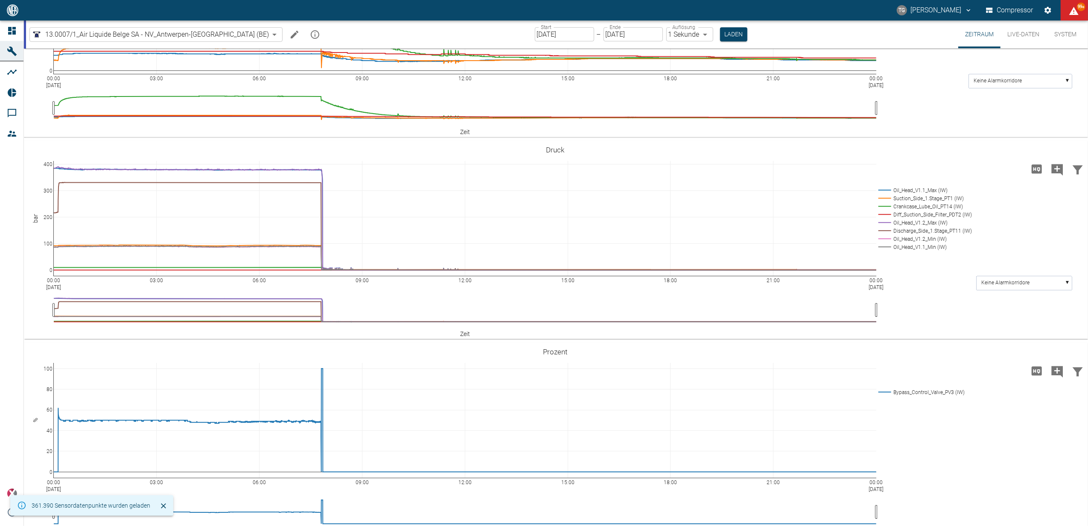
scroll to position [330, 0]
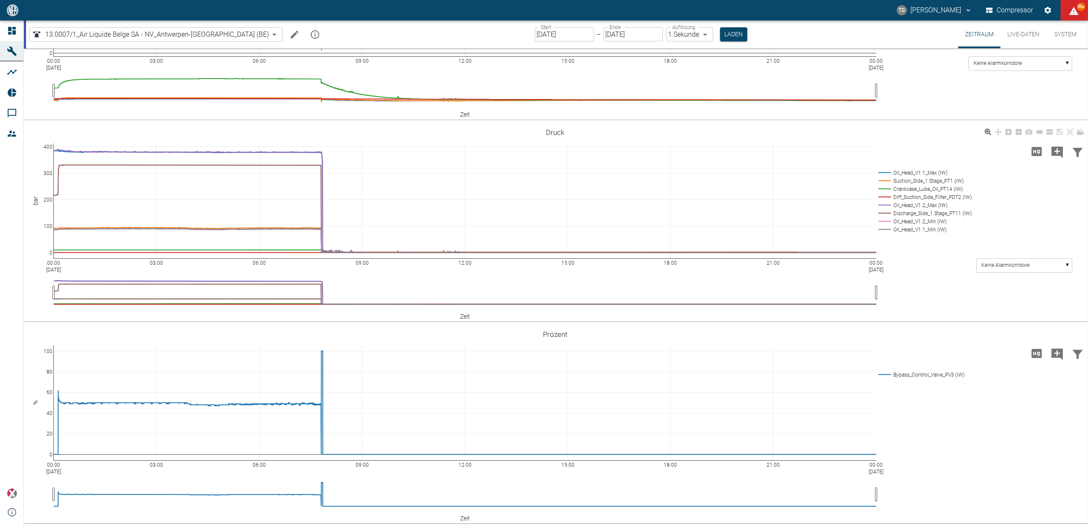
click at [883, 171] on rect at bounding box center [924, 173] width 95 height 8
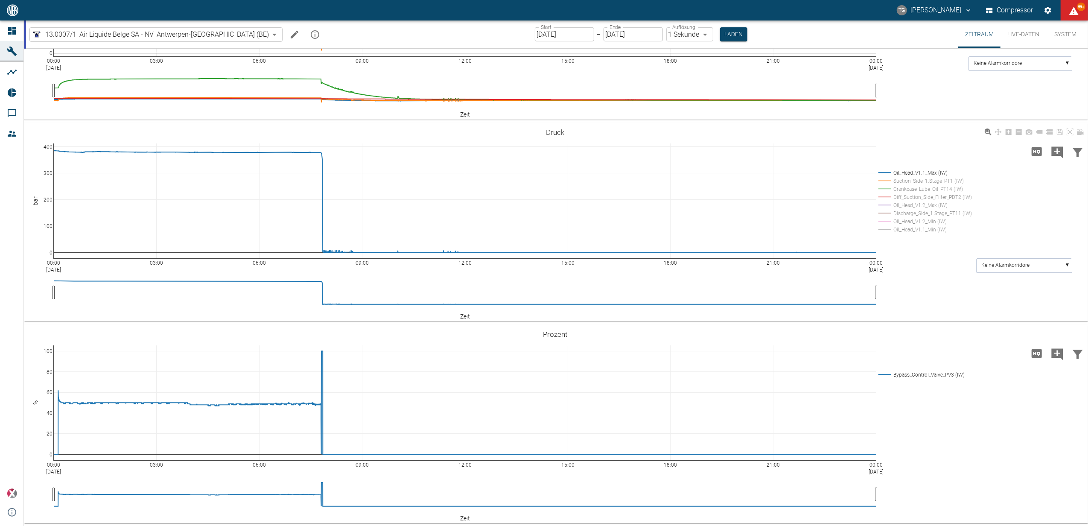
click at [885, 180] on rect at bounding box center [924, 181] width 95 height 8
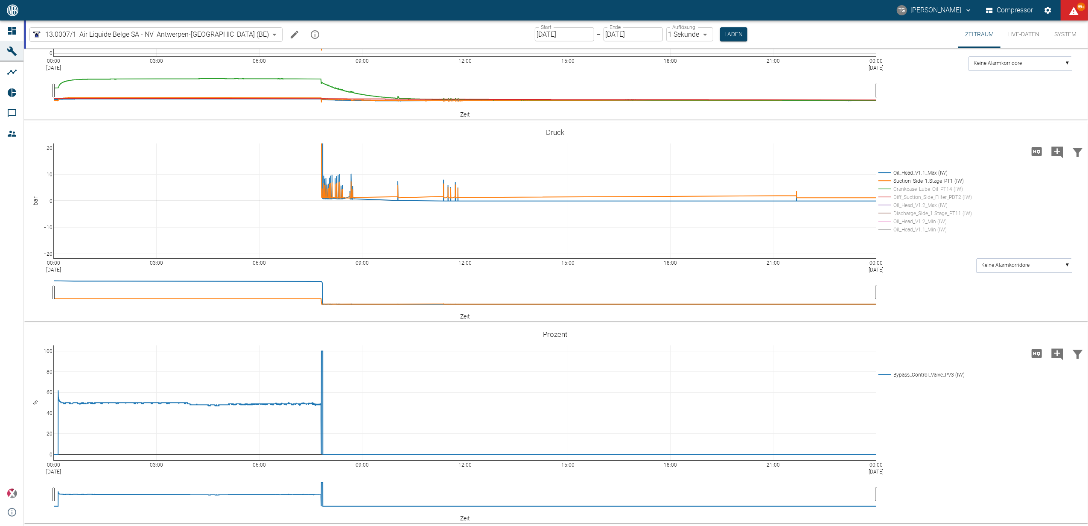
drag, startPoint x: 49, startPoint y: 147, endPoint x: 55, endPoint y: 84, distance: 63.5
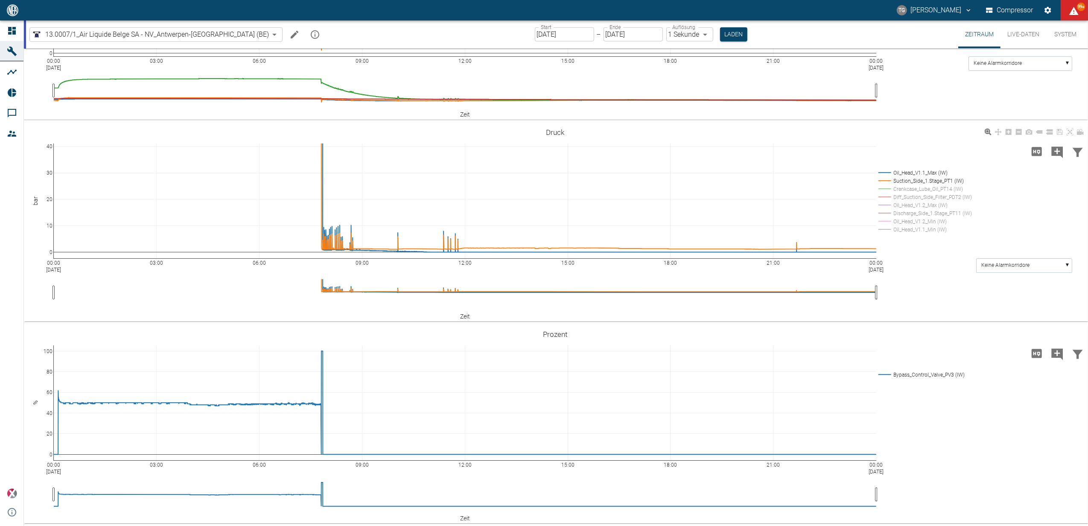
drag, startPoint x: 50, startPoint y: 185, endPoint x: 36, endPoint y: 234, distance: 51.5
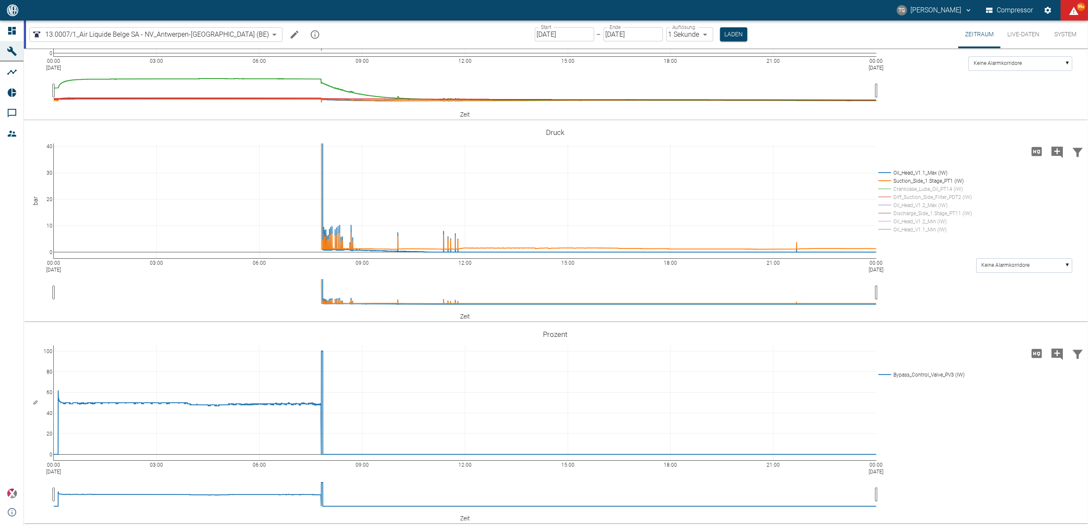
click at [537, 29] on input "[DATE]" at bounding box center [564, 34] width 59 height 14
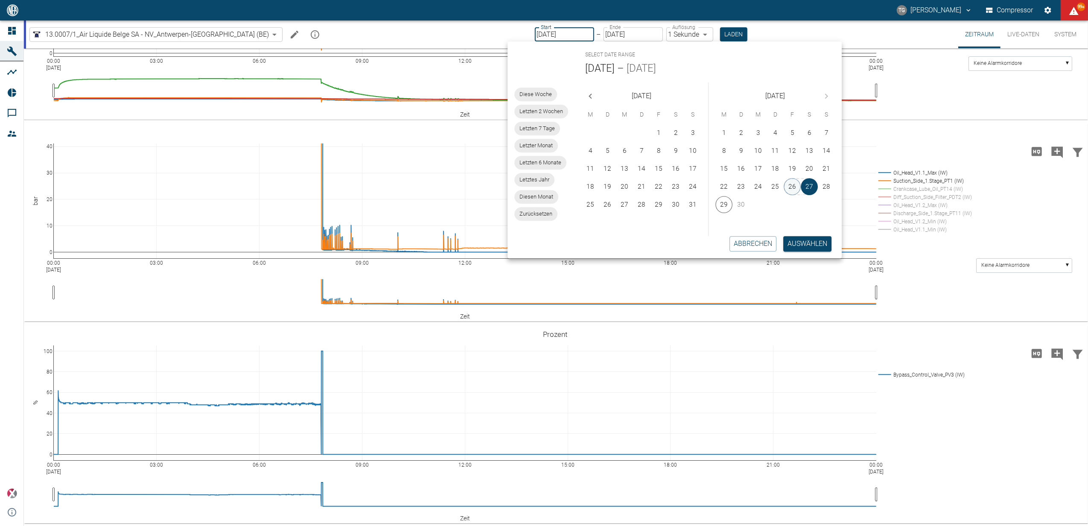
click at [794, 181] on button "26" at bounding box center [792, 186] width 17 height 17
type input "26.09.2025"
click at [794, 181] on button "26" at bounding box center [792, 186] width 17 height 17
type input "26.09.2025"
click at [792, 188] on button "26" at bounding box center [792, 186] width 17 height 17
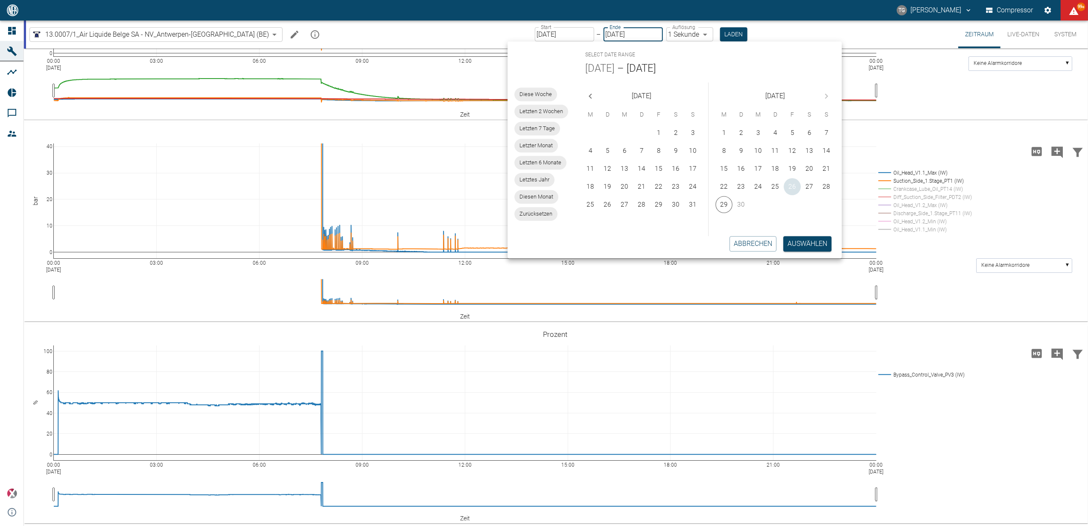
click at [792, 188] on button "26" at bounding box center [792, 186] width 17 height 17
click at [799, 247] on button "Auswählen" at bounding box center [807, 243] width 48 height 15
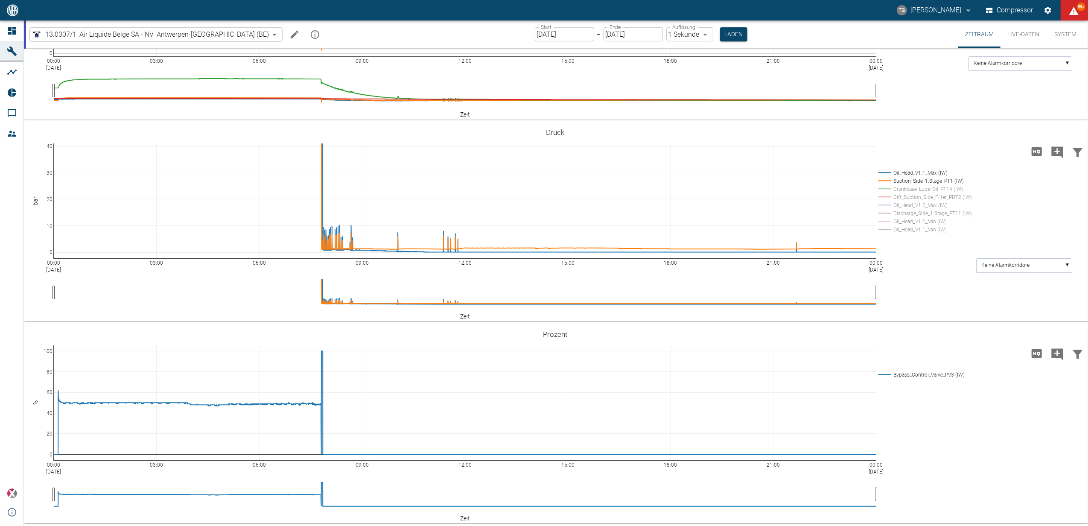
click at [538, 33] on input "26.09.2025" at bounding box center [564, 34] width 59 height 14
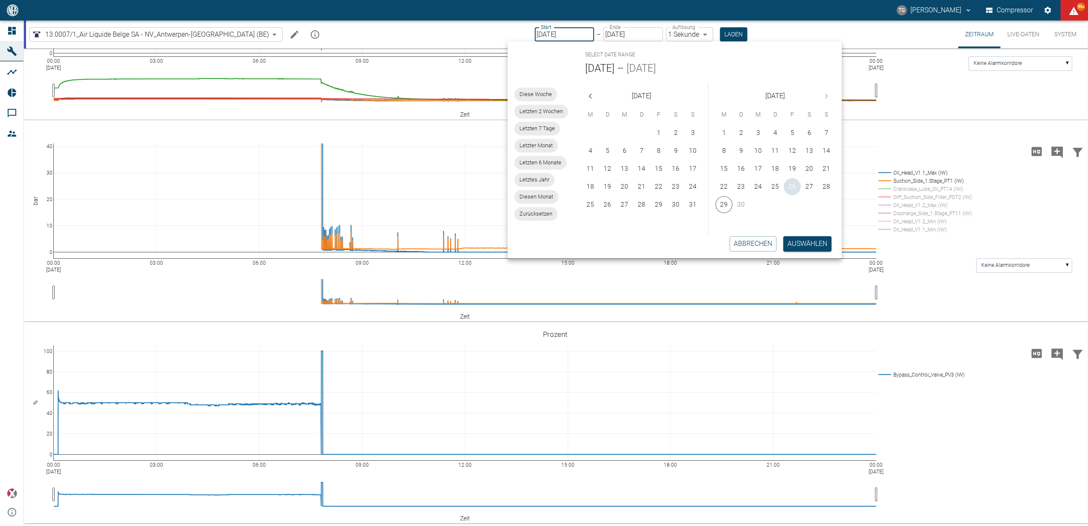
click at [792, 186] on button "26" at bounding box center [792, 186] width 17 height 17
click at [808, 248] on button "Auswählen" at bounding box center [807, 243] width 48 height 15
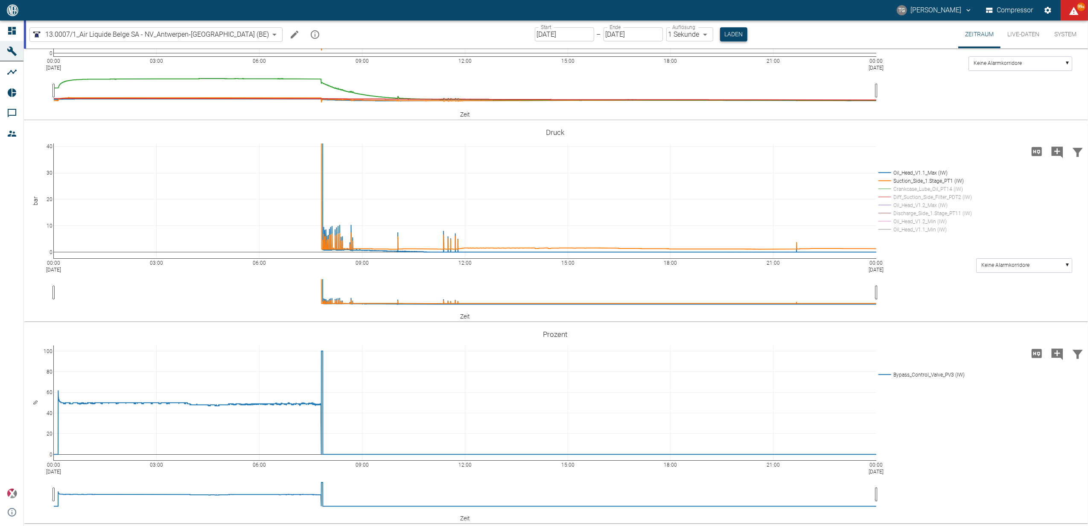
click at [720, 38] on button "Laden" at bounding box center [733, 34] width 27 height 14
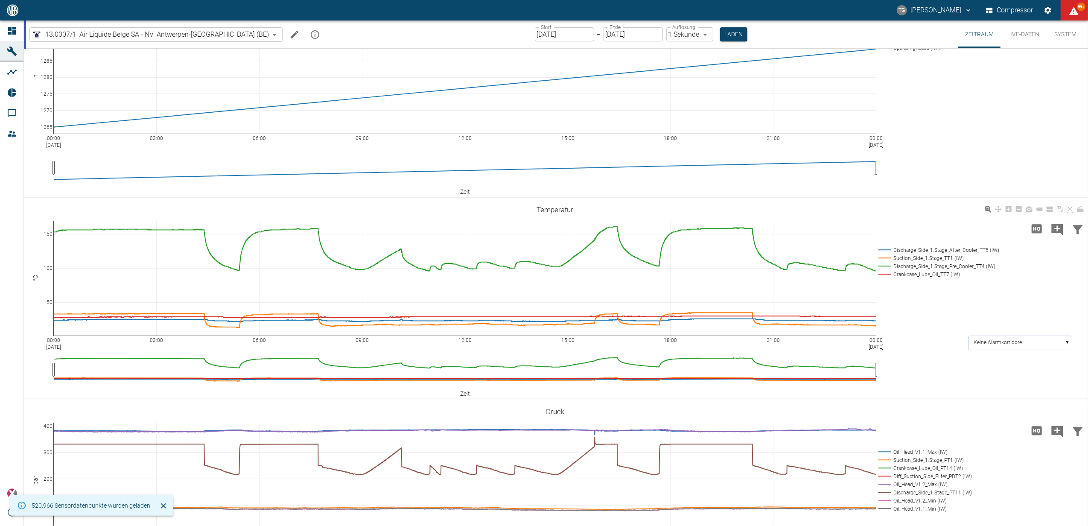
scroll to position [228, 0]
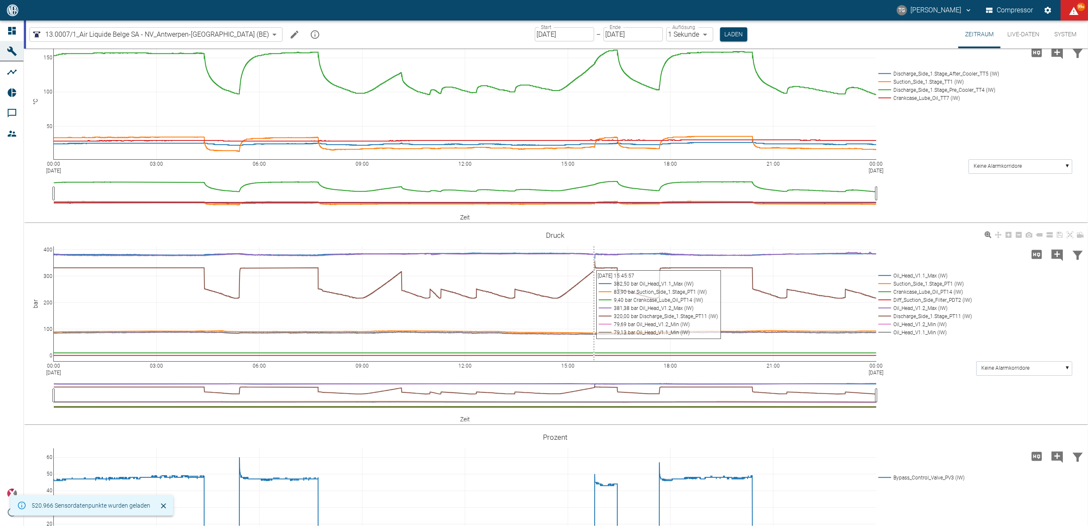
drag, startPoint x: 585, startPoint y: 245, endPoint x: 588, endPoint y: 257, distance: 11.8
click at [593, 271] on div "00:00 Sep 26, 2025 03:00 06:00 09:00 12:00 15:00 18:00 21:00 00:00 Sep 27, 2025…" at bounding box center [555, 325] width 1063 height 192
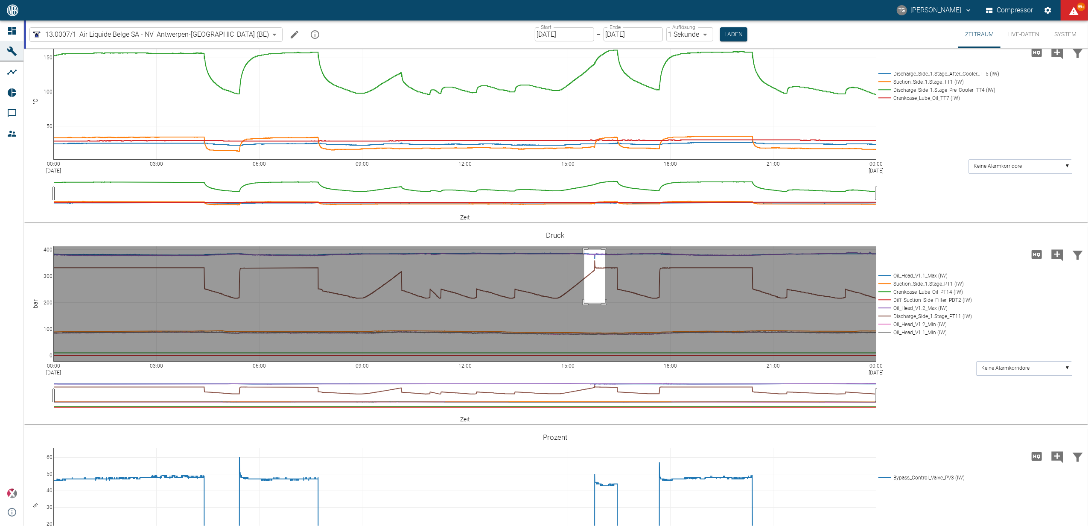
drag, startPoint x: 585, startPoint y: 249, endPoint x: 605, endPoint y: 303, distance: 57.7
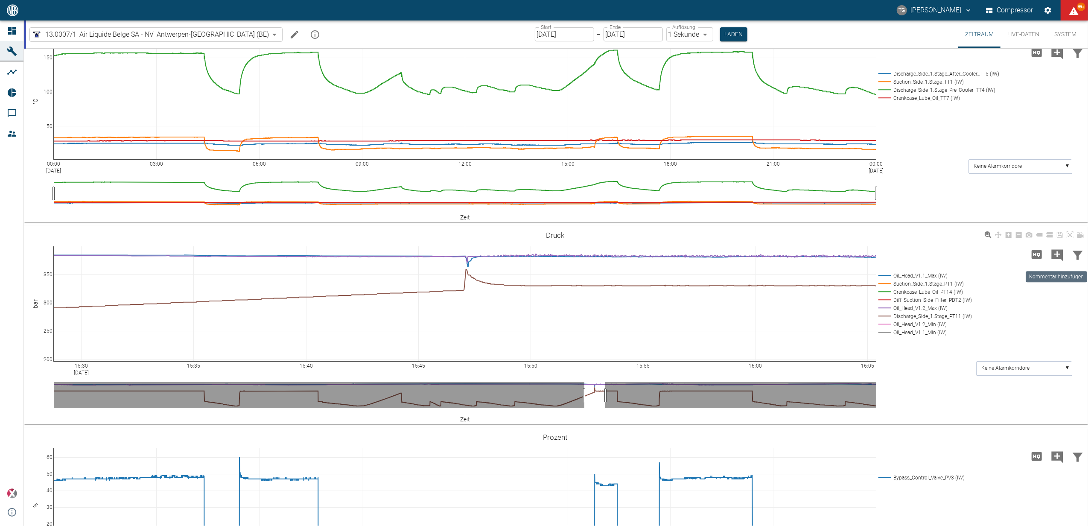
drag, startPoint x: 1056, startPoint y: 251, endPoint x: 931, endPoint y: 284, distance: 129.9
click at [1056, 251] on icon "Kommentar hinzufügen" at bounding box center [1058, 255] width 12 height 12
click at [1000, 257] on button "Weiter" at bounding box center [1009, 255] width 35 height 16
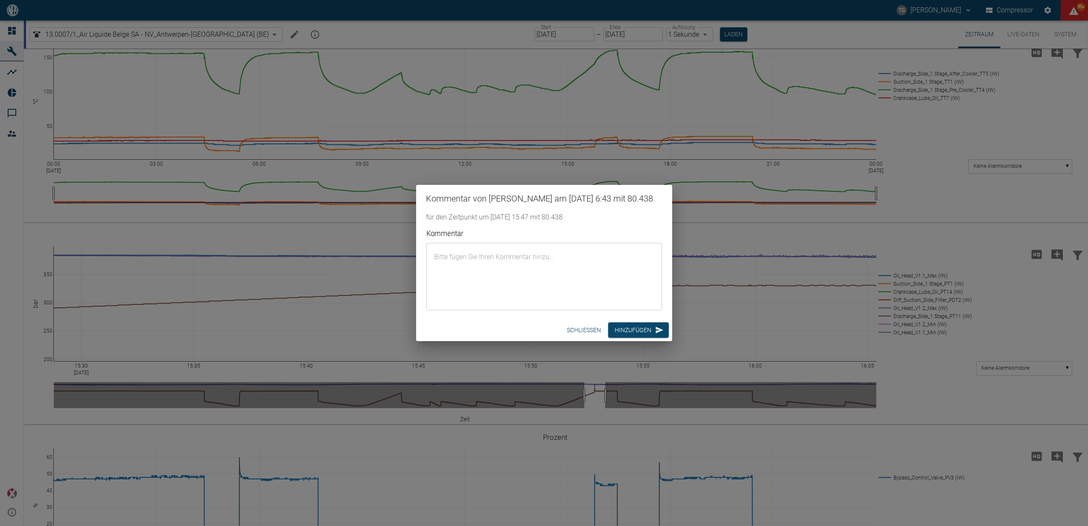
click at [557, 265] on textarea "Kommentar" at bounding box center [545, 276] width 224 height 53
paste textarea "// ALARM // Discharge Pressure // H // PT11"
type textarea "// ALARM // Discharge Pressure // H // PT11"
click at [627, 333] on button "Hinzufügen" at bounding box center [638, 330] width 61 height 16
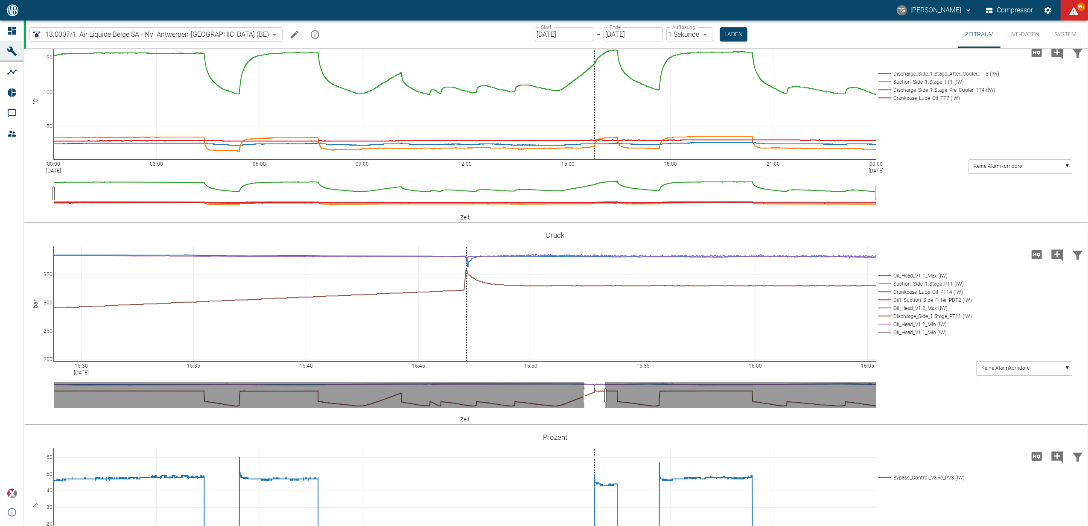
click at [545, 36] on input "26.09.2025" at bounding box center [564, 34] width 59 height 14
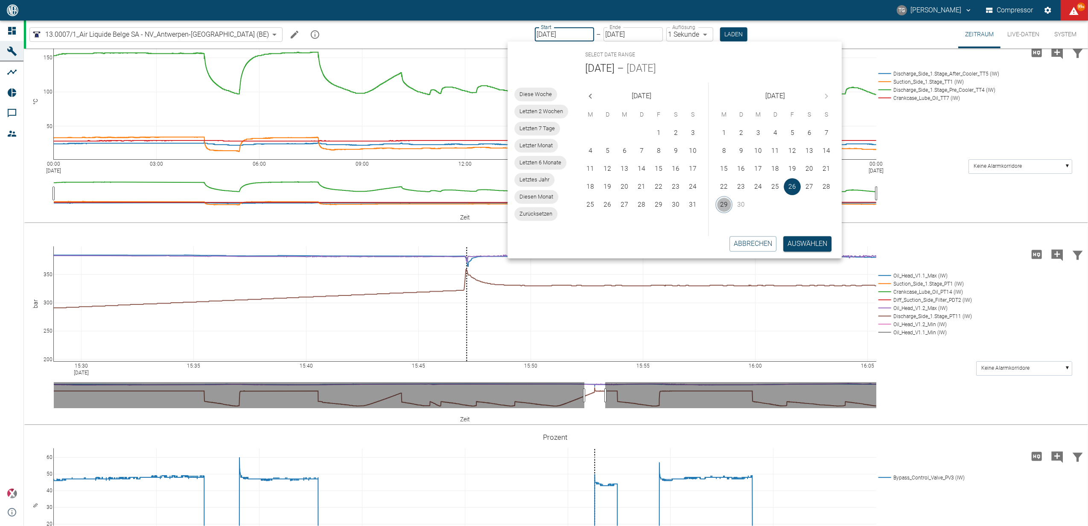
click at [728, 202] on button "29" at bounding box center [724, 204] width 17 height 17
type input "[DATE]"
click at [728, 202] on button "29" at bounding box center [724, 204] width 17 height 17
type input "[DATE]"
click at [811, 248] on button "Auswählen" at bounding box center [807, 243] width 48 height 15
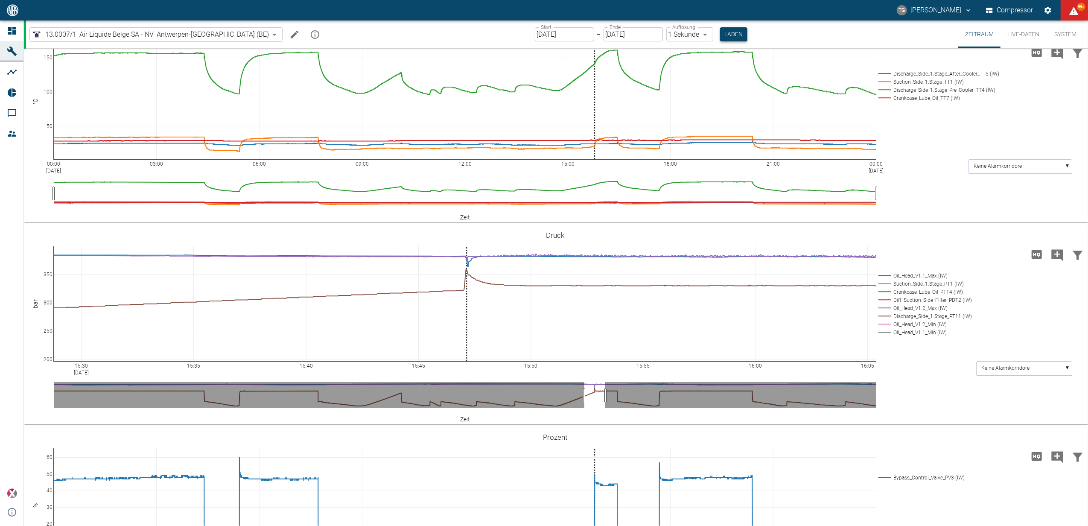
click at [720, 34] on button "Laden" at bounding box center [733, 34] width 27 height 14
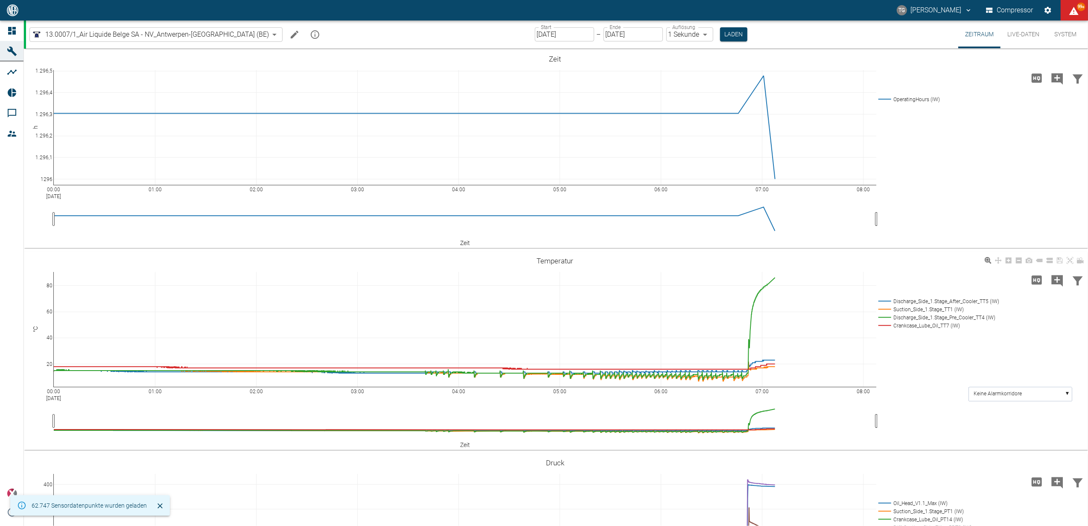
scroll to position [171, 0]
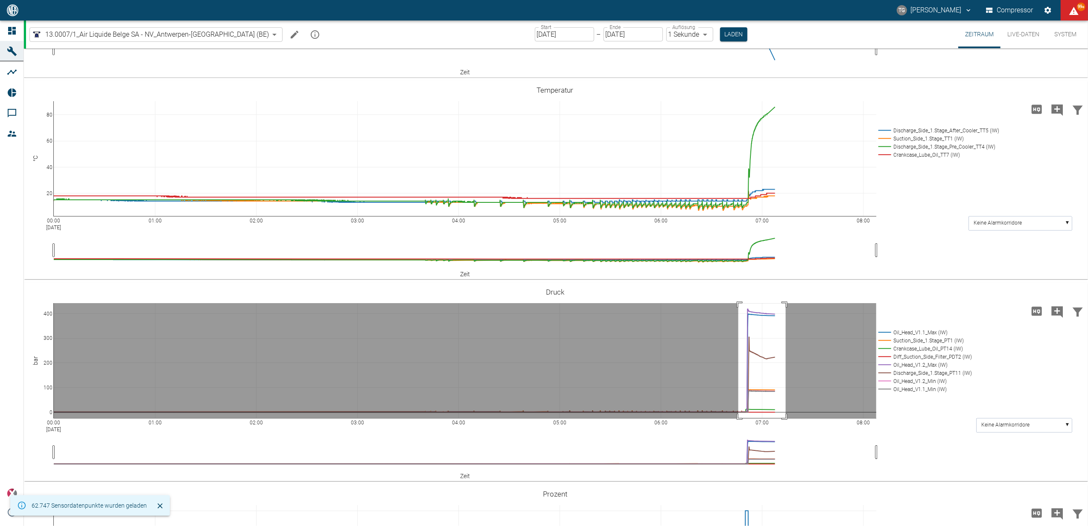
drag, startPoint x: 739, startPoint y: 303, endPoint x: 786, endPoint y: 427, distance: 132.6
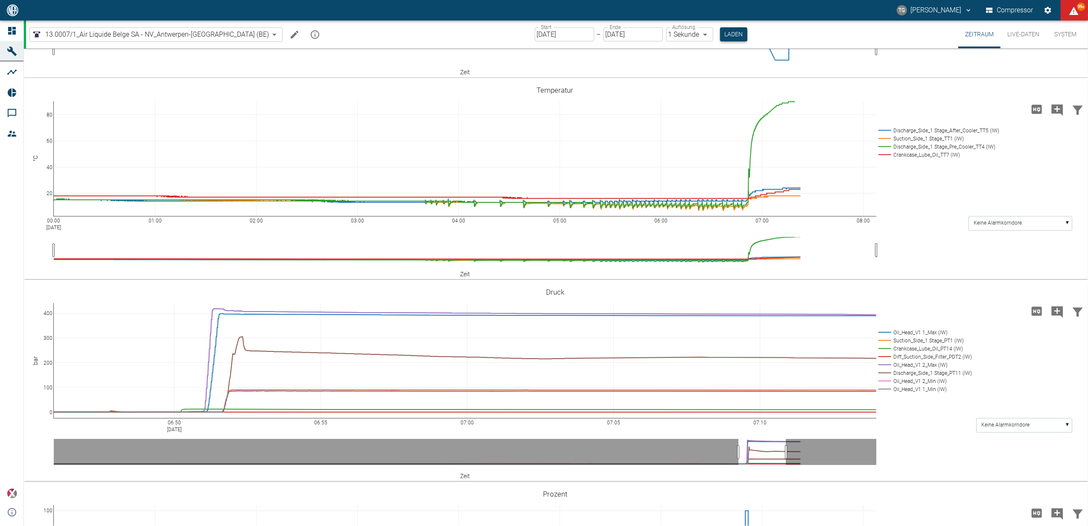
click at [720, 34] on button "Laden" at bounding box center [733, 34] width 27 height 14
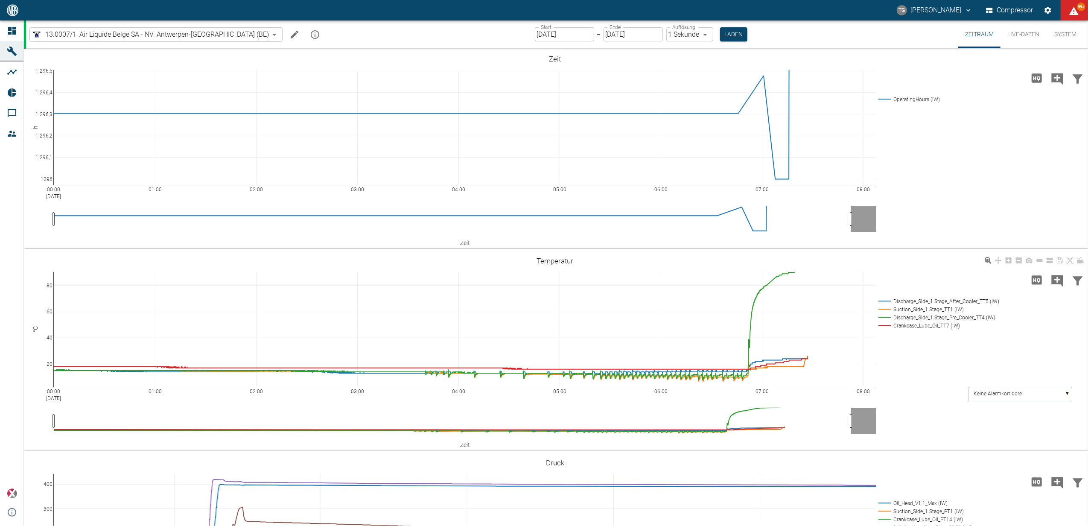
scroll to position [284, 0]
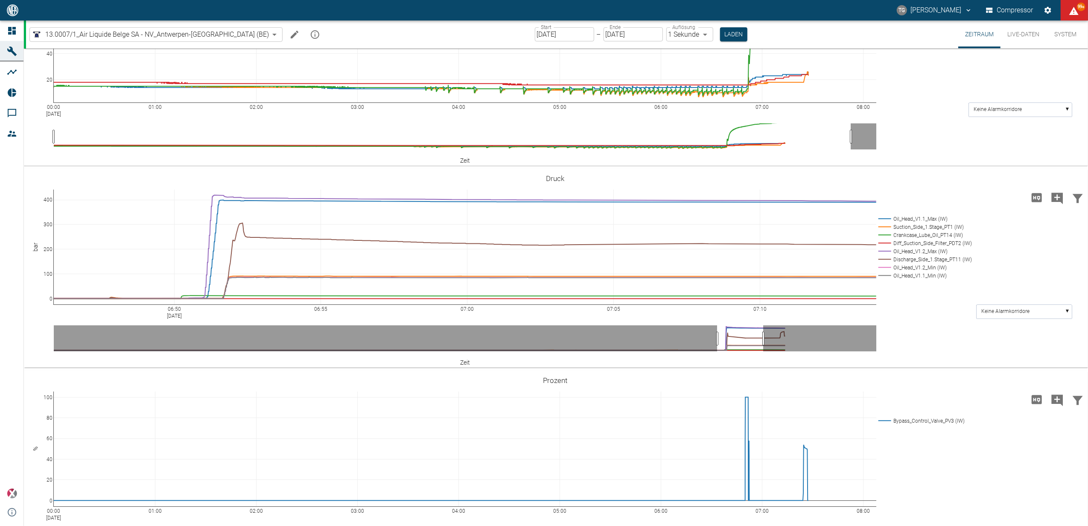
click at [547, 30] on input "[DATE]" at bounding box center [564, 34] width 59 height 14
click at [903, 339] on div "06:50 Sep 29, 2025 06:55 07:00 07:05 07:10 0 100 200 300 400 Oil_Head_V1.1_Max …" at bounding box center [555, 268] width 1063 height 192
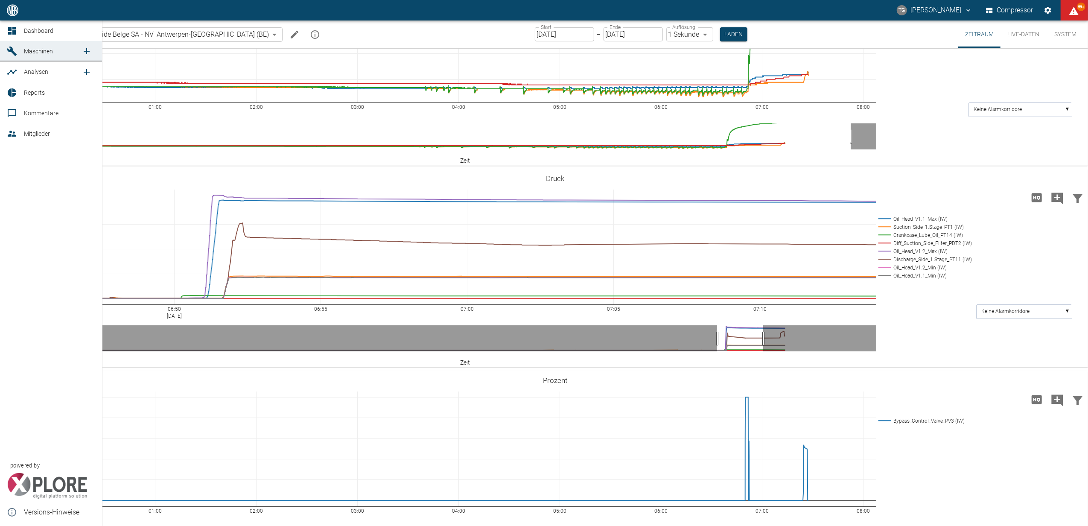
click at [3, 26] on link "Dashboard" at bounding box center [51, 30] width 102 height 20
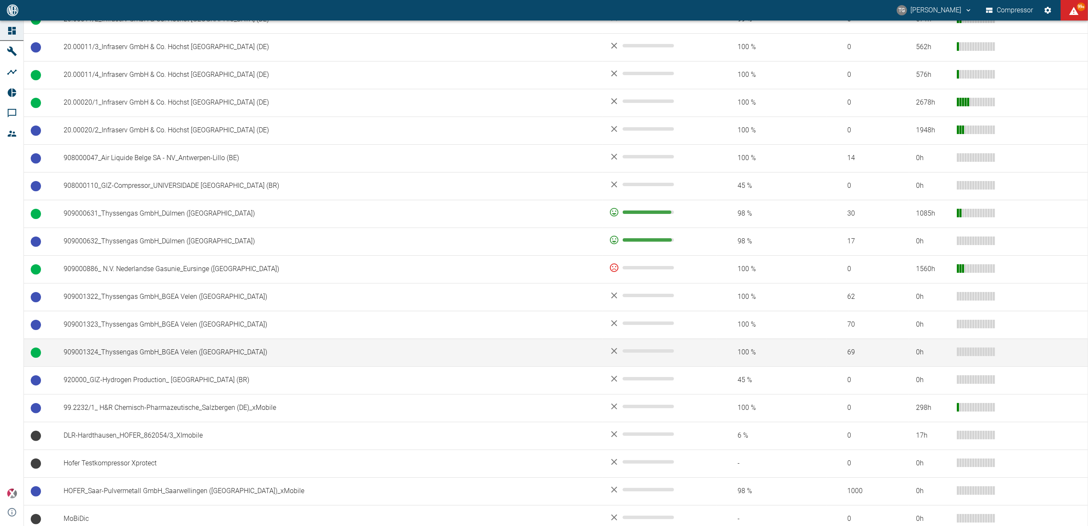
scroll to position [569, 0]
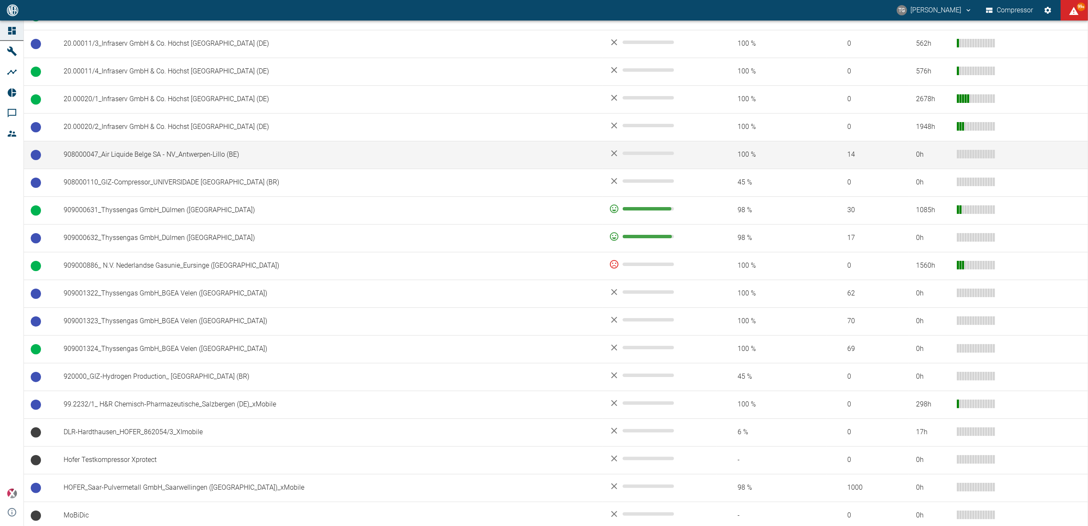
click at [136, 156] on td "908000047_Air Liquide Belge SA - NV_Antwerpen-Lillo (BE)" at bounding box center [330, 155] width 546 height 28
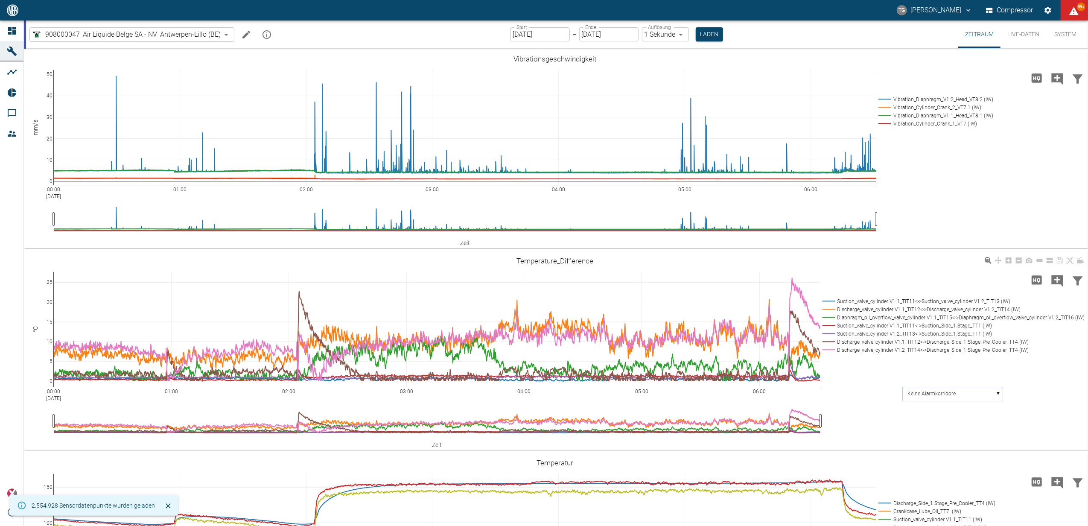
scroll to position [114, 0]
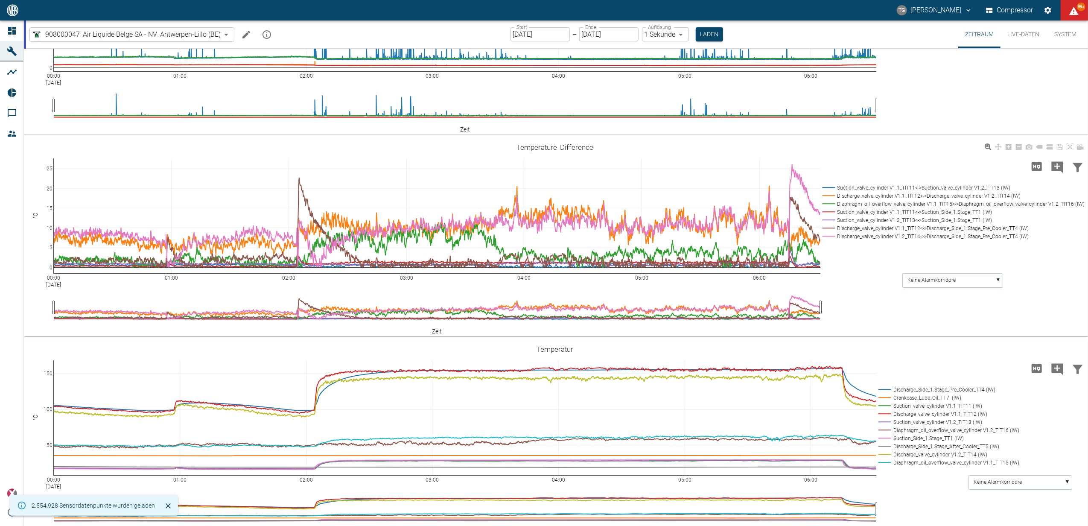
click at [827, 184] on rect at bounding box center [952, 188] width 263 height 8
click at [825, 188] on rect at bounding box center [952, 188] width 263 height 8
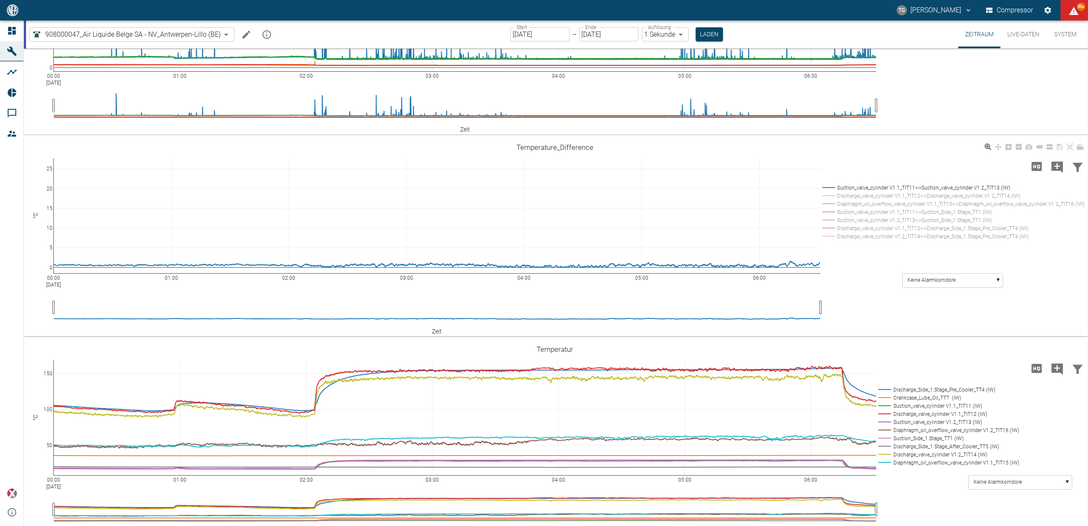
click at [830, 195] on rect at bounding box center [952, 196] width 263 height 8
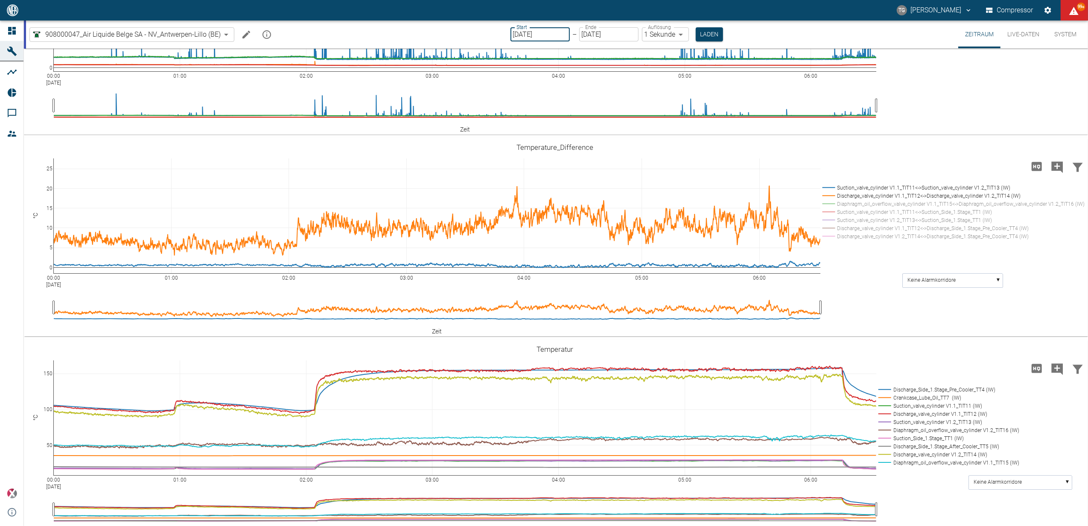
click at [544, 35] on input "[DATE]" at bounding box center [540, 34] width 59 height 14
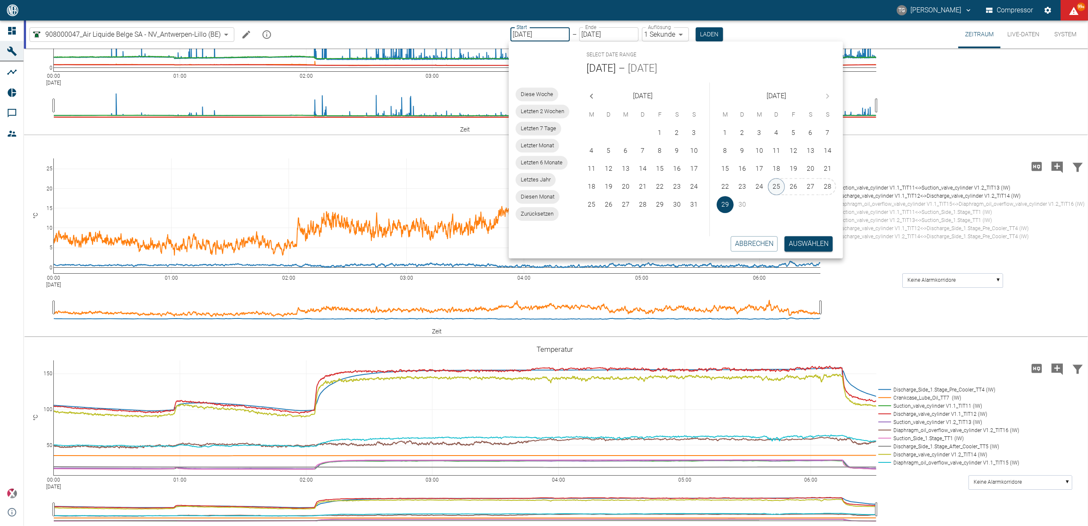
click at [778, 185] on button "25" at bounding box center [776, 186] width 17 height 17
type input "25.09.2025"
type input "2min"
click at [813, 240] on button "Auswählen" at bounding box center [810, 243] width 48 height 15
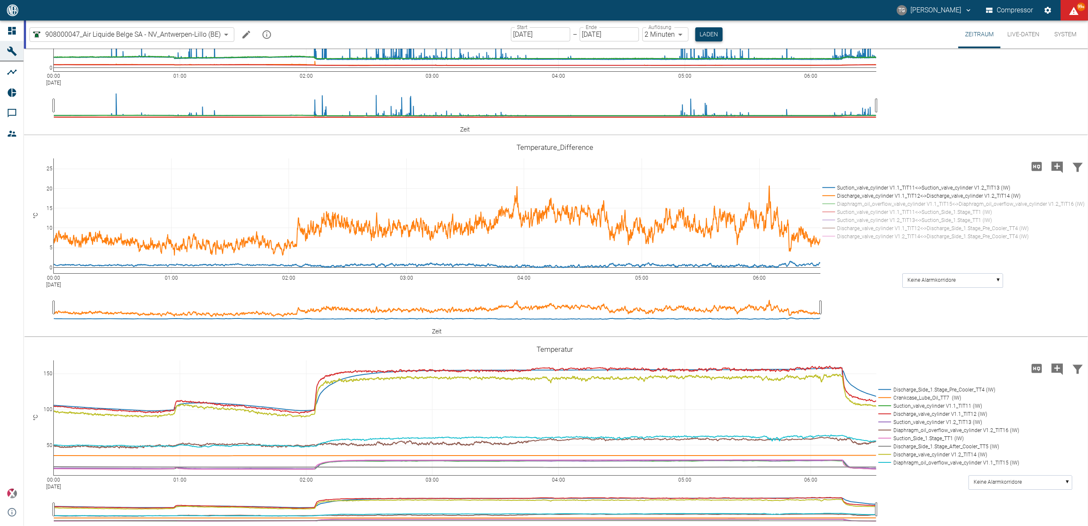
click at [702, 32] on button "Laden" at bounding box center [709, 34] width 27 height 14
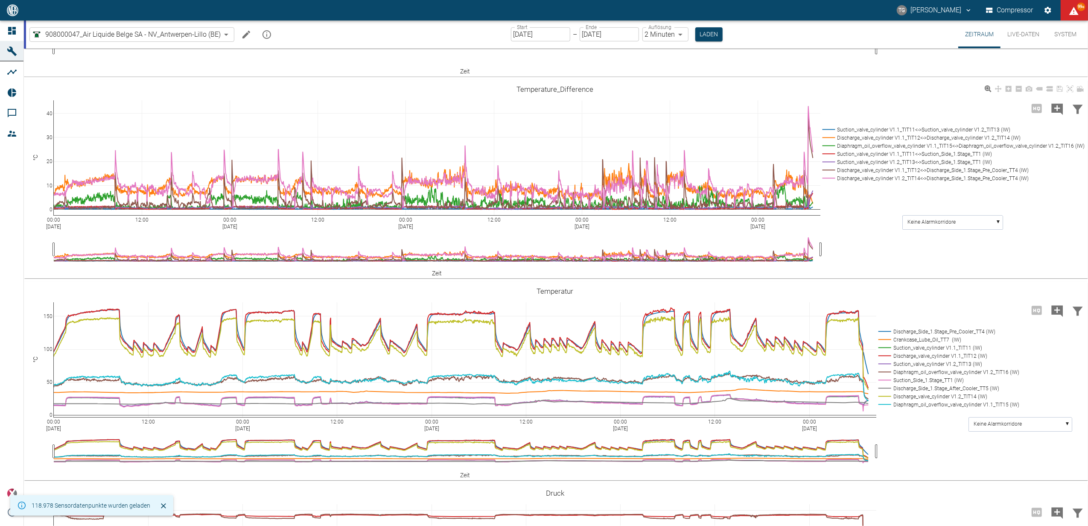
scroll to position [342, 0]
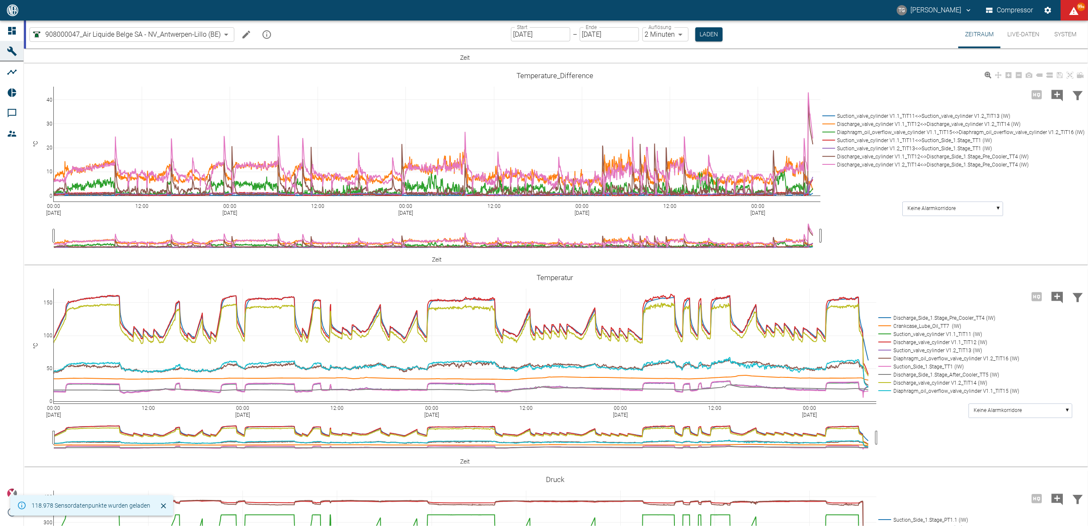
click at [828, 120] on rect at bounding box center [952, 116] width 263 height 8
click at [830, 120] on rect at bounding box center [952, 116] width 263 height 8
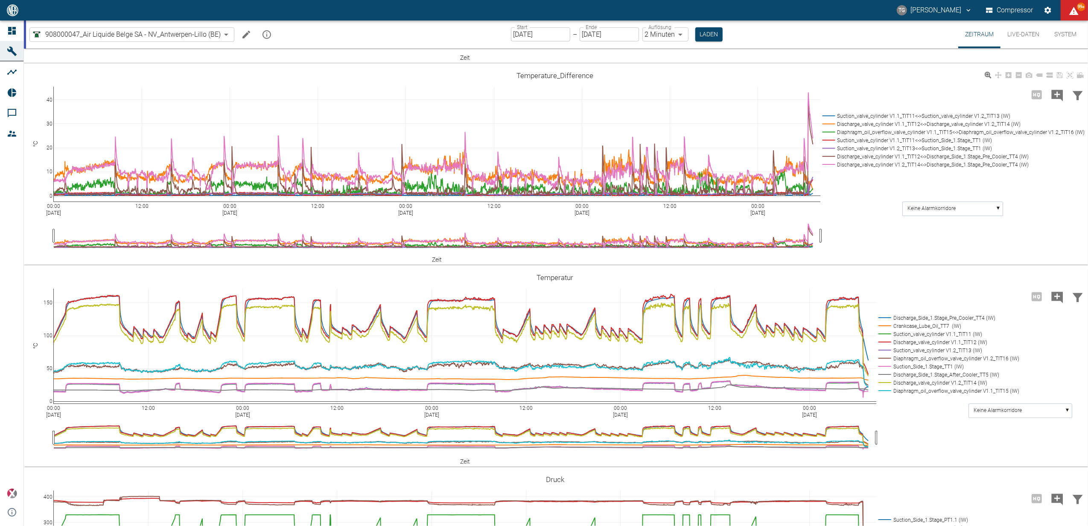
click at [830, 120] on rect at bounding box center [952, 116] width 263 height 8
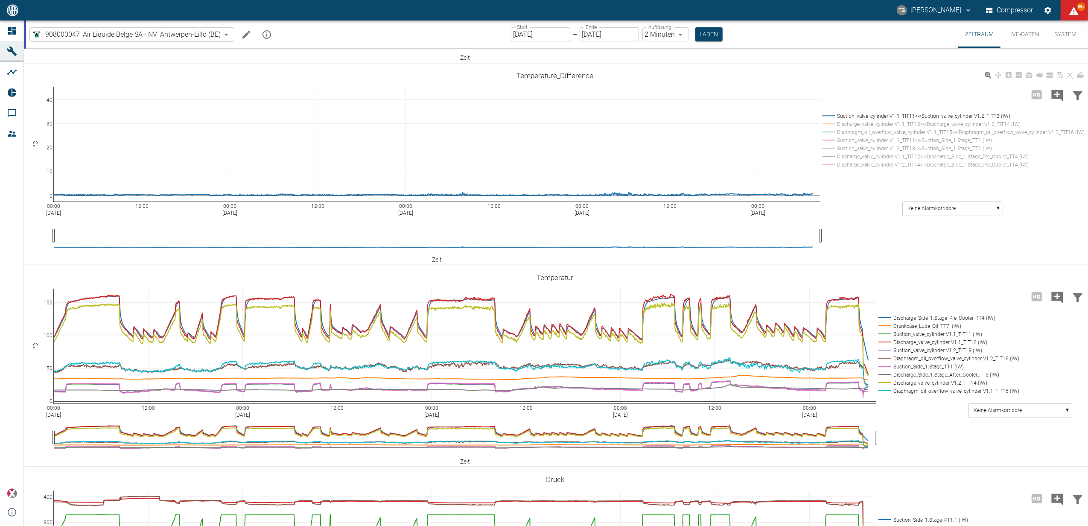
click at [827, 128] on rect at bounding box center [952, 124] width 263 height 8
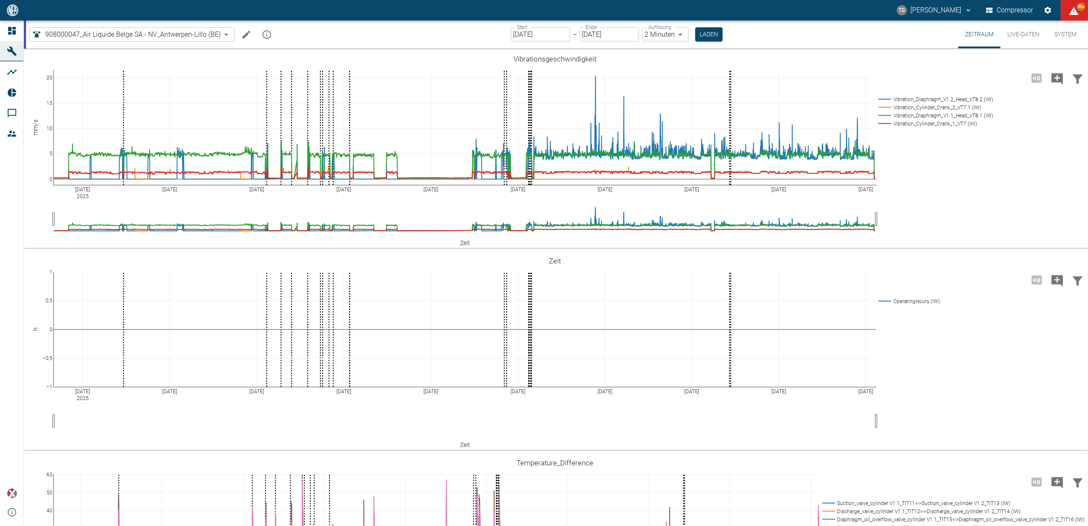
scroll to position [398, 0]
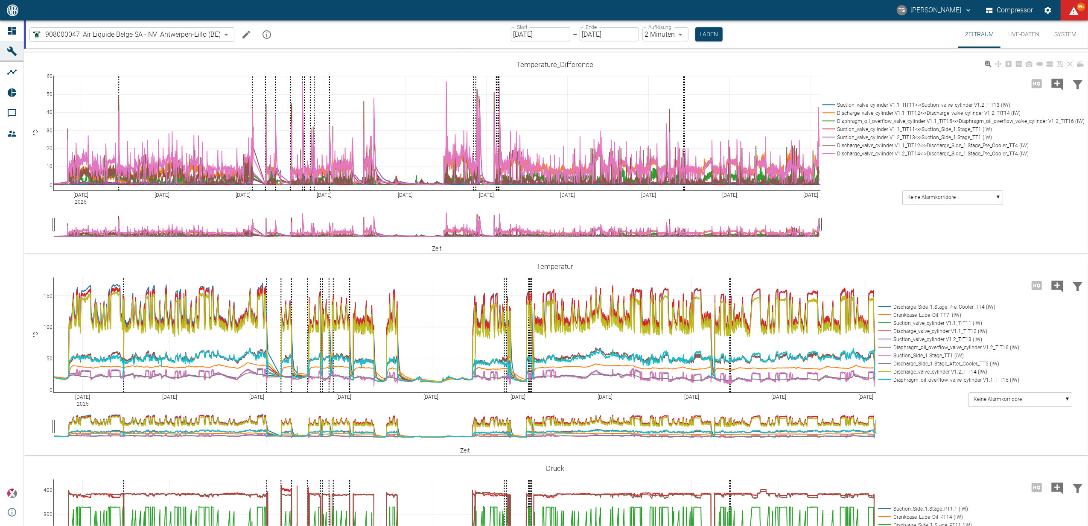
click at [828, 103] on rect at bounding box center [952, 105] width 263 height 8
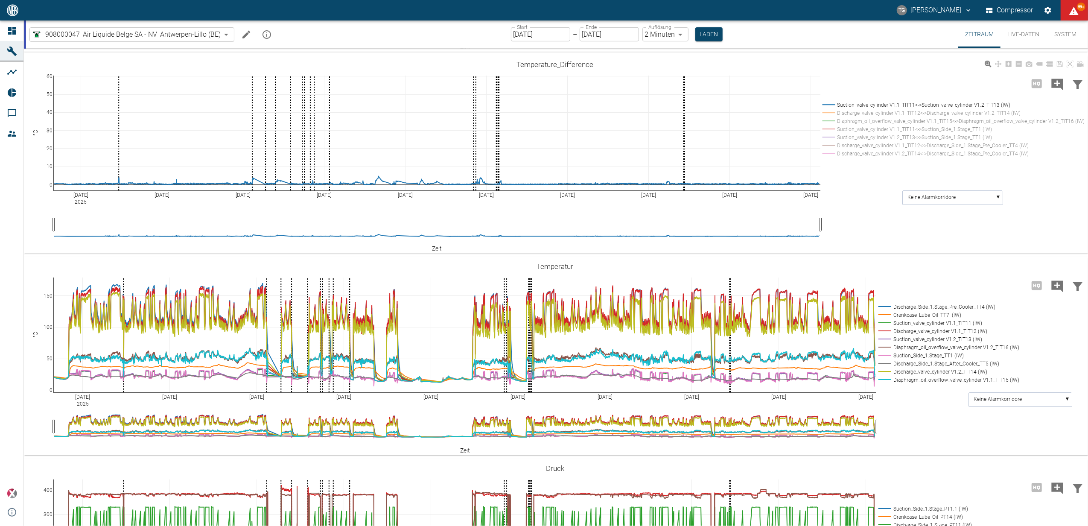
click at [829, 111] on rect at bounding box center [952, 113] width 263 height 8
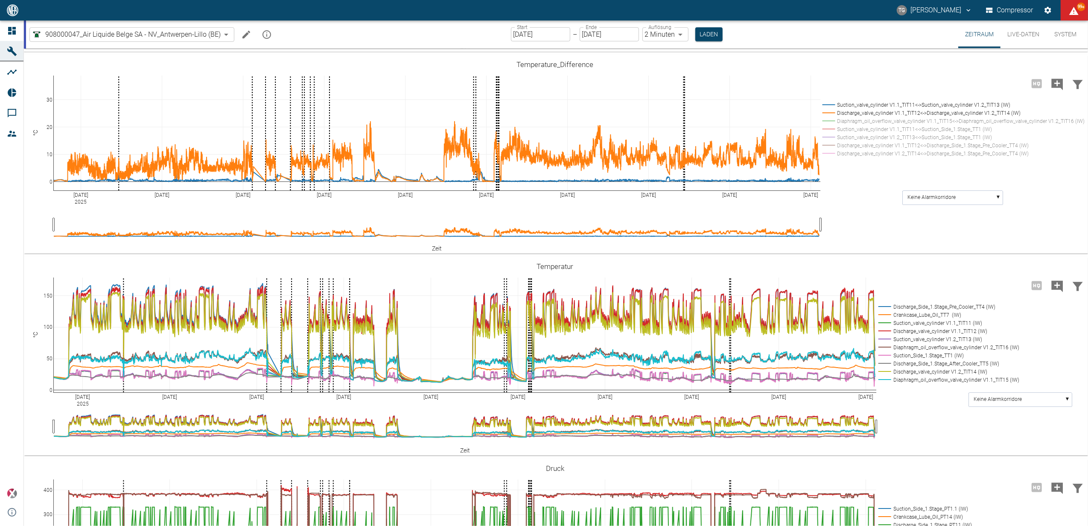
drag, startPoint x: 48, startPoint y: 83, endPoint x: 52, endPoint y: 61, distance: 22.5
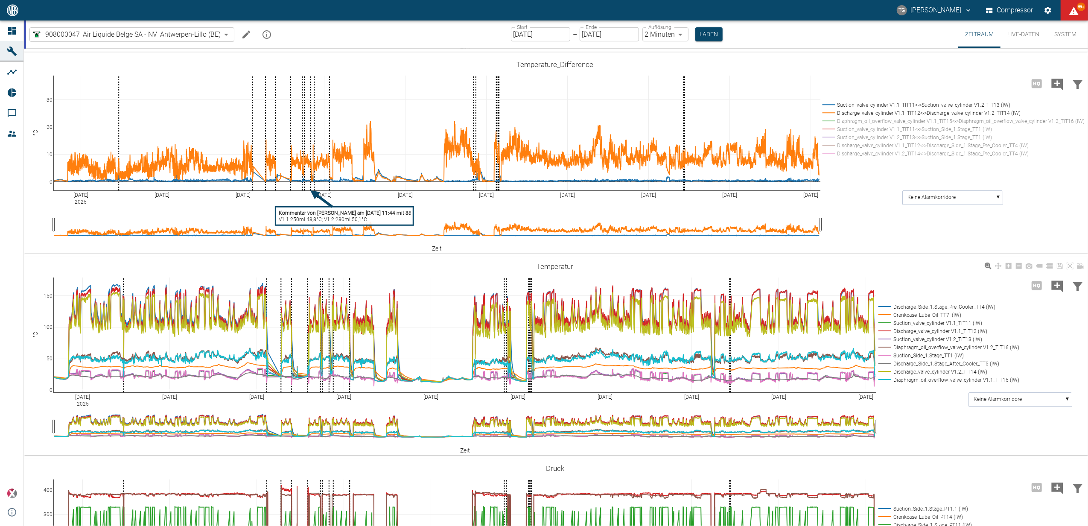
click at [882, 307] on rect at bounding box center [947, 307] width 141 height 8
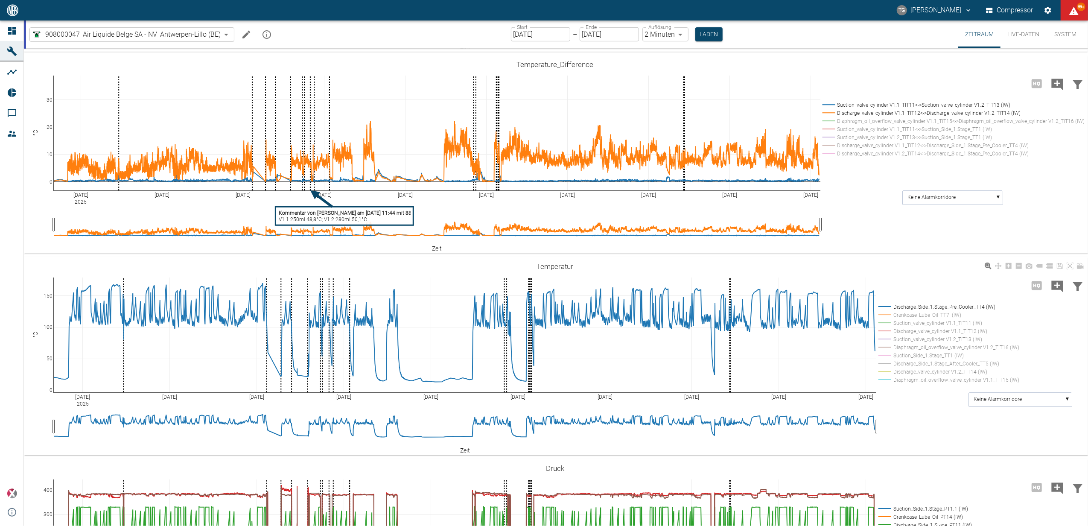
click at [885, 325] on rect at bounding box center [947, 323] width 141 height 8
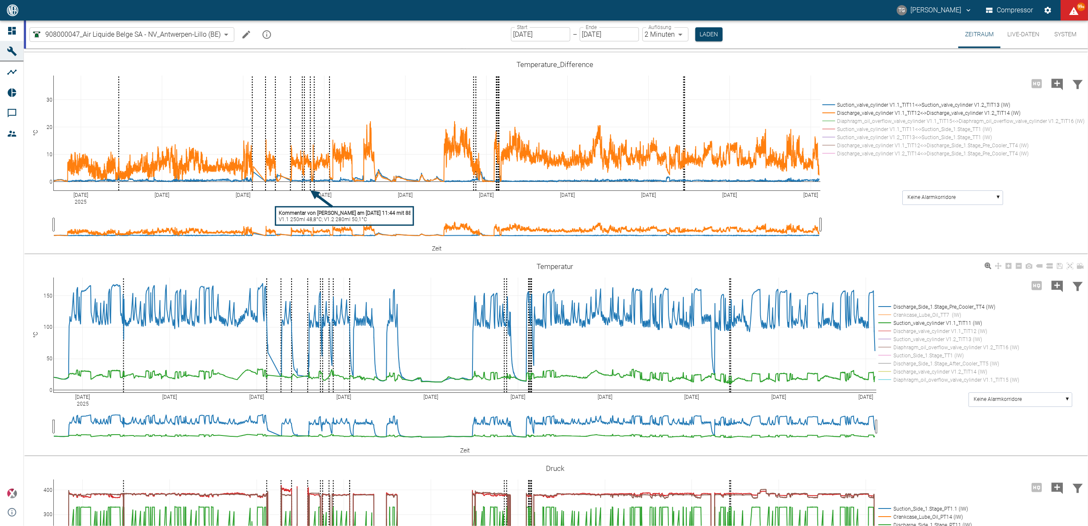
click at [885, 320] on rect at bounding box center [947, 323] width 141 height 8
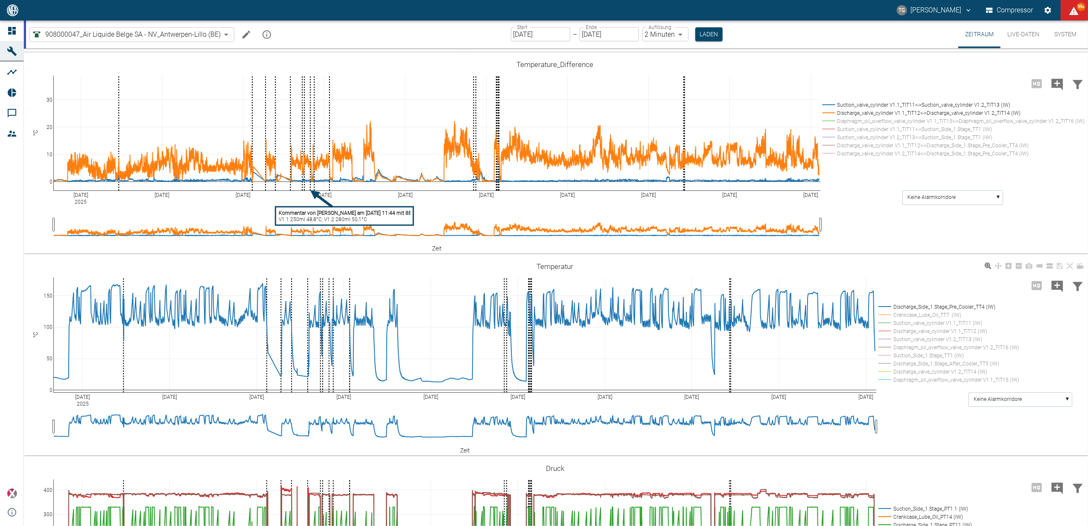
click at [886, 330] on rect at bounding box center [947, 331] width 141 height 8
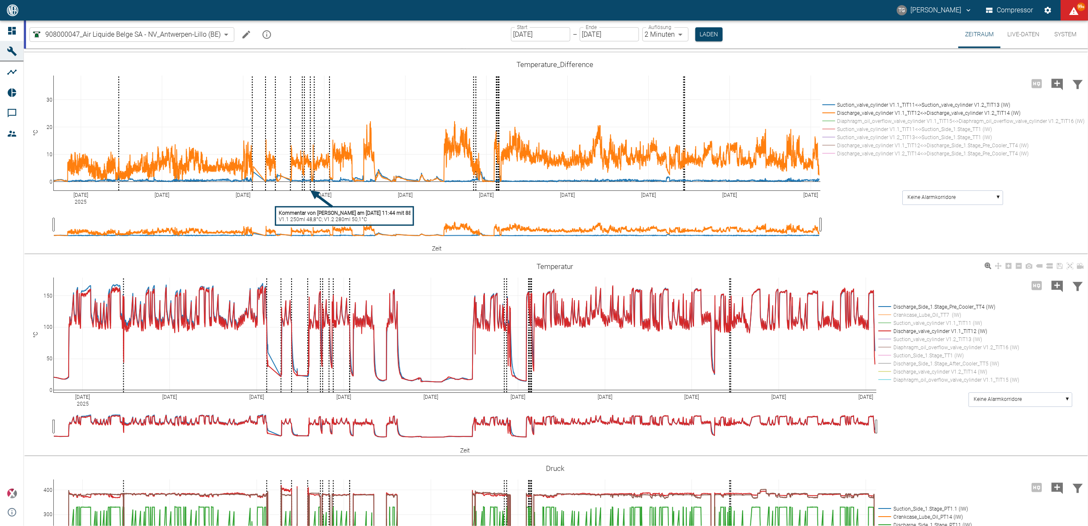
click at [888, 305] on rect at bounding box center [947, 307] width 141 height 8
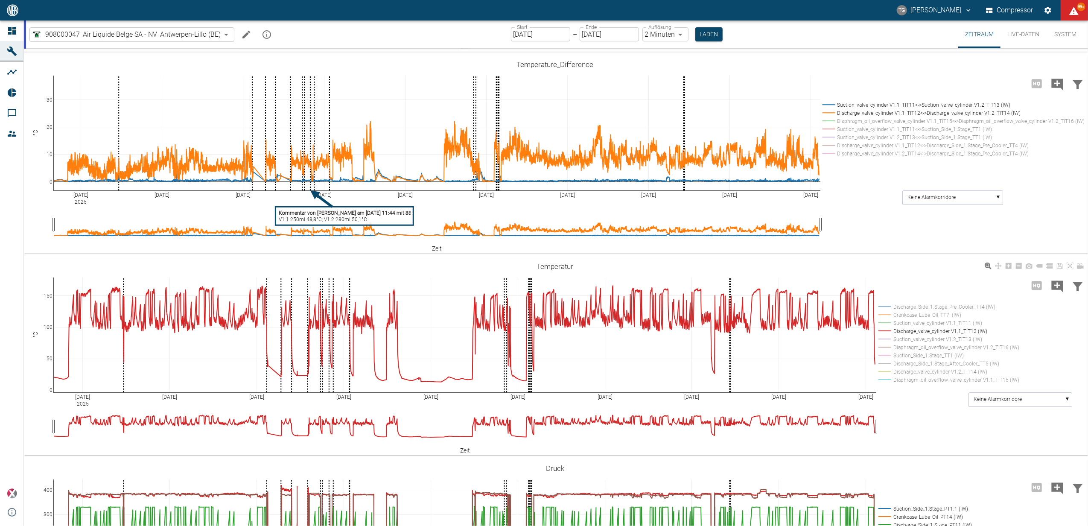
click at [884, 305] on rect at bounding box center [947, 307] width 141 height 8
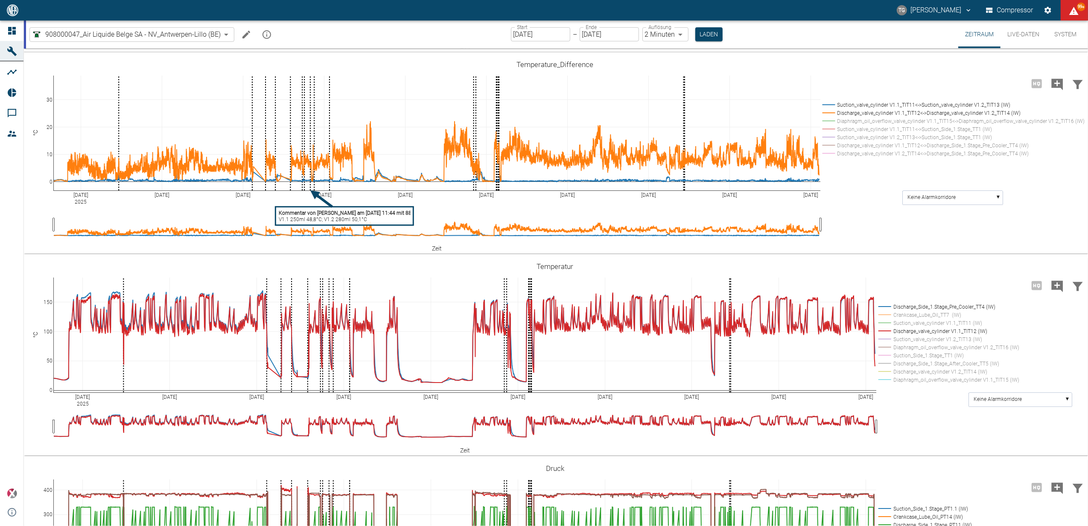
drag, startPoint x: 52, startPoint y: 282, endPoint x: 33, endPoint y: 289, distance: 19.9
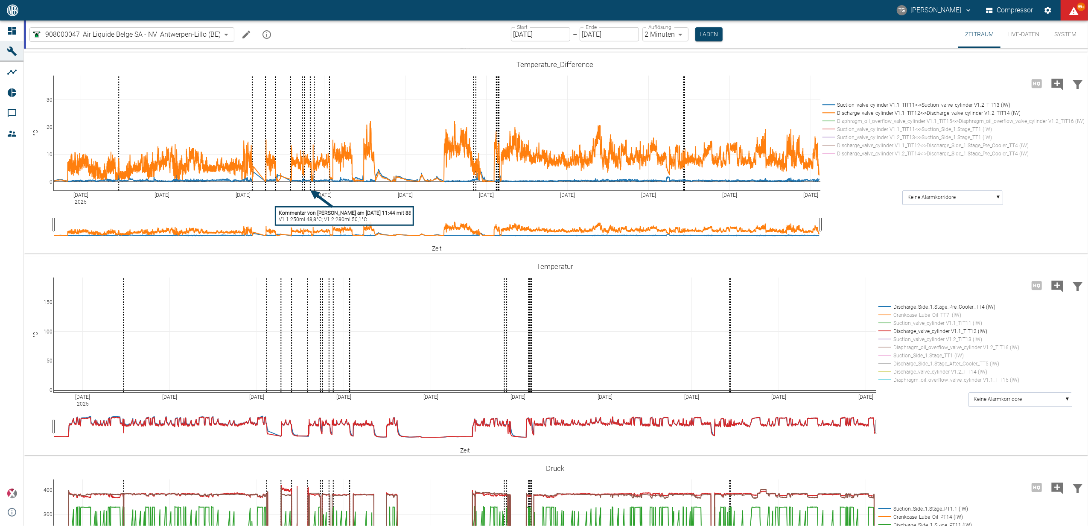
drag, startPoint x: 50, startPoint y: 383, endPoint x: 50, endPoint y: 427, distance: 44.8
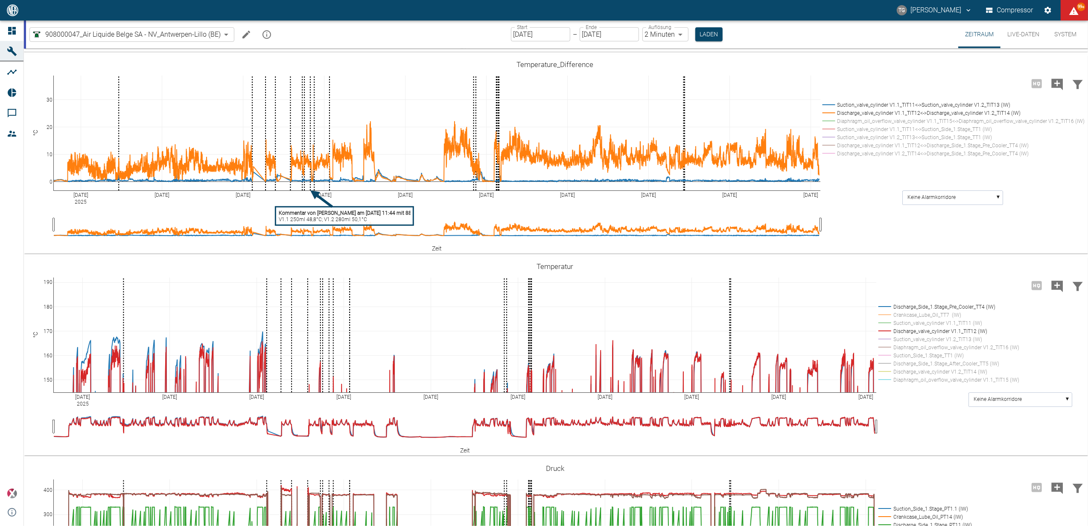
drag, startPoint x: 51, startPoint y: 383, endPoint x: 52, endPoint y: 415, distance: 32.5
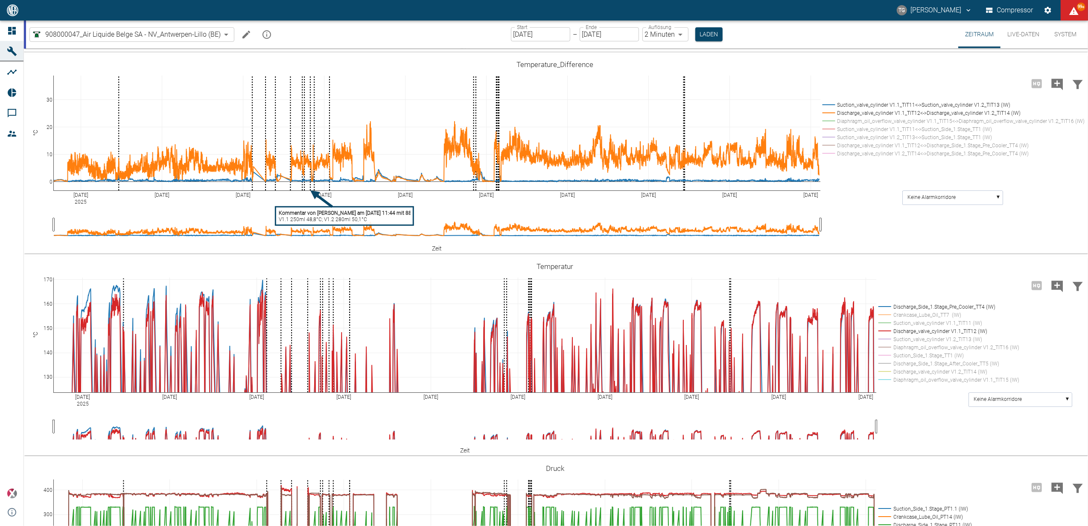
drag, startPoint x: 50, startPoint y: 345, endPoint x: 38, endPoint y: 294, distance: 53.1
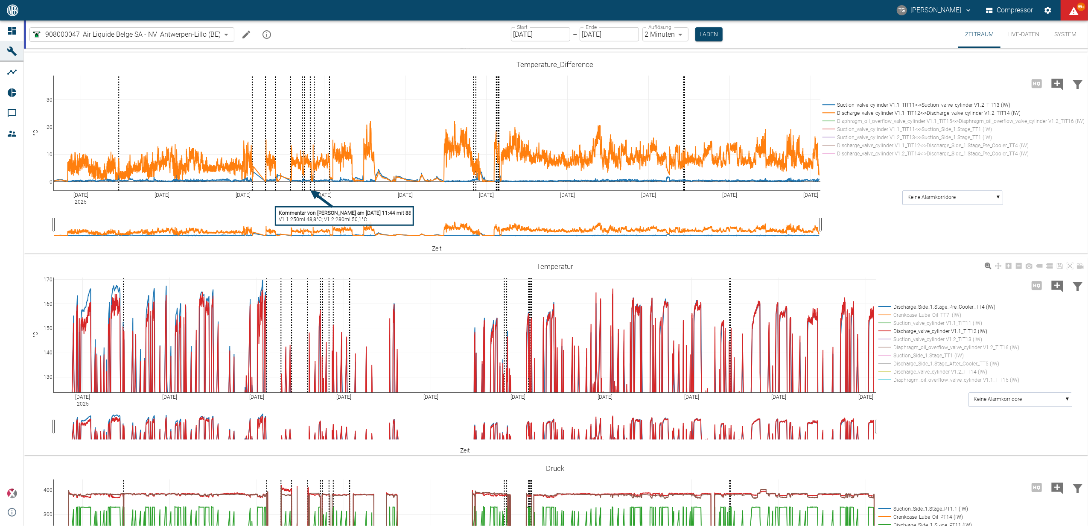
click at [889, 304] on rect at bounding box center [947, 307] width 141 height 8
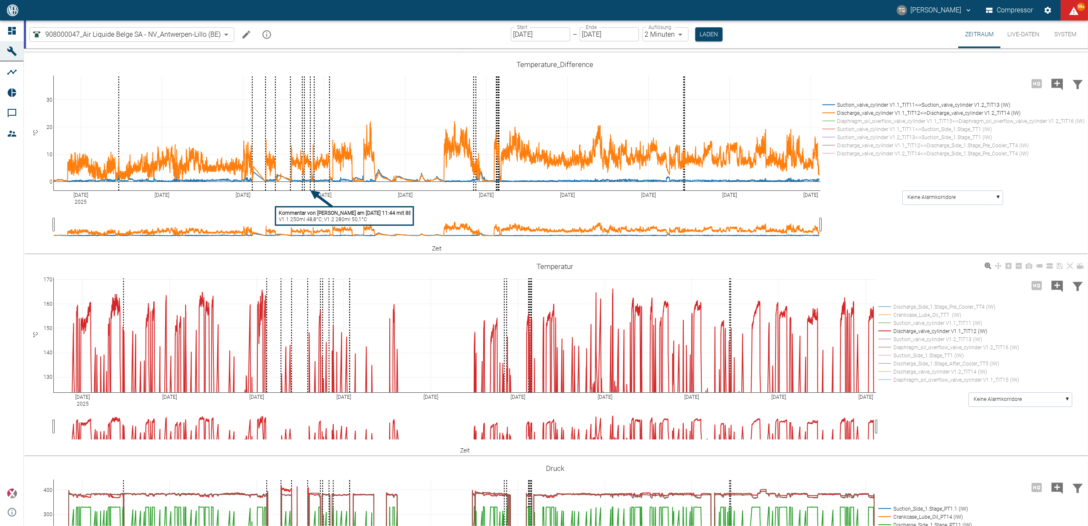
click at [881, 368] on rect at bounding box center [947, 372] width 141 height 8
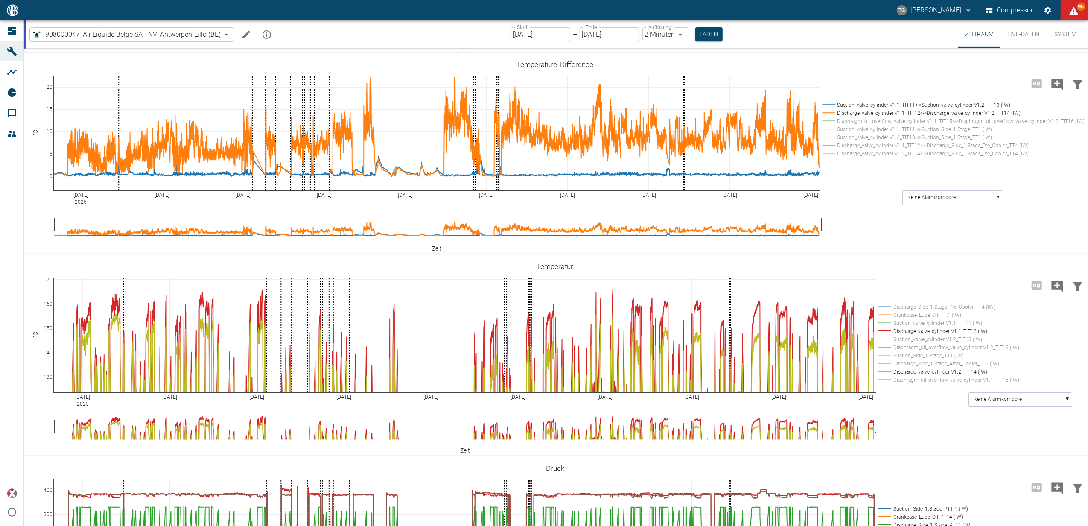
drag, startPoint x: 51, startPoint y: 80, endPoint x: 56, endPoint y: 56, distance: 24.3
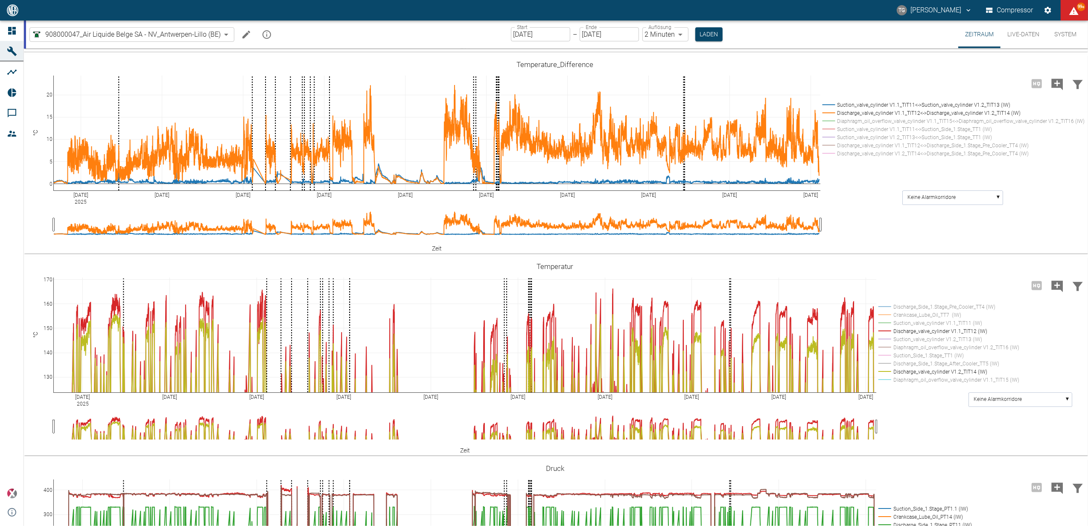
drag, startPoint x: 48, startPoint y: 116, endPoint x: 46, endPoint y: 124, distance: 8.0
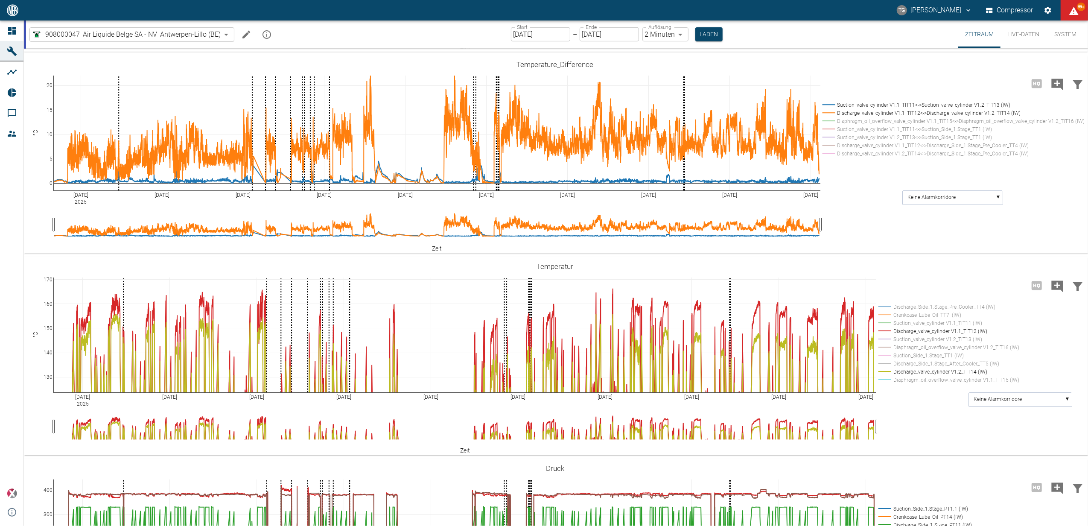
drag, startPoint x: 51, startPoint y: 82, endPoint x: 52, endPoint y: 73, distance: 8.6
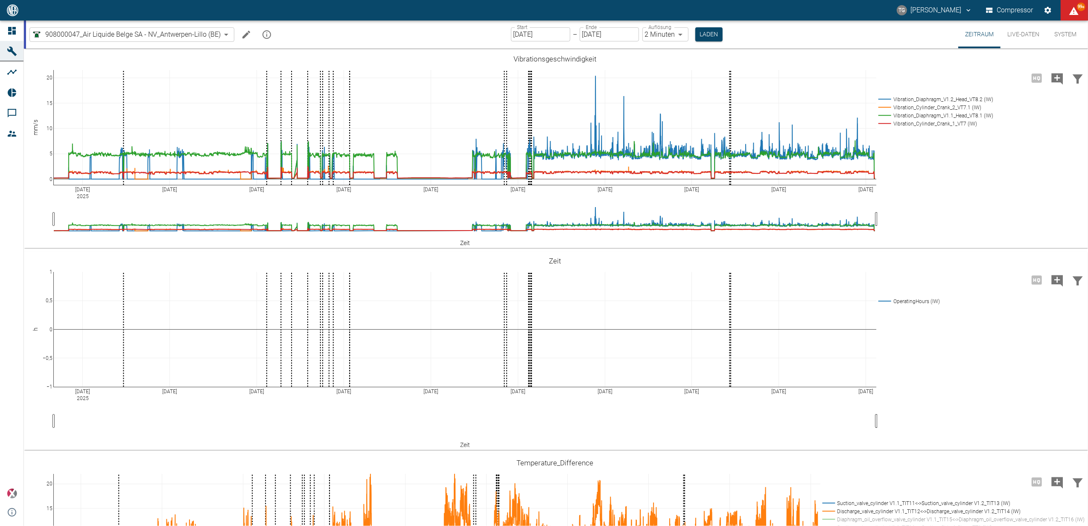
scroll to position [398, 0]
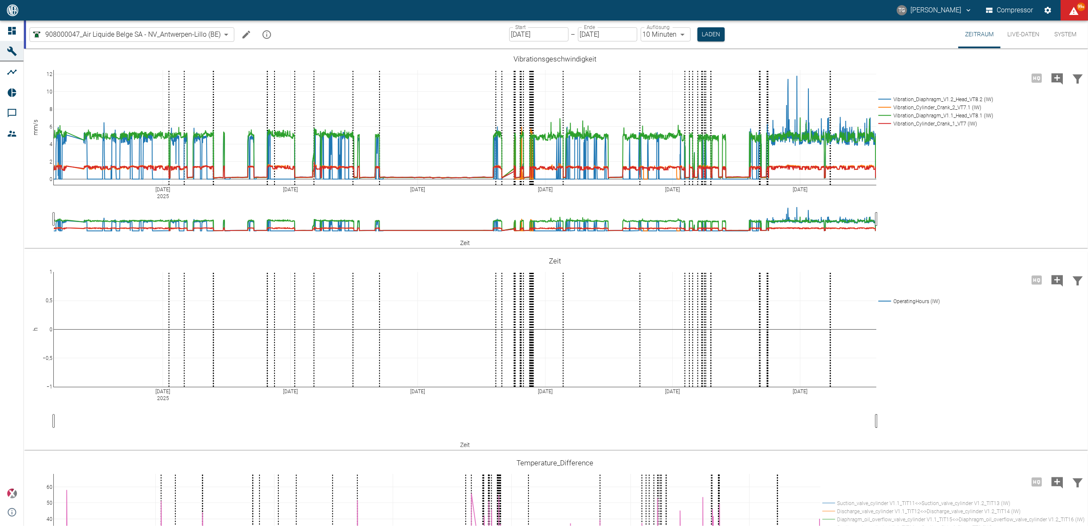
scroll to position [398, 0]
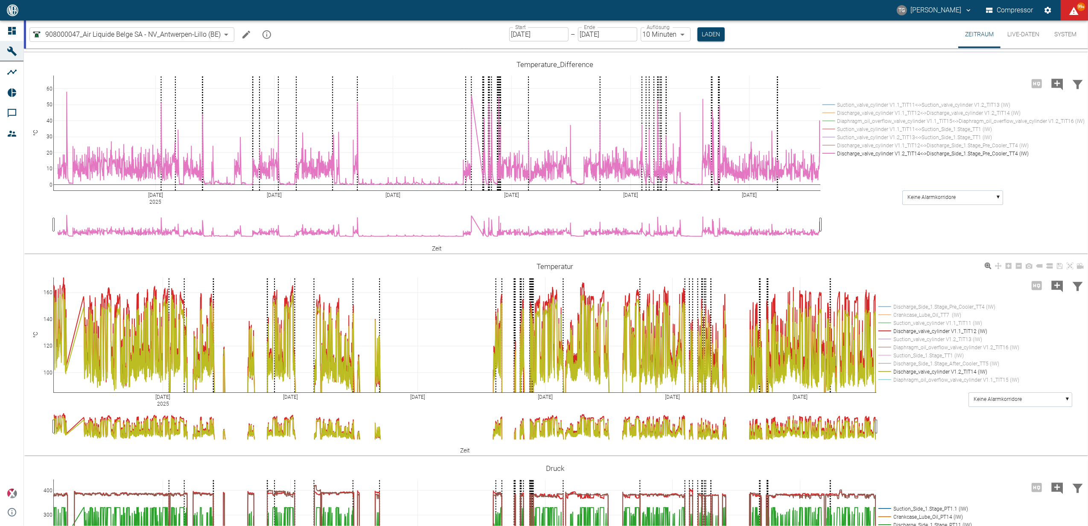
click at [892, 307] on rect at bounding box center [947, 307] width 141 height 8
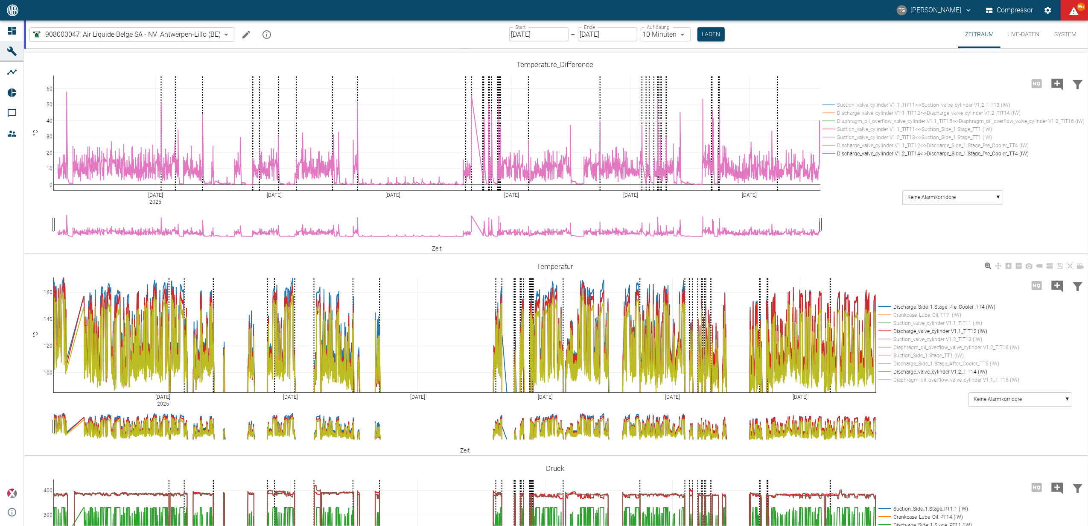
click at [885, 371] on rect at bounding box center [947, 372] width 141 height 8
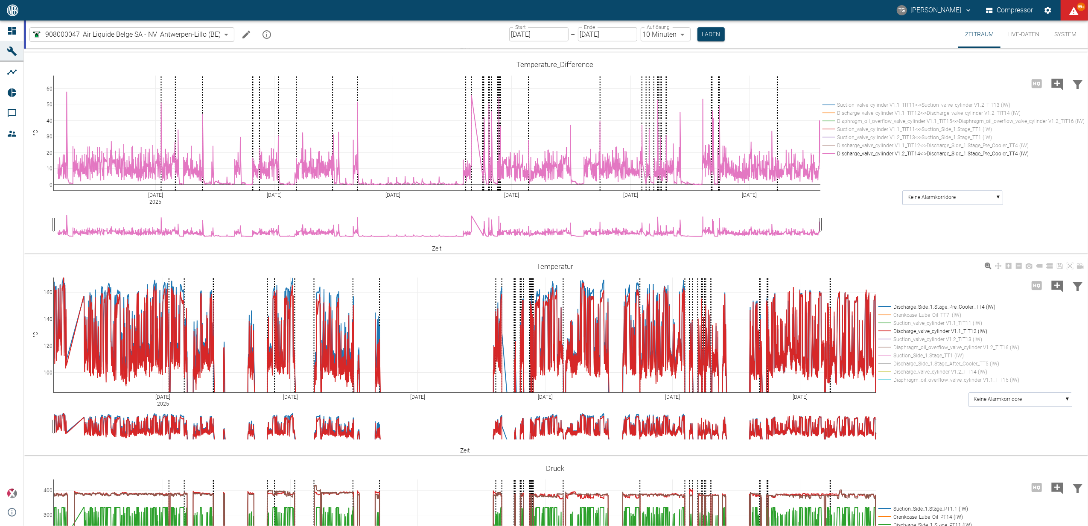
click at [885, 371] on rect at bounding box center [947, 372] width 141 height 8
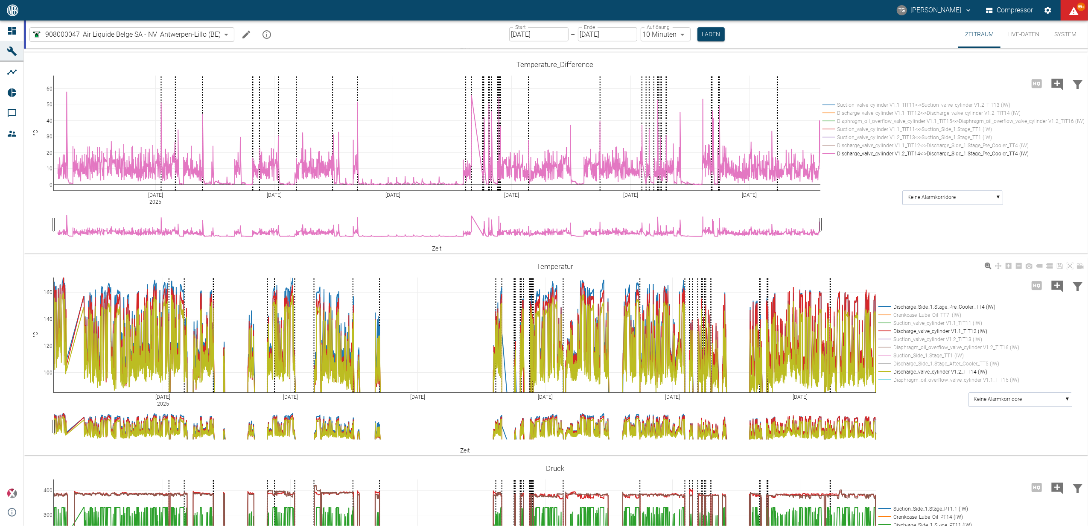
click at [887, 330] on rect at bounding box center [947, 331] width 141 height 8
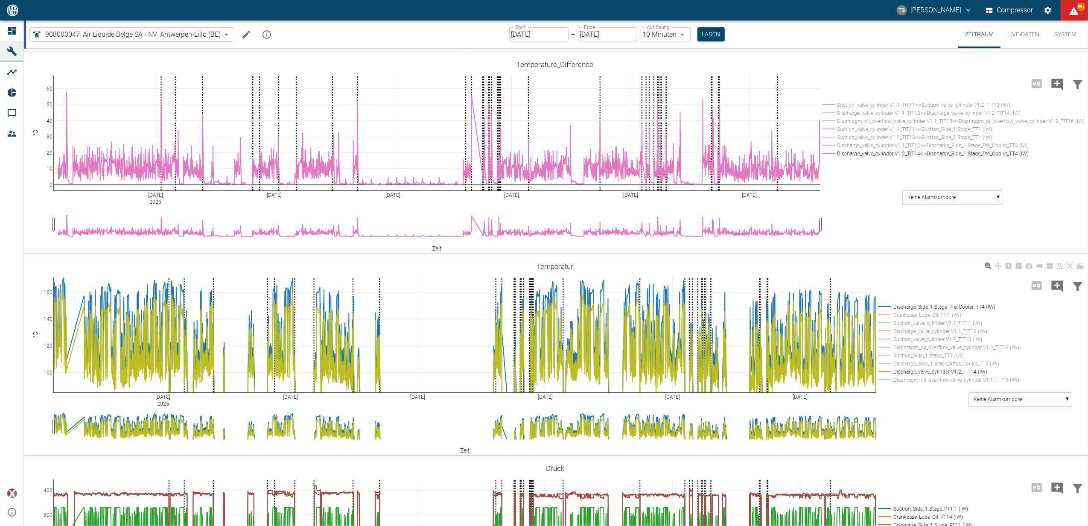
click at [887, 330] on rect at bounding box center [947, 331] width 141 height 8
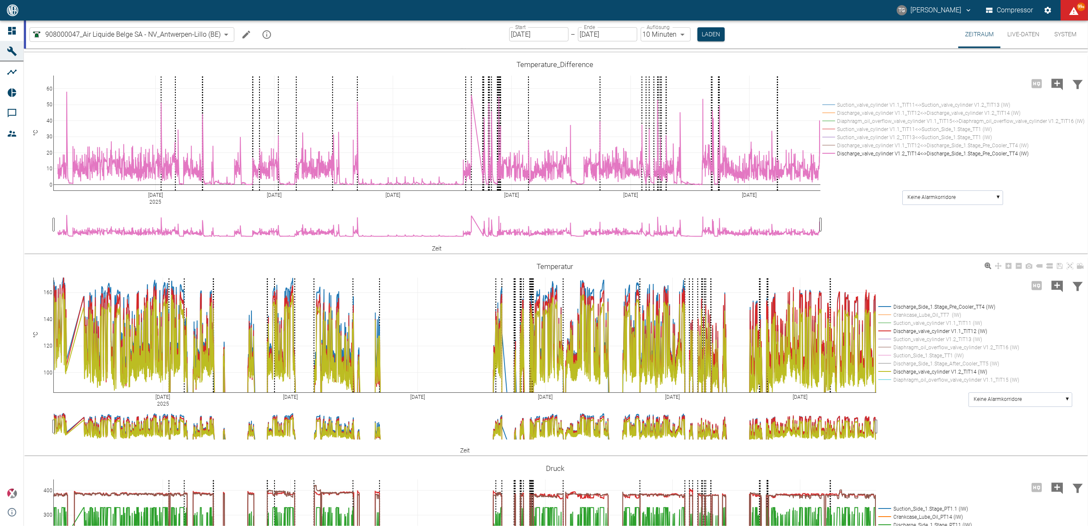
click at [887, 330] on rect at bounding box center [947, 331] width 141 height 8
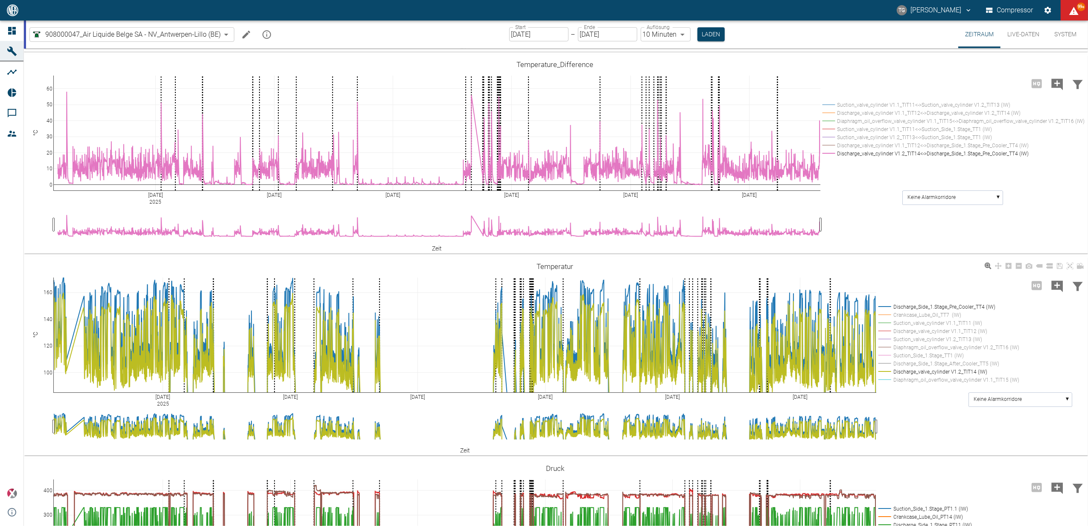
click at [885, 330] on rect at bounding box center [947, 331] width 141 height 8
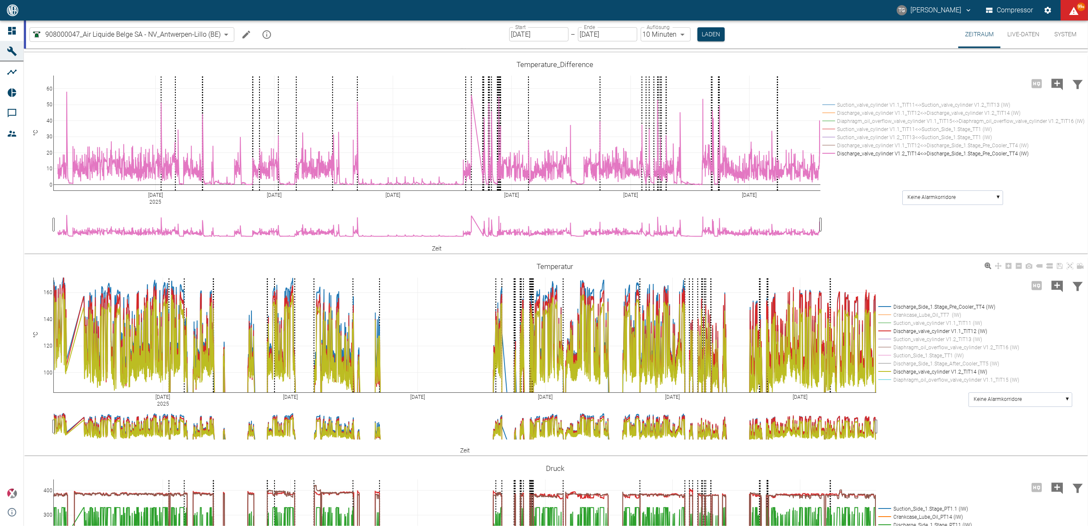
click at [885, 330] on rect at bounding box center [947, 331] width 141 height 8
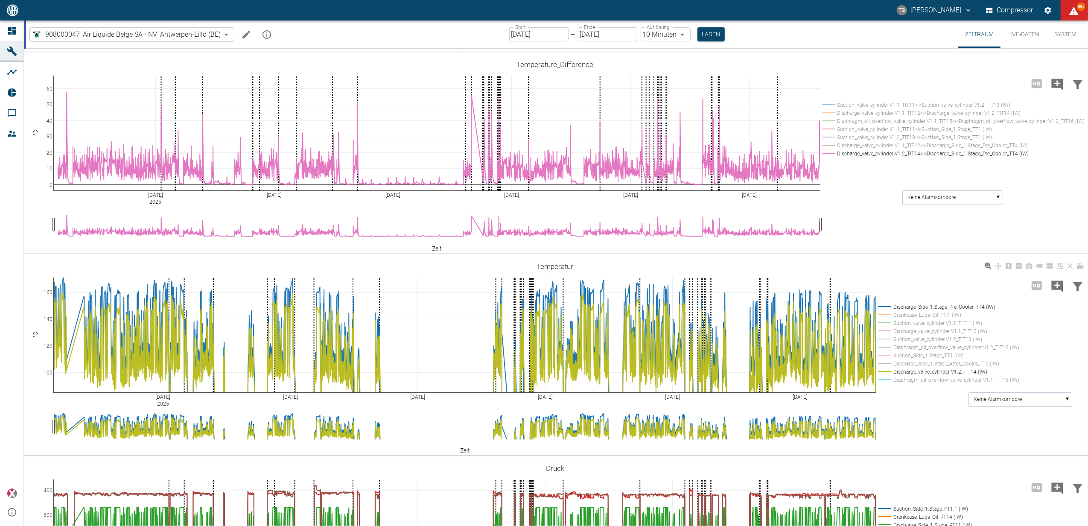
click at [885, 330] on rect at bounding box center [947, 331] width 141 height 8
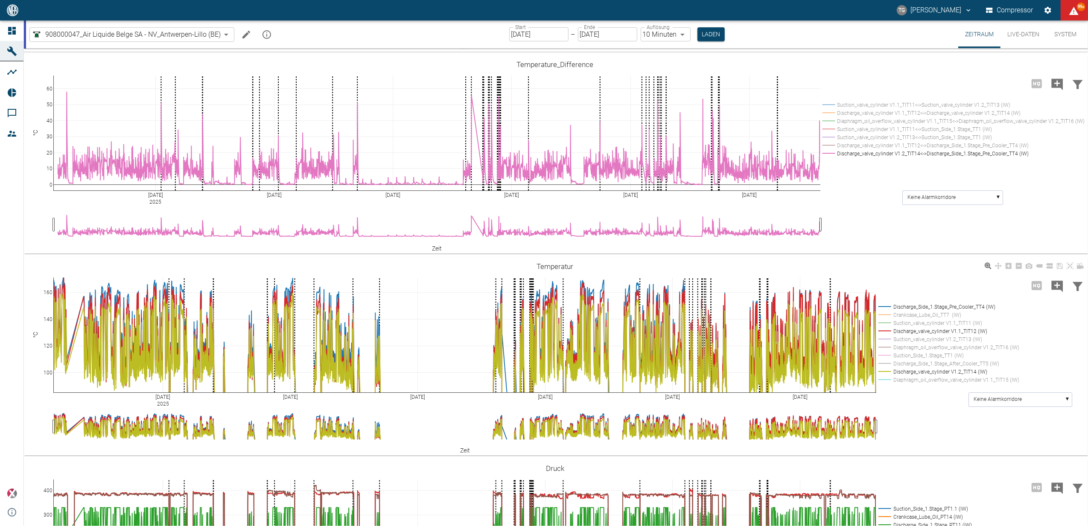
click at [885, 330] on rect at bounding box center [947, 331] width 141 height 8
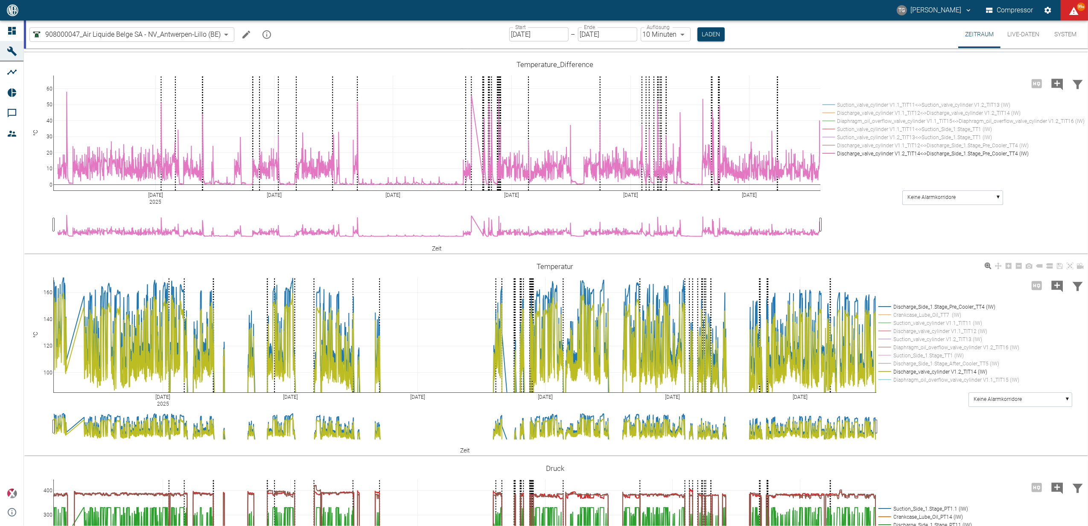
click at [885, 330] on rect at bounding box center [947, 331] width 141 height 8
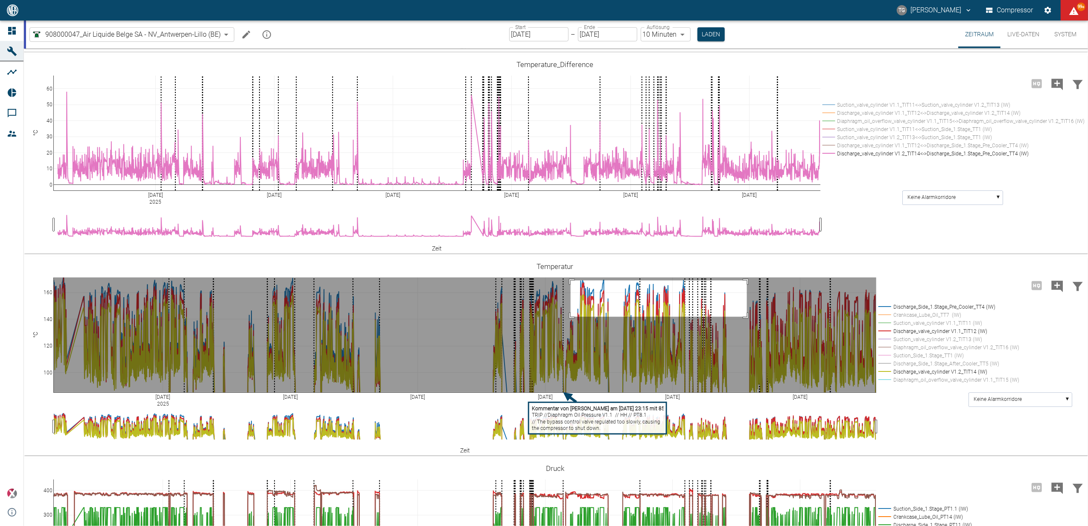
drag, startPoint x: 571, startPoint y: 280, endPoint x: 747, endPoint y: 316, distance: 180.0
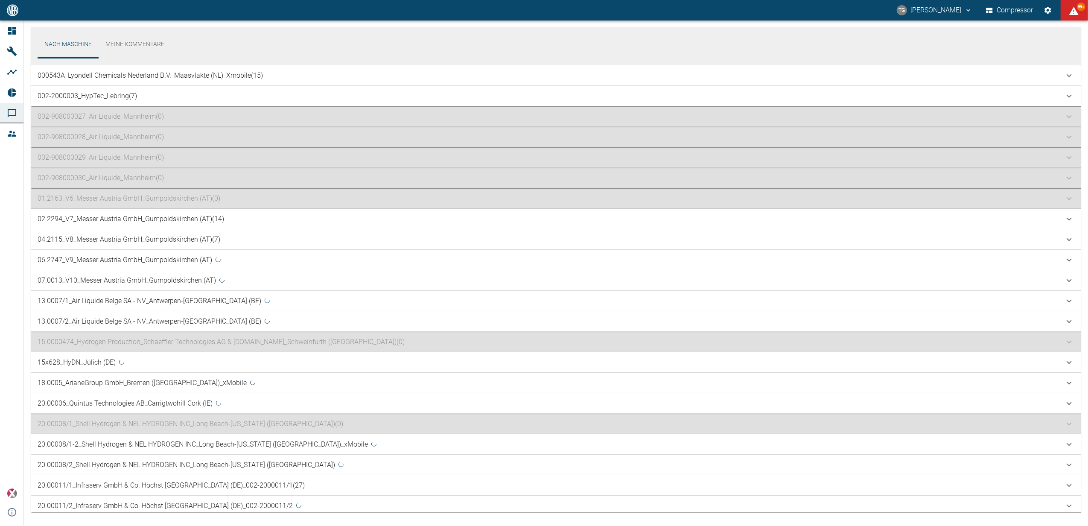
scroll to position [540, 0]
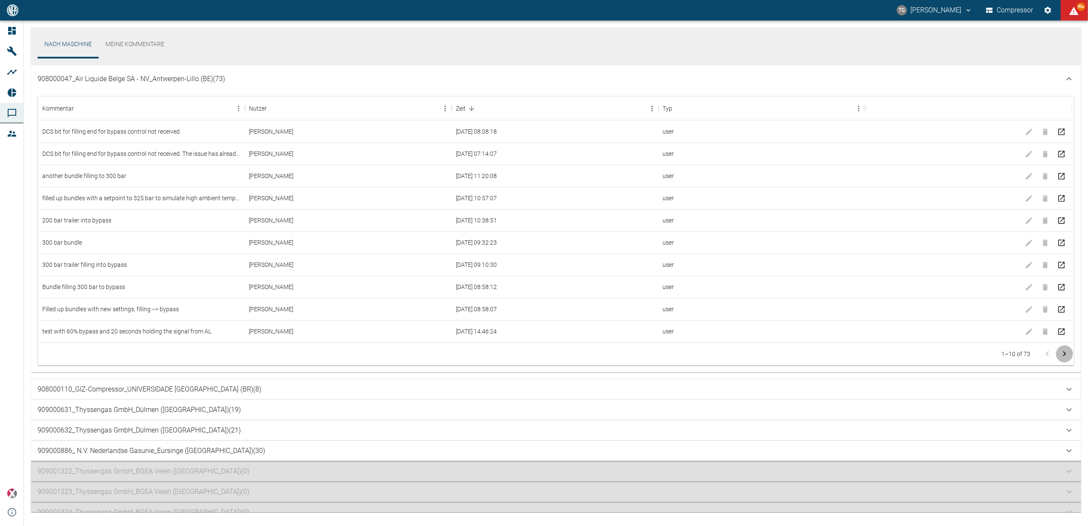
click at [1066, 353] on icon "Zur nächsten Seite" at bounding box center [1065, 354] width 10 height 10
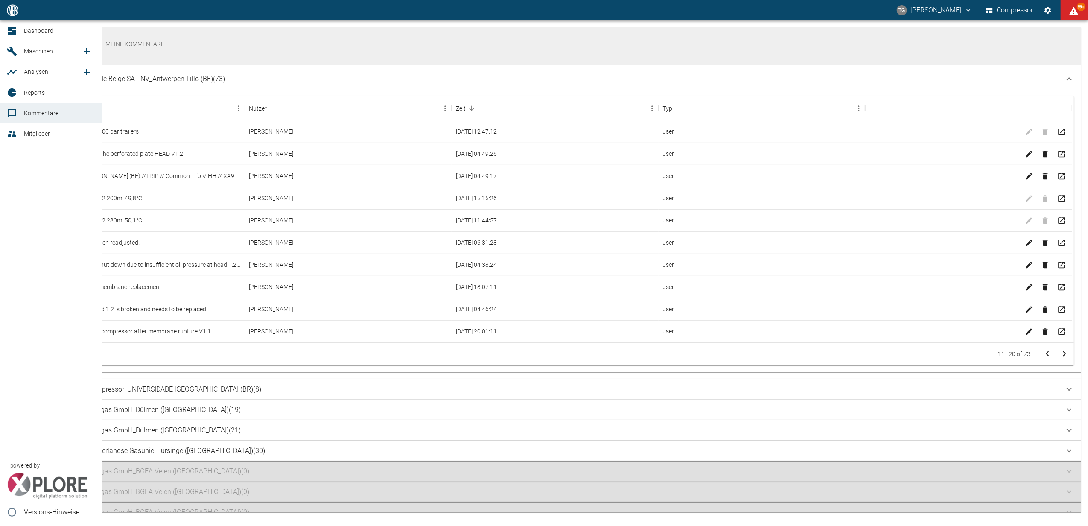
click at [12, 28] on icon at bounding box center [12, 31] width 8 height 8
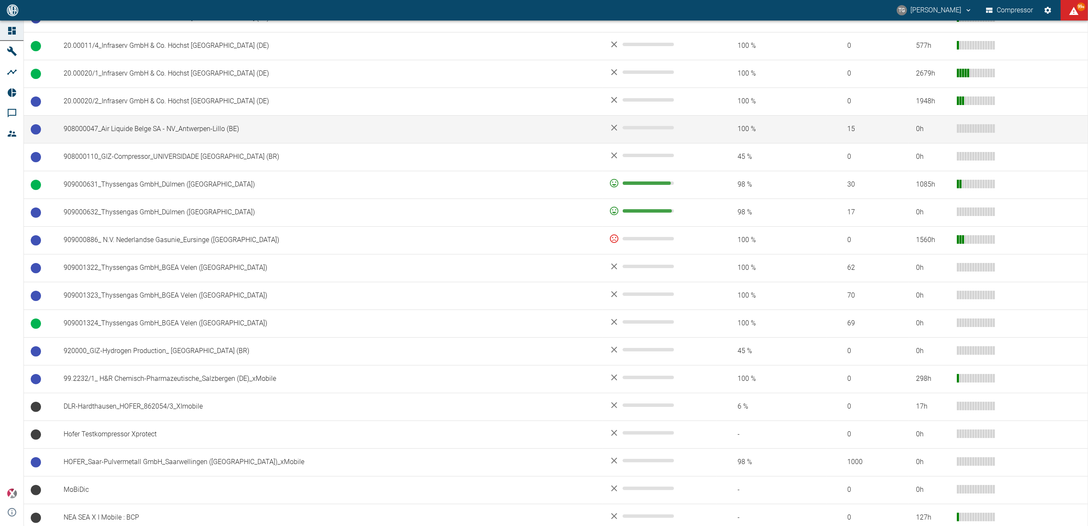
scroll to position [576, 0]
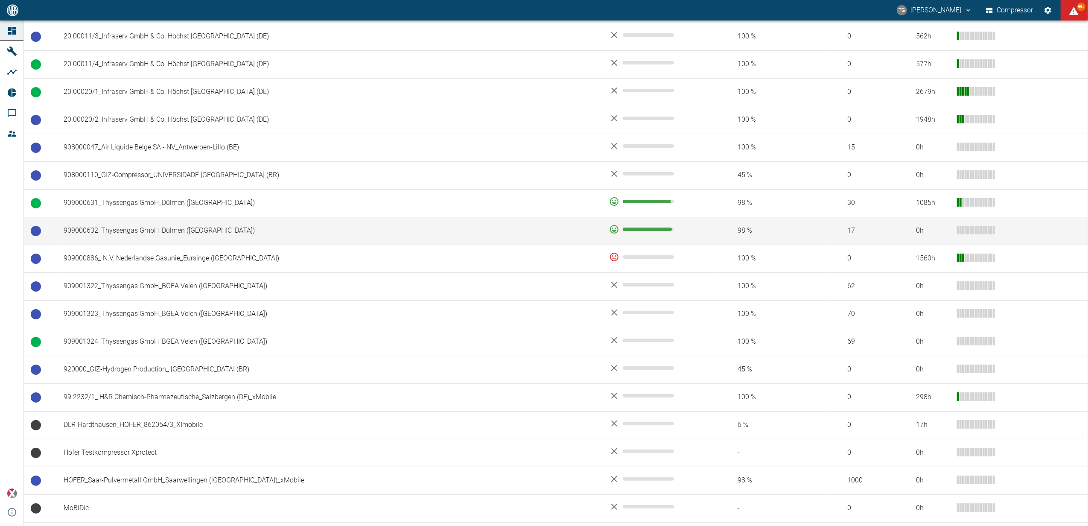
click at [123, 229] on td "909000632_Thyssengas GmbH_Dülmen ([GEOGRAPHIC_DATA])" at bounding box center [330, 231] width 546 height 28
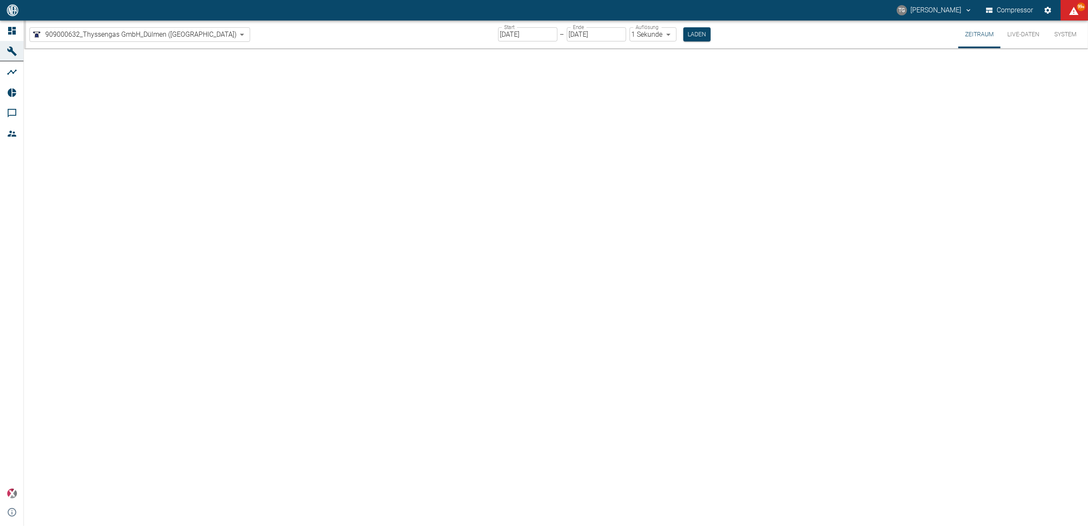
type input "2min"
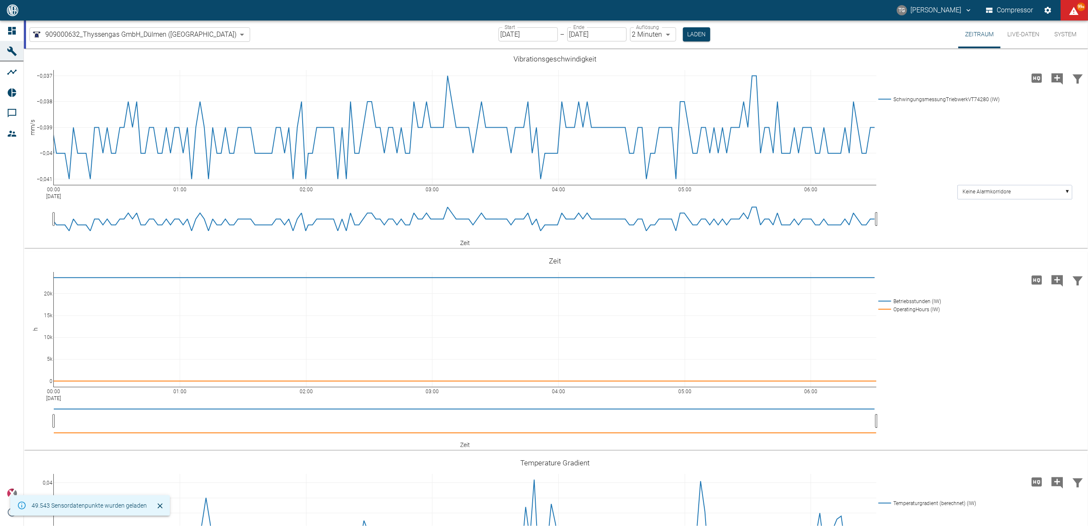
click at [499, 38] on input "[DATE]" at bounding box center [528, 34] width 59 height 14
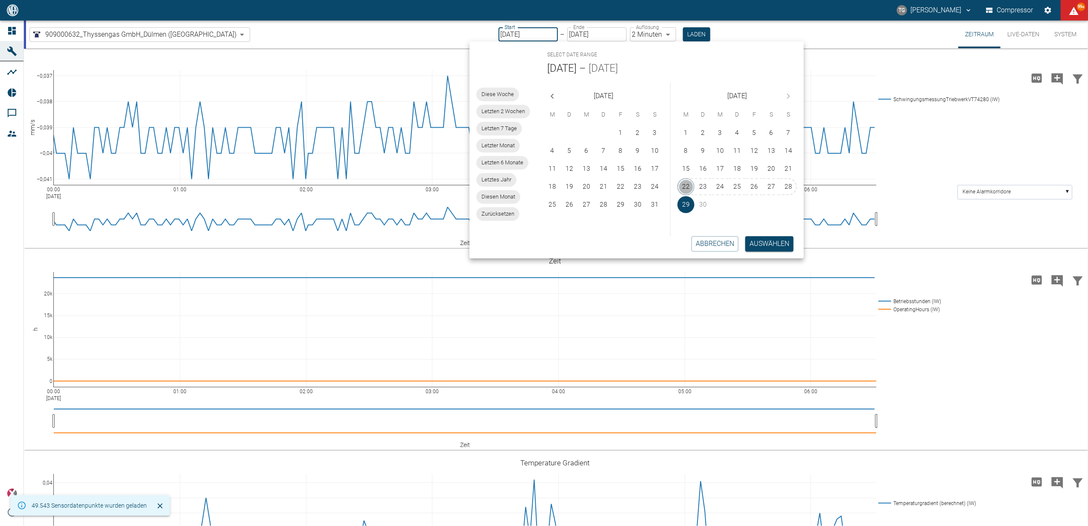
click at [687, 185] on button "22" at bounding box center [686, 186] width 17 height 17
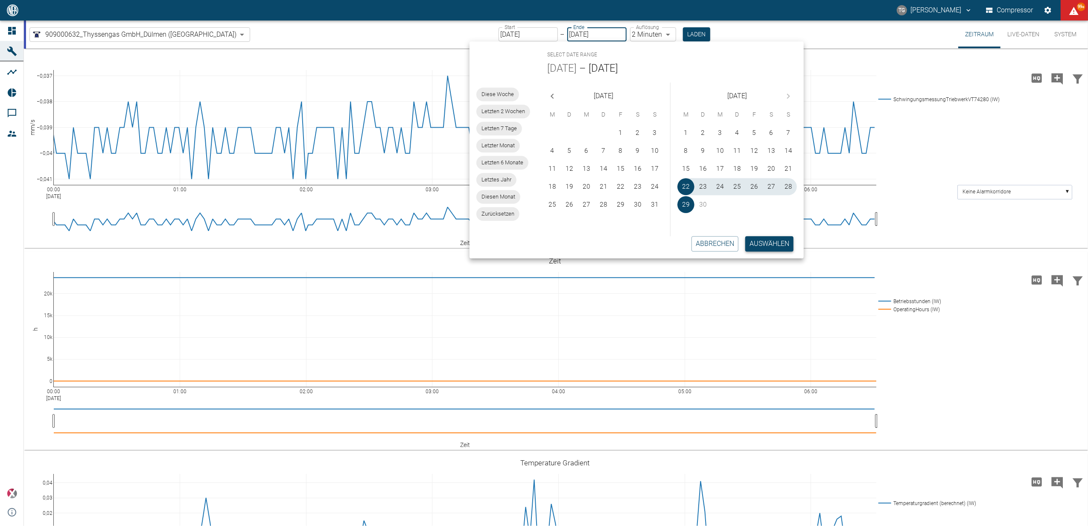
click at [778, 246] on button "Auswählen" at bounding box center [769, 243] width 48 height 15
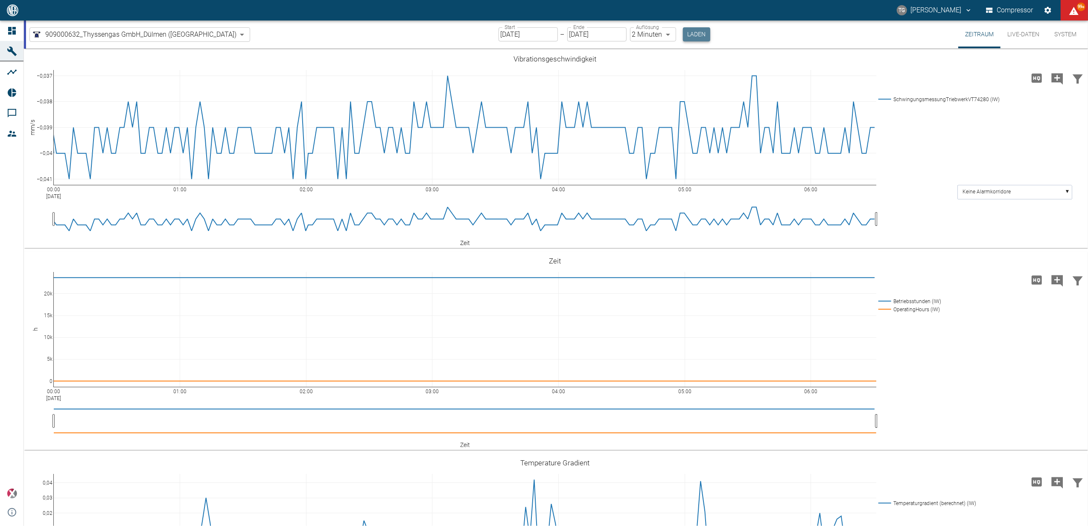
click at [683, 29] on button "Laden" at bounding box center [696, 34] width 27 height 14
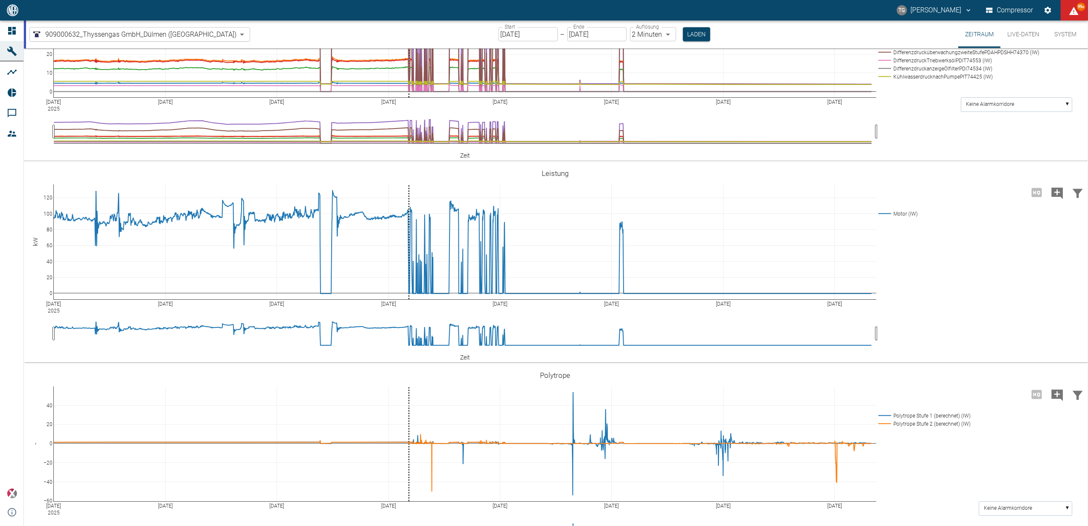
scroll to position [1138, 0]
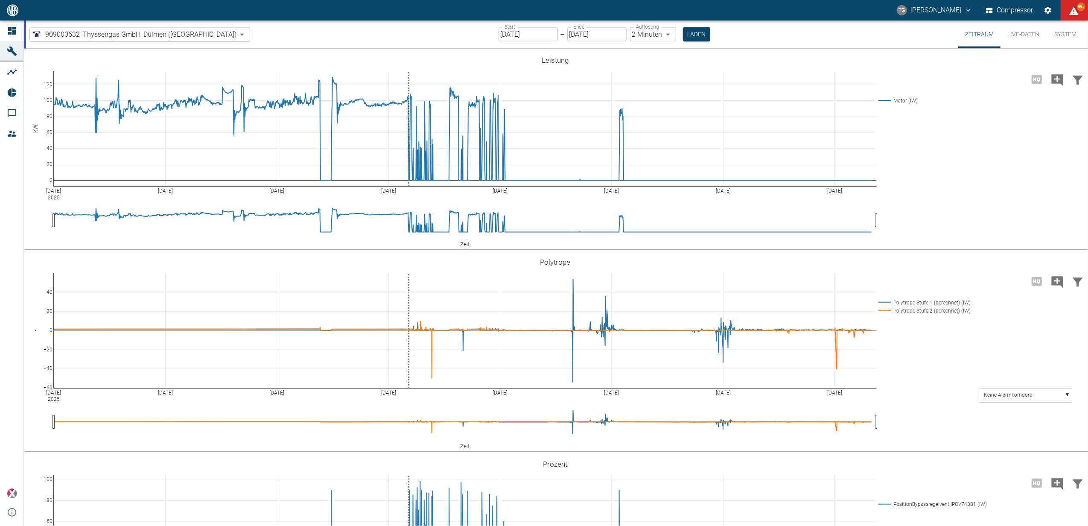
drag, startPoint x: 50, startPoint y: 149, endPoint x: 47, endPoint y: 98, distance: 51.4
drag, startPoint x: 50, startPoint y: 185, endPoint x: 55, endPoint y: 270, distance: 84.7
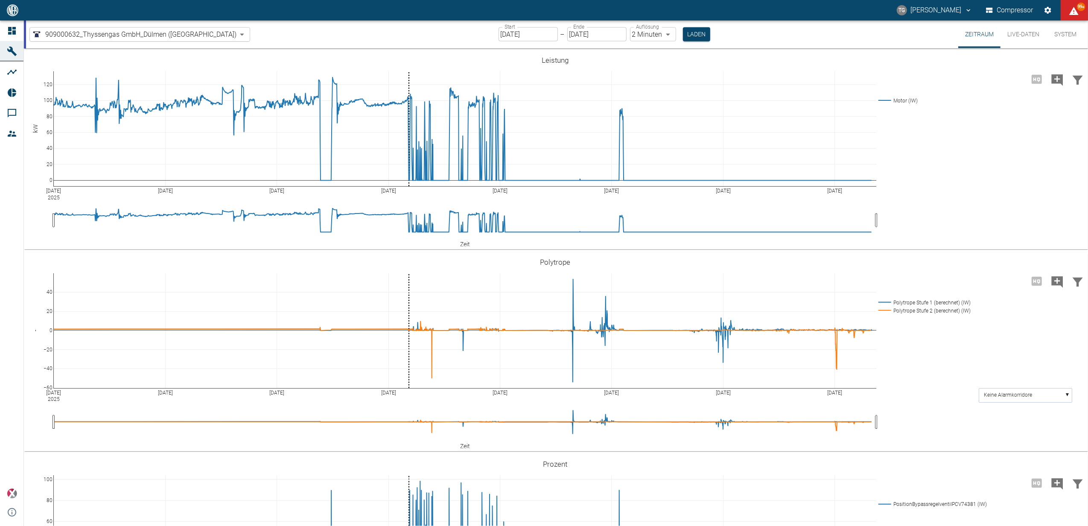
click at [987, 26] on text "KühlwasserdrucknachPumpePIT74425 (..." at bounding box center [1015, 23] width 96 height 6
click at [505, 31] on label "Start" at bounding box center [510, 26] width 11 height 7
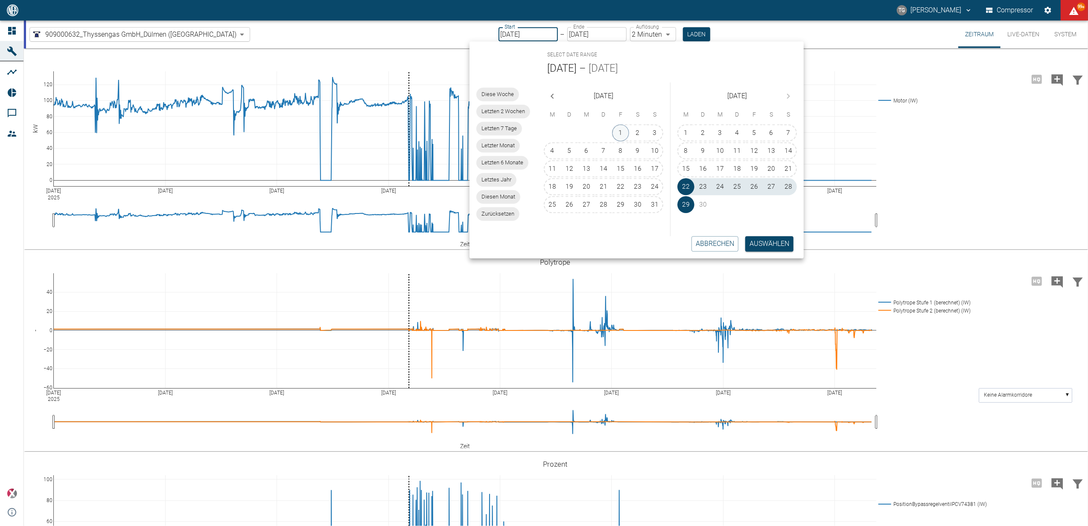
click at [619, 129] on button "1" at bounding box center [620, 132] width 17 height 17
type input "[DATE]"
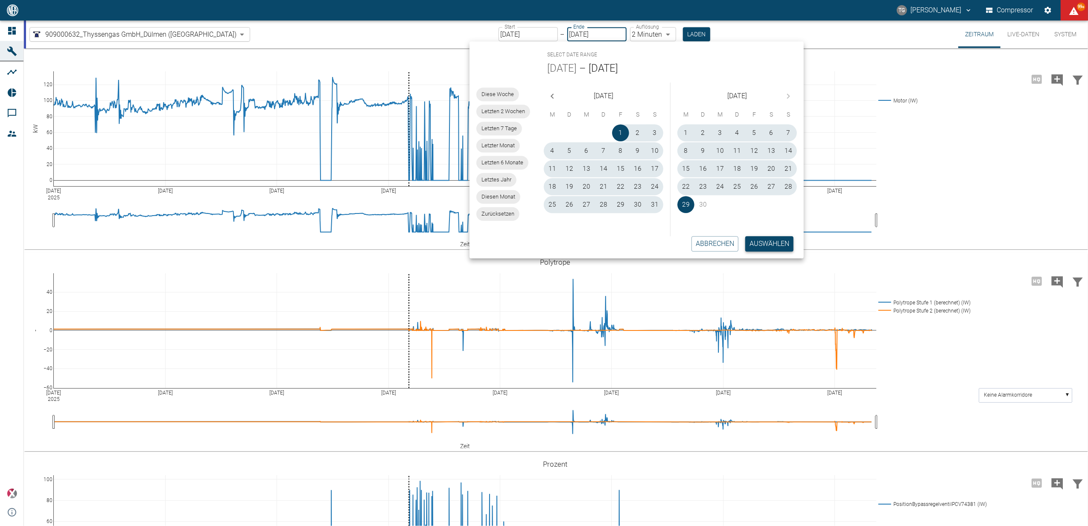
click at [765, 248] on button "Auswählen" at bounding box center [769, 243] width 48 height 15
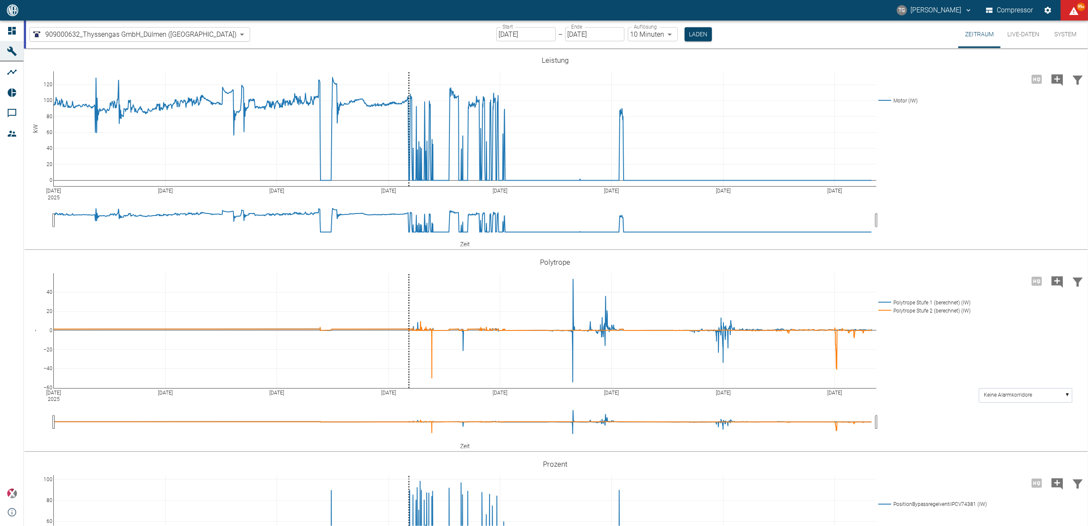
click at [620, 31] on body "TG Thomas Gregoir Compressor 99+ Dashboard Maschinen Analysen Reports Kommentar…" at bounding box center [544, 263] width 1088 height 526
click at [623, 70] on li "2 Minuten" at bounding box center [624, 67] width 50 height 15
type input "2min"
click at [683, 31] on button "Laden" at bounding box center [696, 34] width 27 height 14
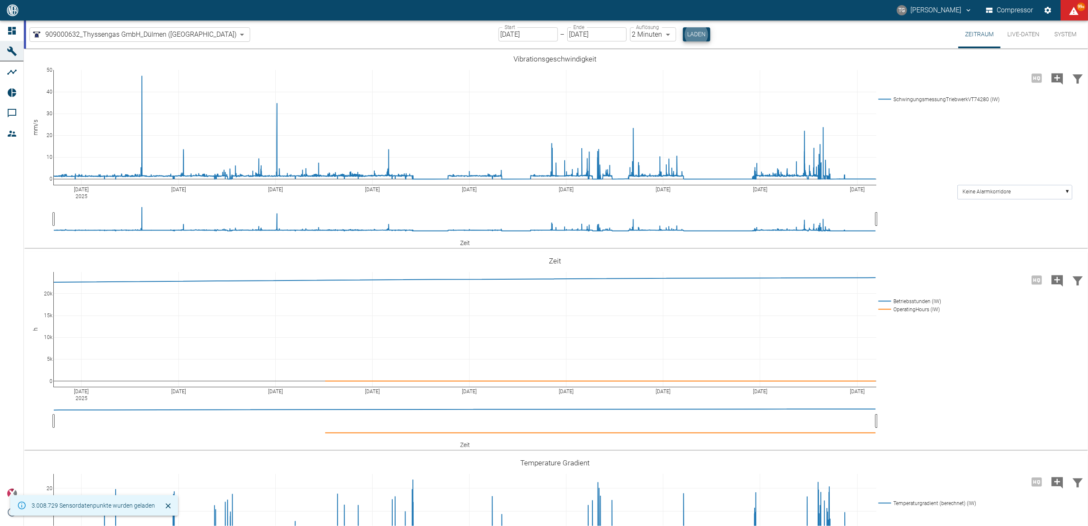
click at [962, 371] on div "[DATE] Aug [DATE] Aug [DATE] [DATE] Sep [DATE] Sep 28 0 5k 10k 15k 20k Betriebs…" at bounding box center [555, 351] width 1063 height 192
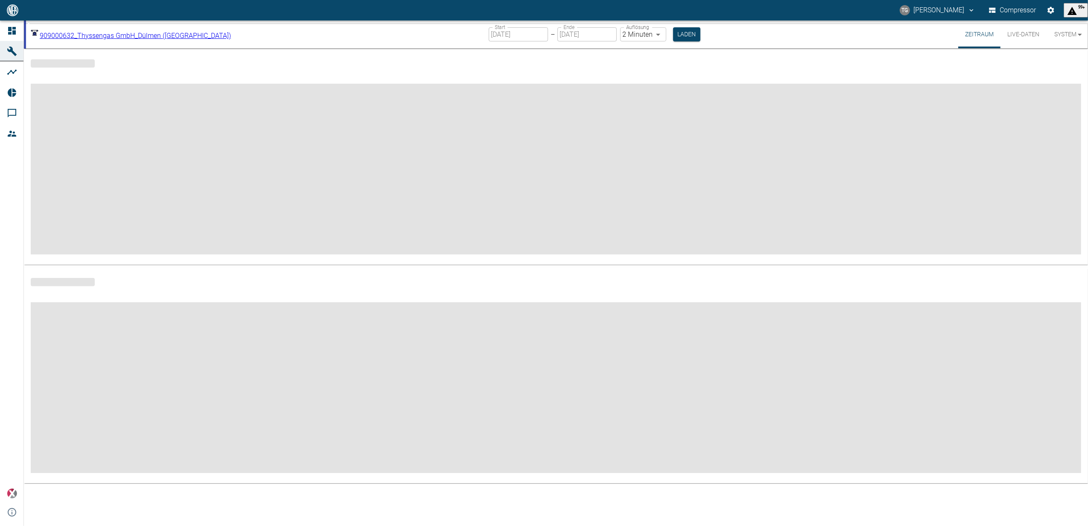
click at [11, 35] on icon at bounding box center [12, 31] width 10 height 10
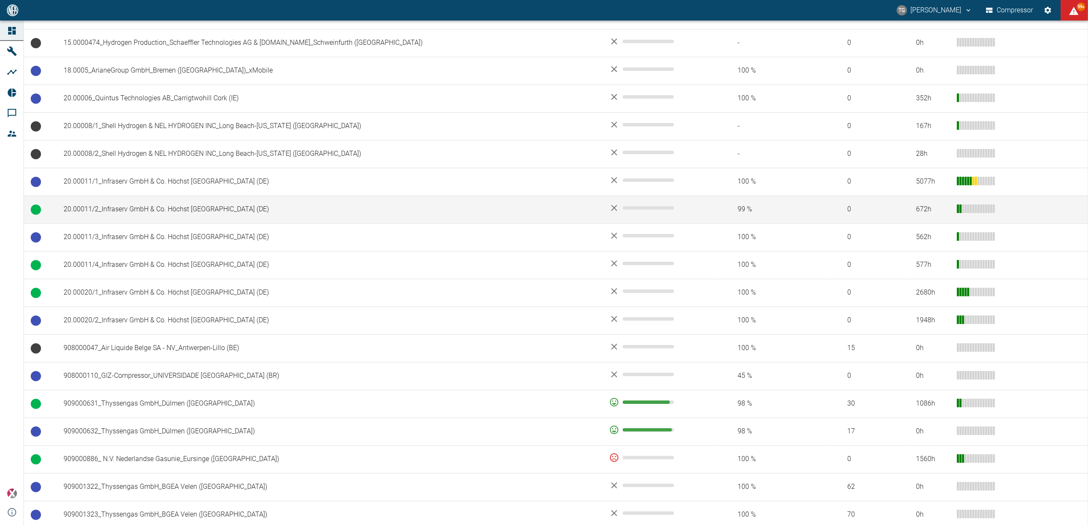
scroll to position [398, 0]
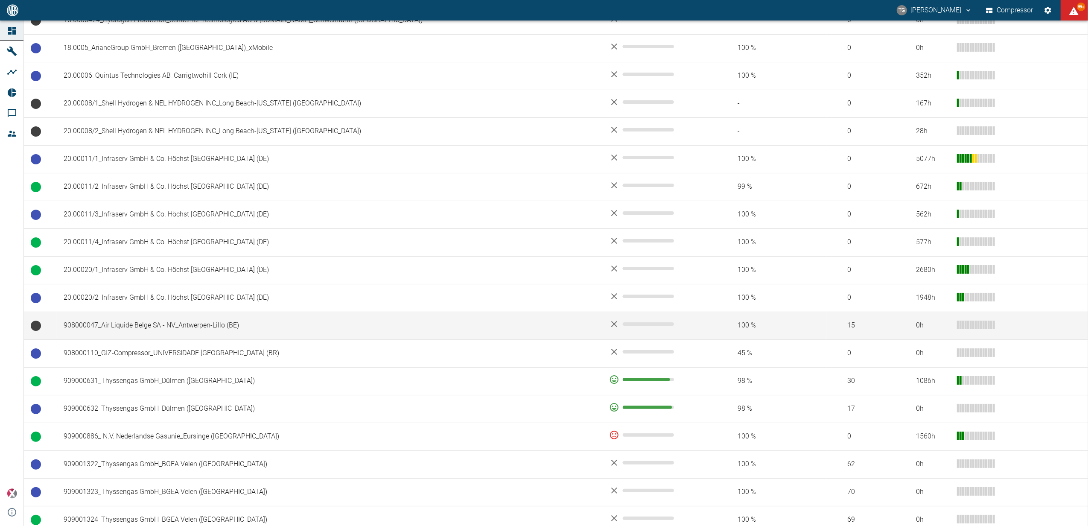
click at [140, 325] on td "908000047_Air Liquide Belge SA - NV_Antwerpen-Lillo (BE)" at bounding box center [330, 326] width 546 height 28
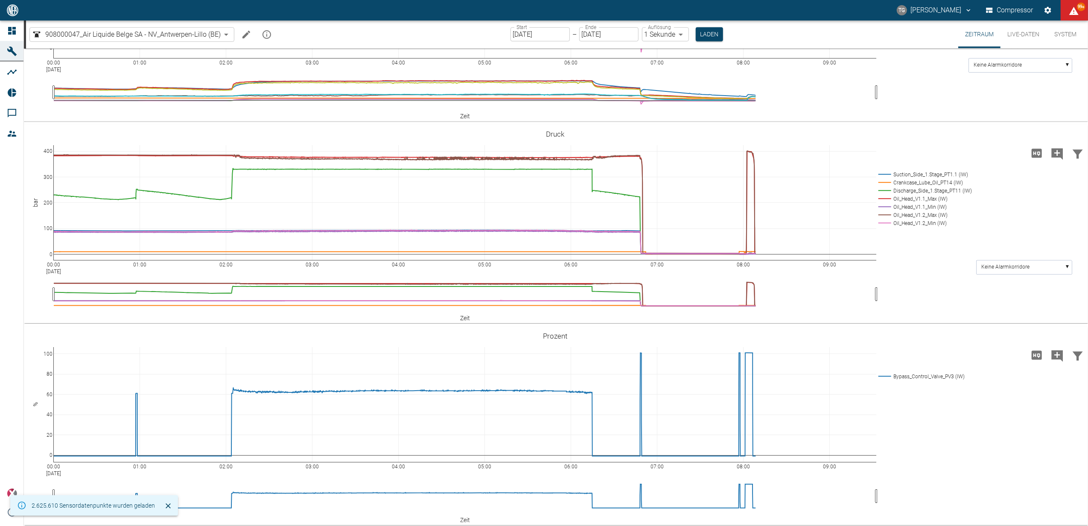
scroll to position [455, 0]
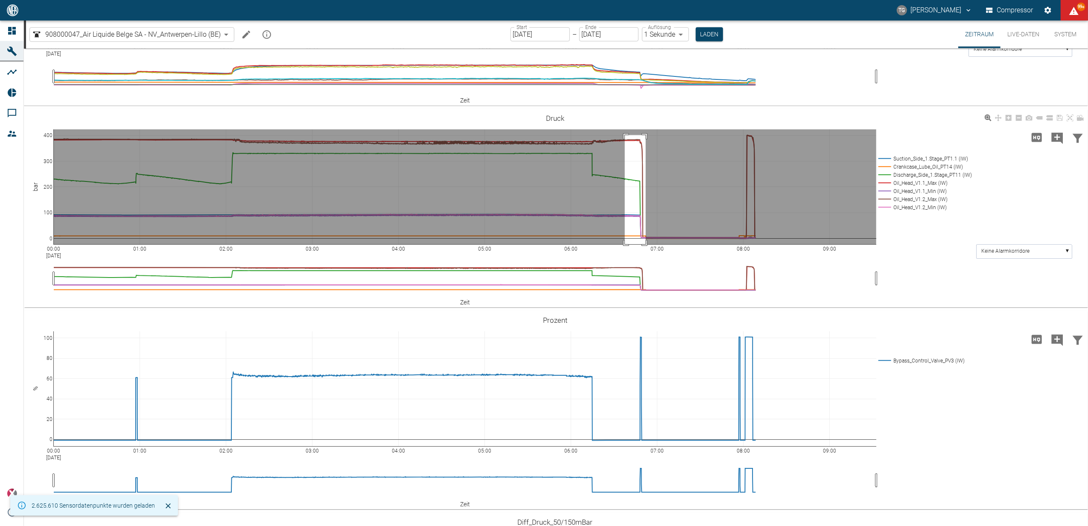
drag, startPoint x: 625, startPoint y: 226, endPoint x: 653, endPoint y: 364, distance: 140.7
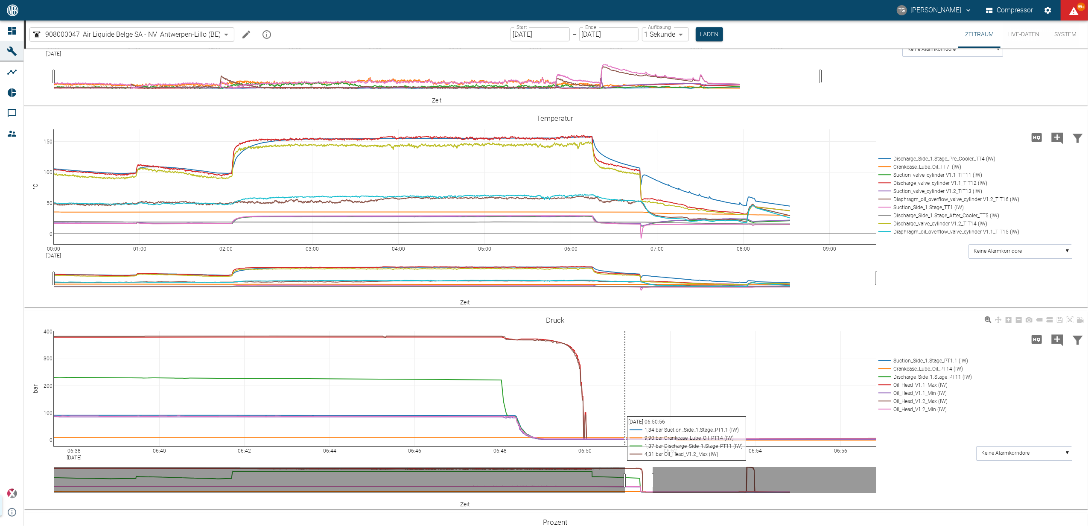
scroll to position [658, 0]
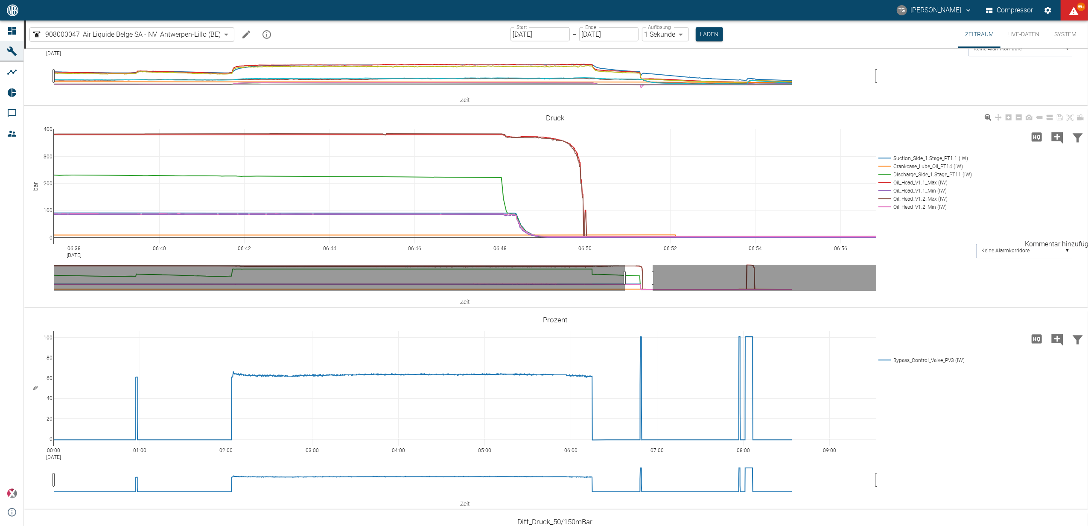
drag, startPoint x: 1057, startPoint y: 227, endPoint x: 778, endPoint y: 280, distance: 284.2
click at [1057, 145] on icon "Kommentar hinzufügen" at bounding box center [1058, 138] width 14 height 14
click at [1007, 143] on button "Weiter" at bounding box center [1014, 136] width 26 height 13
paste textarea "Compressor shutdown due to diaphragm rupture (gas side) at head 8.2"
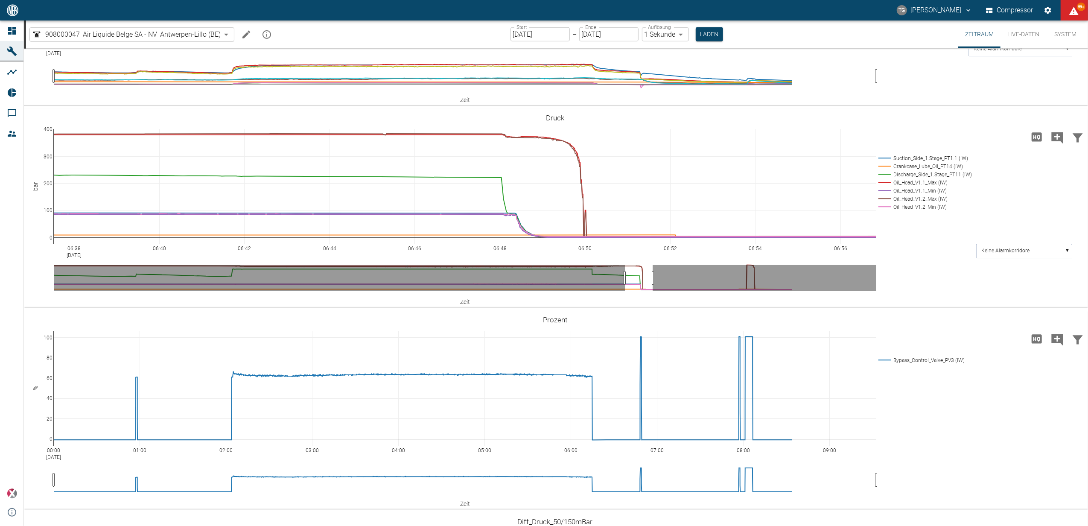
type textarea "Compressor shutdown due to diaphragm rupture (gas side) at head 1.2"
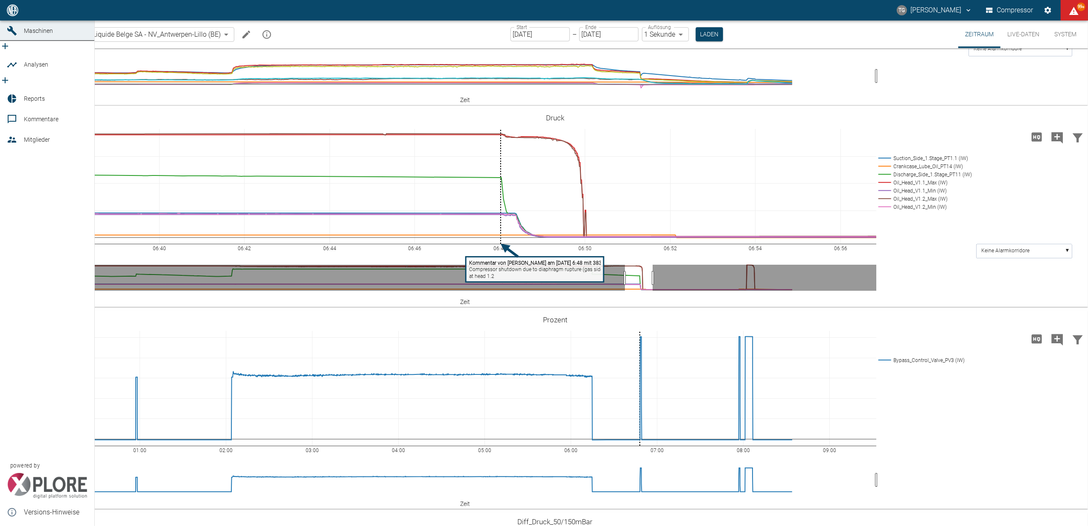
click at [14, 14] on icon at bounding box center [12, 10] width 8 height 8
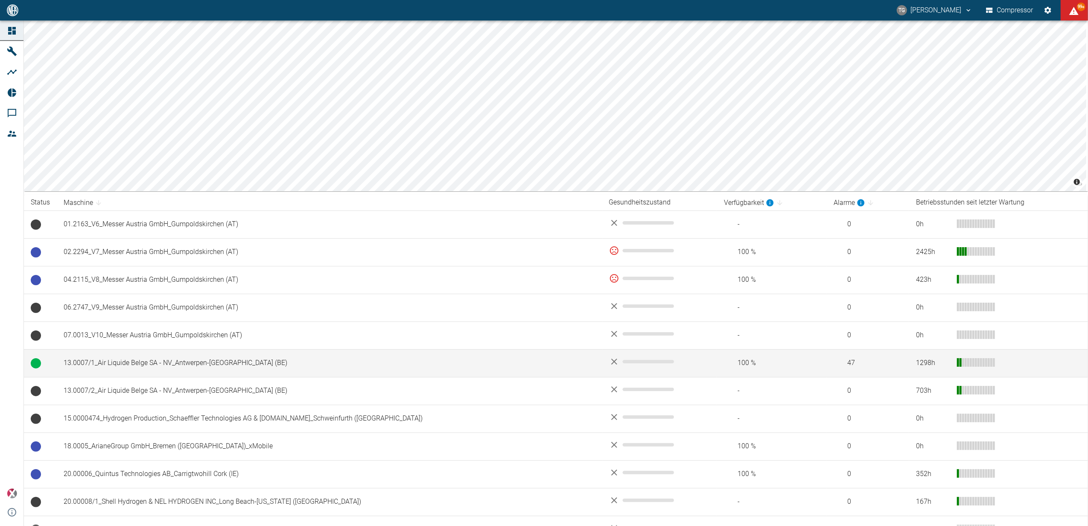
click at [149, 364] on td "13.0007/1_Air Liquide Belge SA - NV_Antwerpen-[GEOGRAPHIC_DATA] (BE)" at bounding box center [330, 363] width 546 height 28
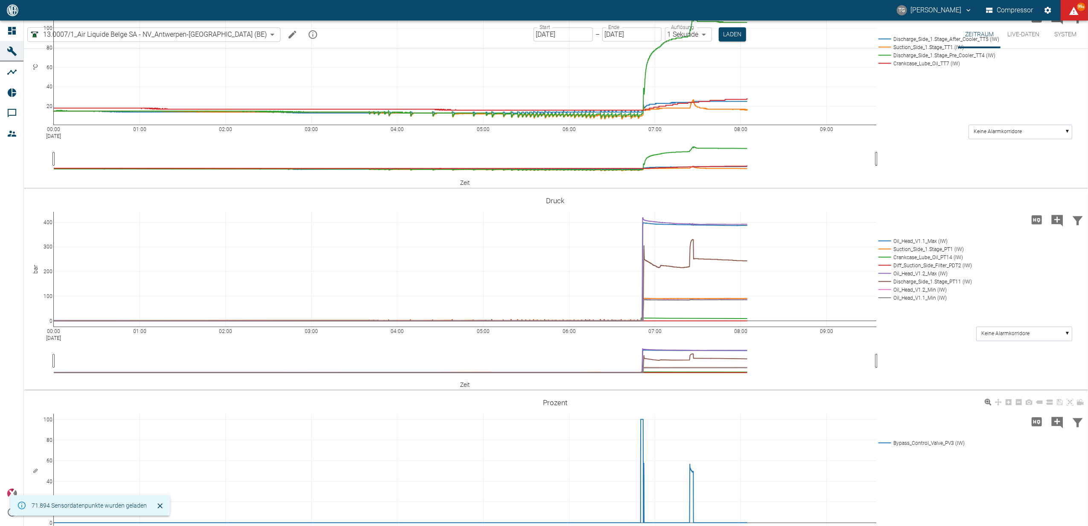
scroll to position [284, 0]
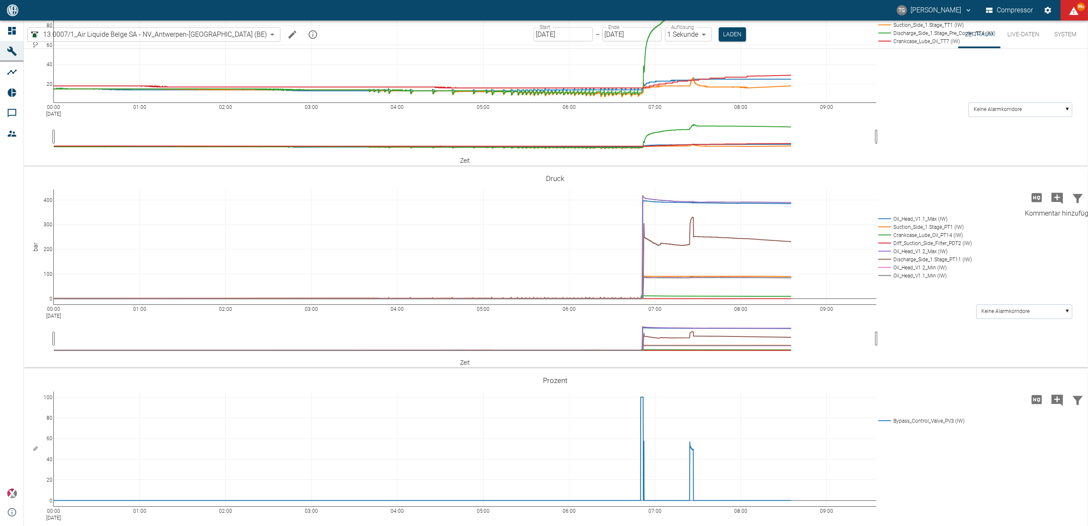
click at [1058, 197] on icon "Kommentar hinzufügen" at bounding box center [1058, 199] width 12 height 12
click at [1001, 199] on button "Weiter" at bounding box center [1014, 197] width 26 height 13
paste textarea "Hydrogen leak at valve AV1.1, valve must be replaced."
type textarea "Hydrogen leak at valve AV1.1, valve must be replaced."
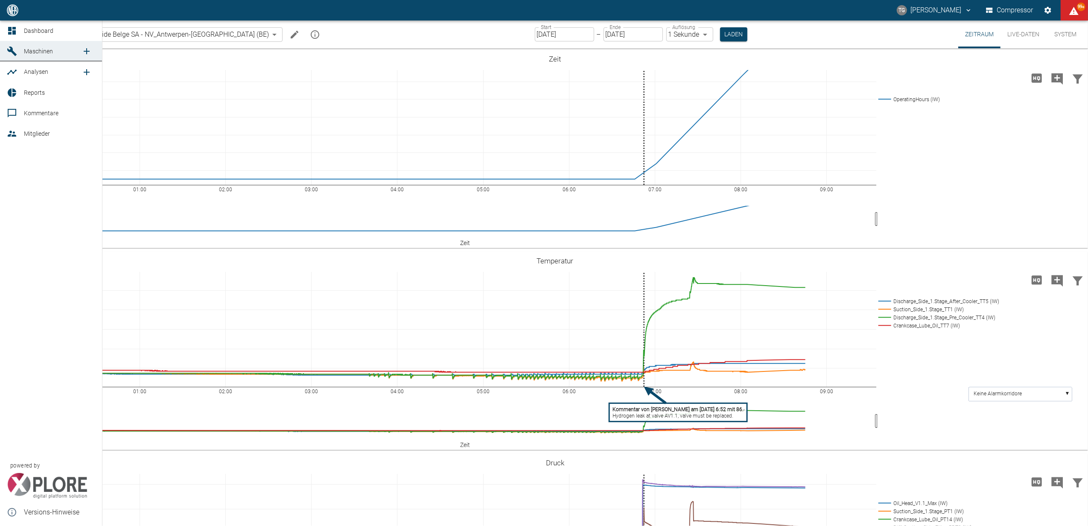
click at [26, 23] on link "Dashboard" at bounding box center [51, 30] width 102 height 20
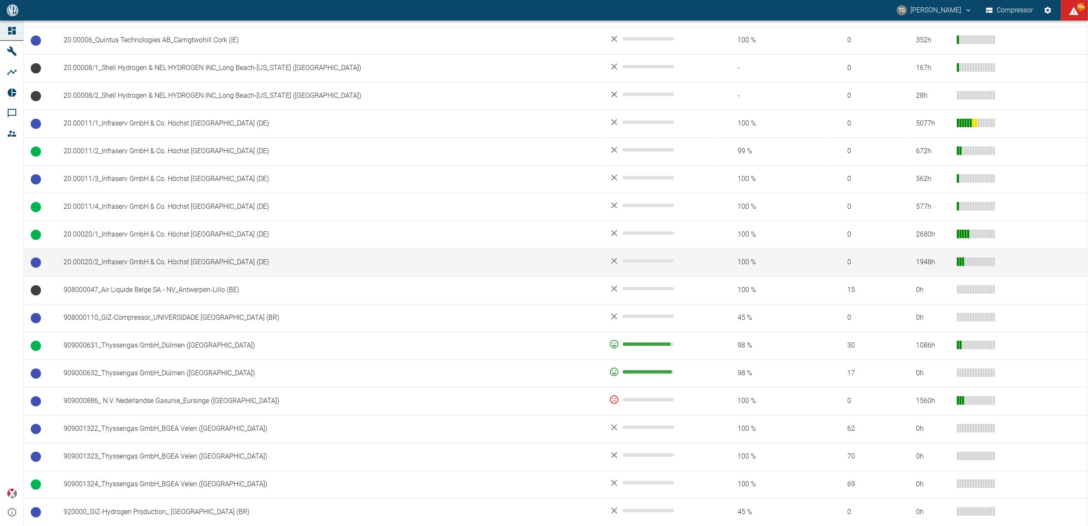
scroll to position [569, 0]
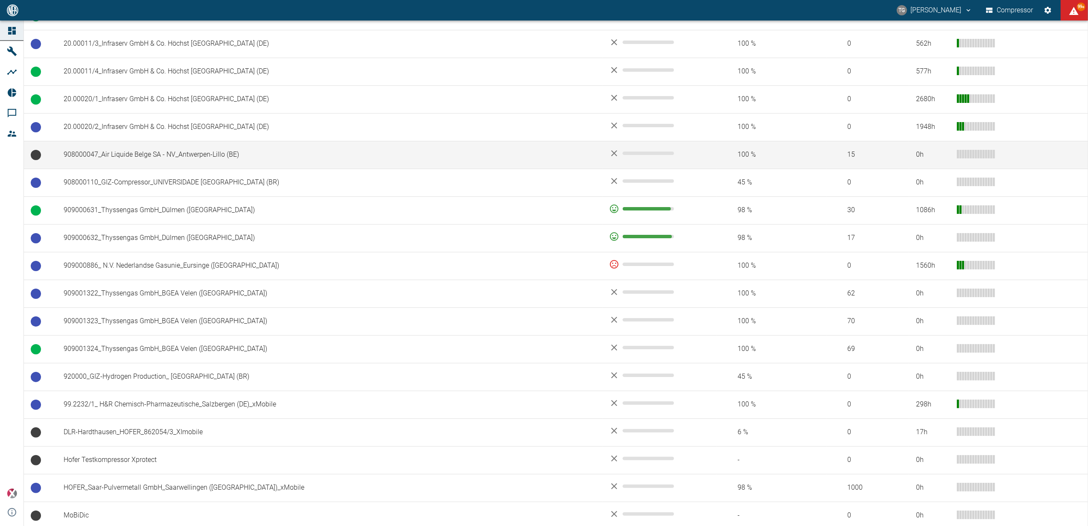
click at [108, 151] on td "908000047_Air Liquide Belge SA - NV_Antwerpen-Lillo (BE)" at bounding box center [330, 155] width 546 height 28
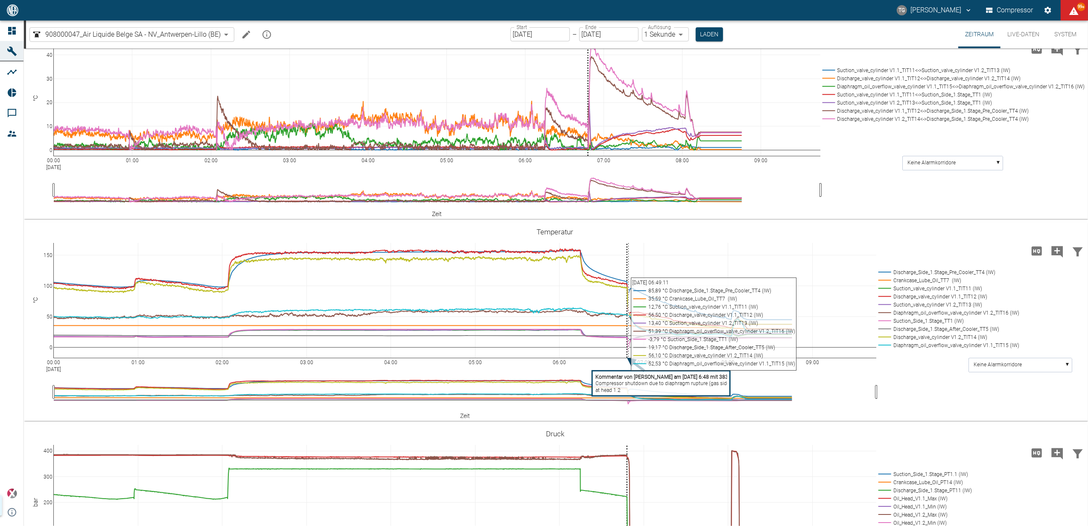
scroll to position [543, 0]
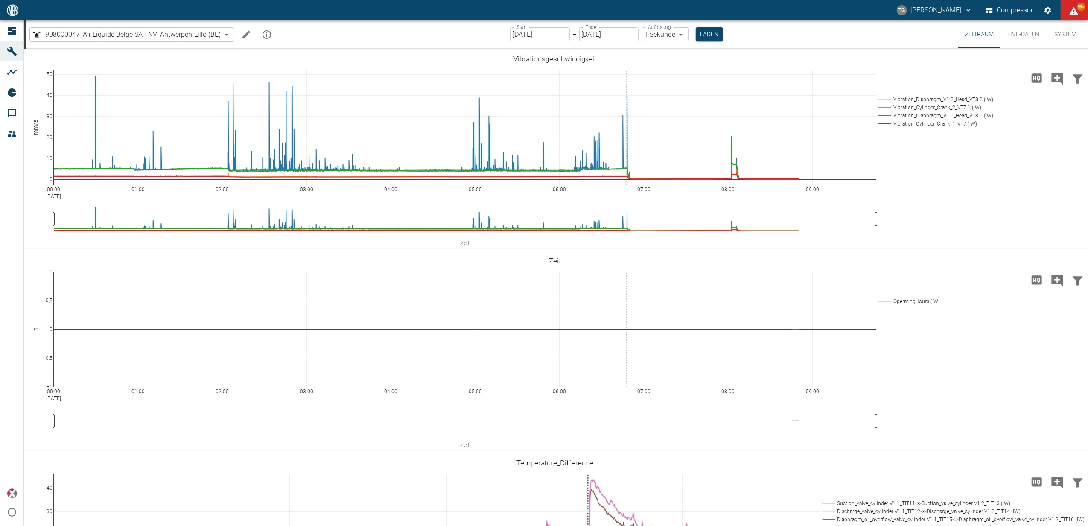
scroll to position [543, 0]
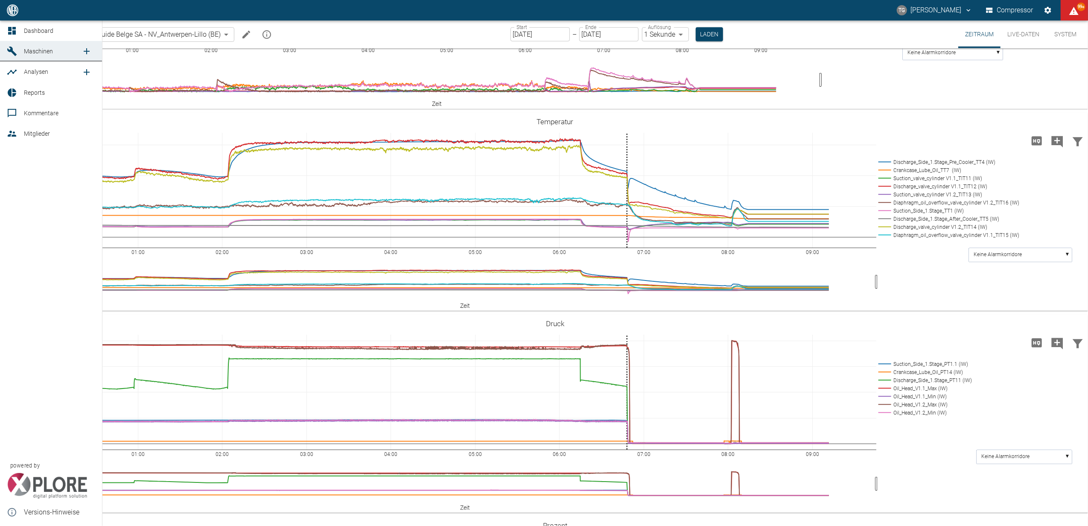
click at [17, 116] on div at bounding box center [13, 113] width 13 height 10
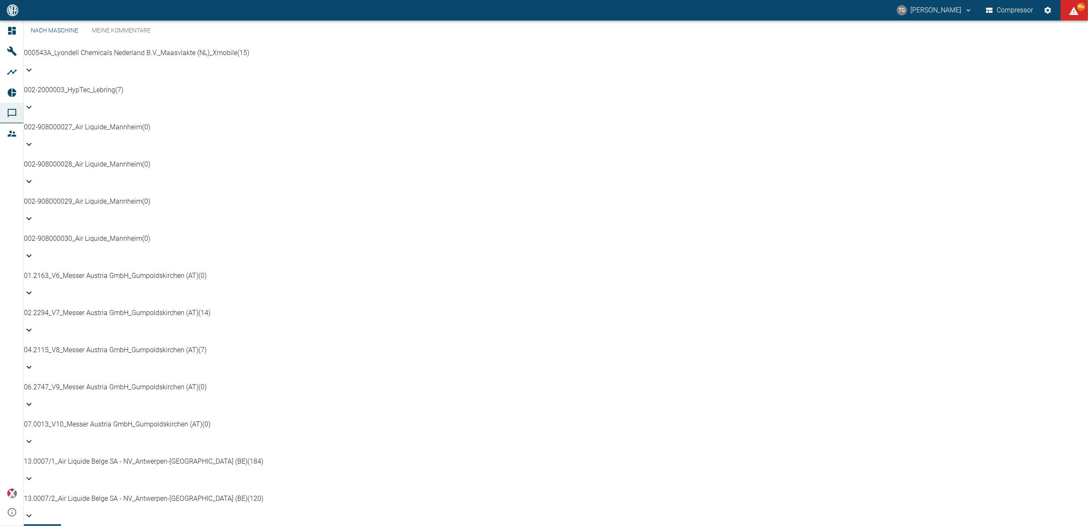
scroll to position [391, 0]
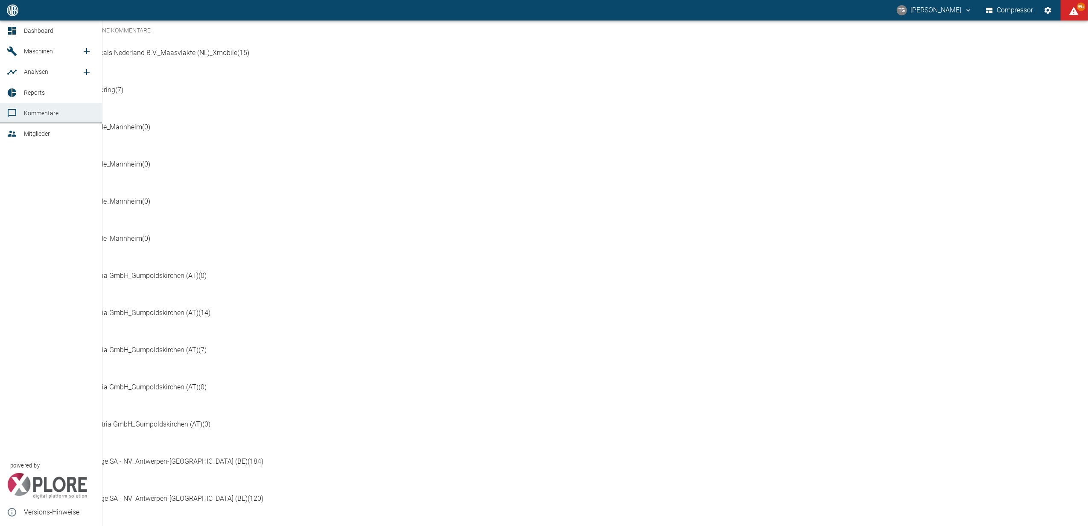
click at [32, 110] on span "Kommentare" at bounding box center [41, 113] width 35 height 7
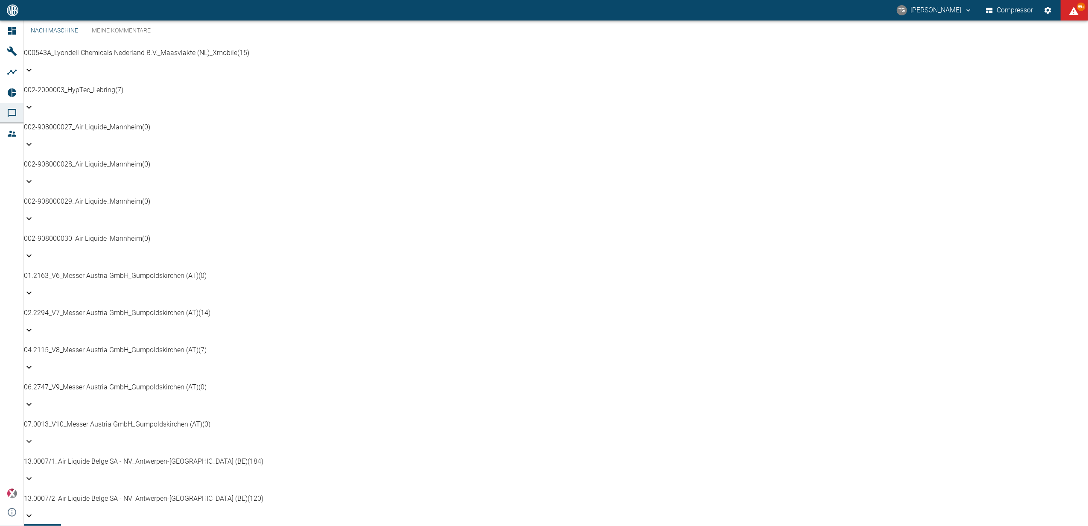
scroll to position [521, 0]
